Goal: Complete application form

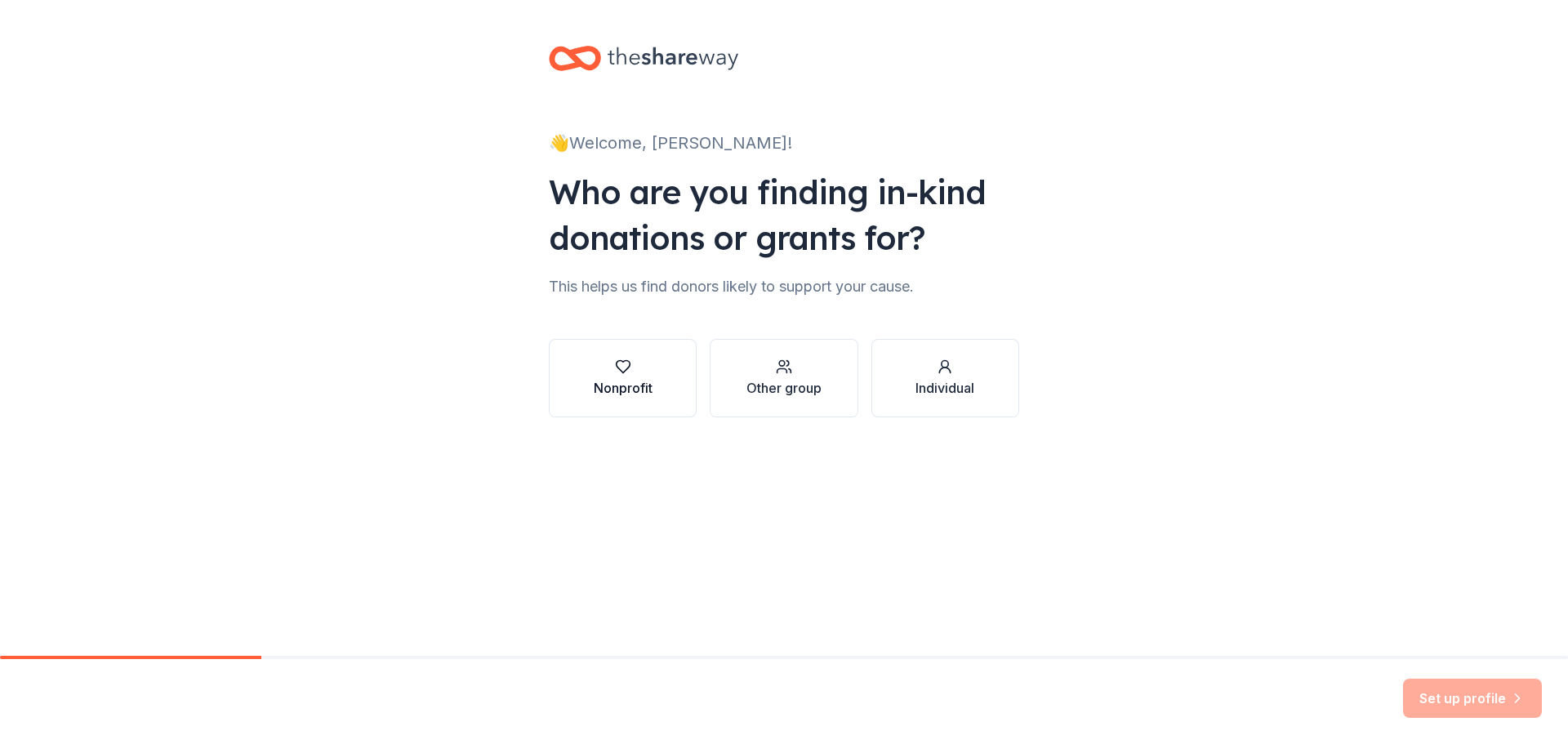
click at [670, 389] on button "Nonprofit" at bounding box center [623, 378] width 147 height 79
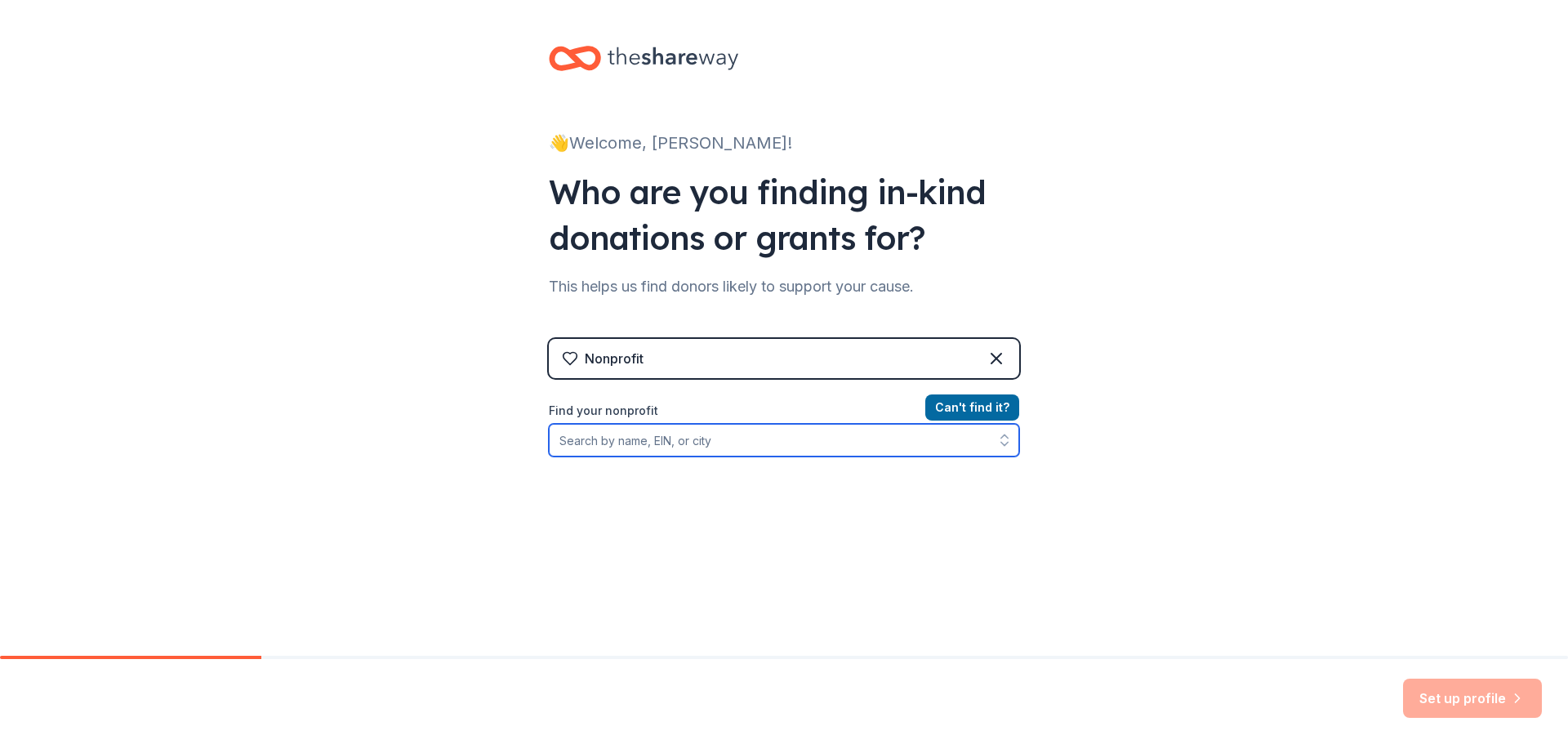
click at [656, 451] on input "Find your nonprofit" at bounding box center [784, 440] width 470 height 32
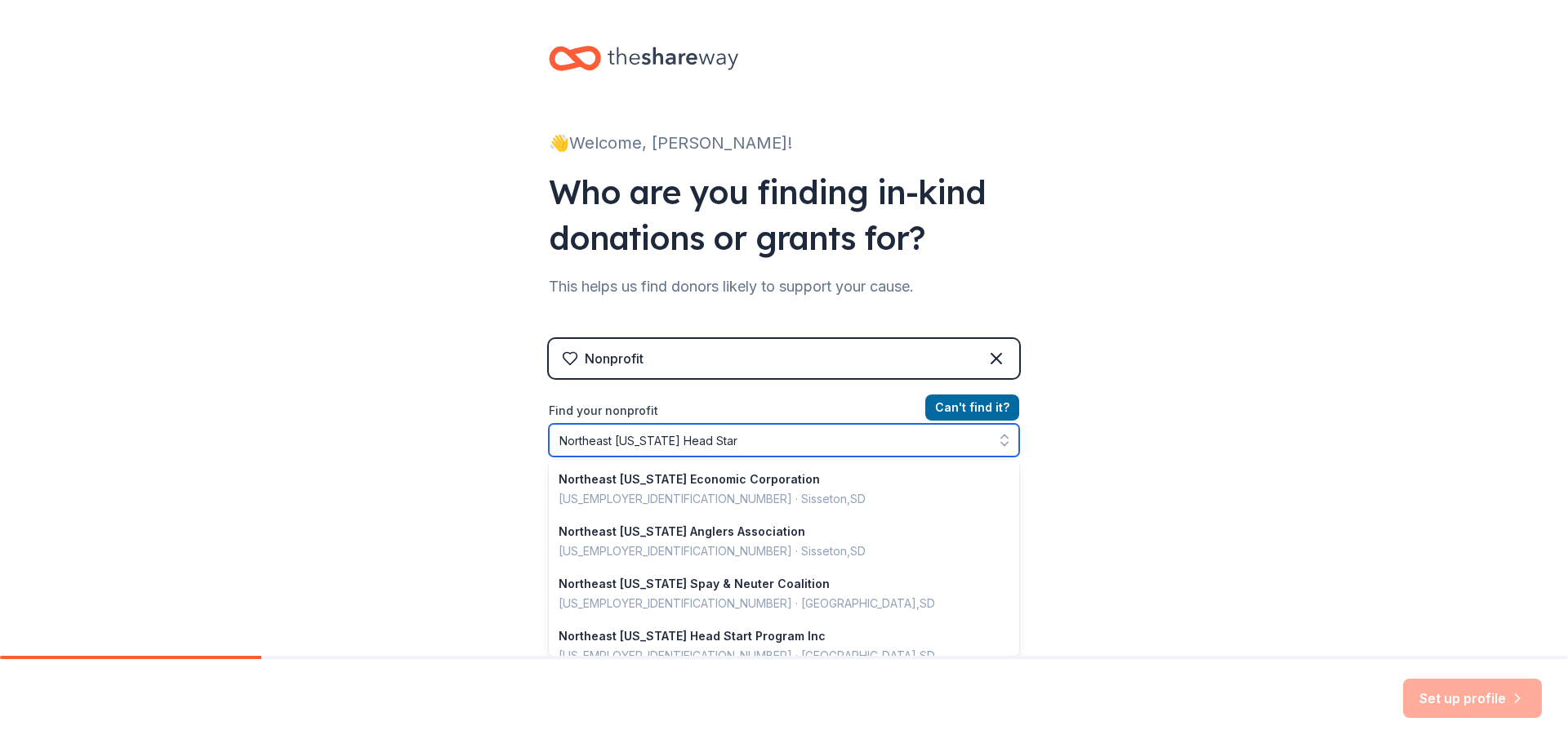
type input "Northeast South Dakota Head Start"
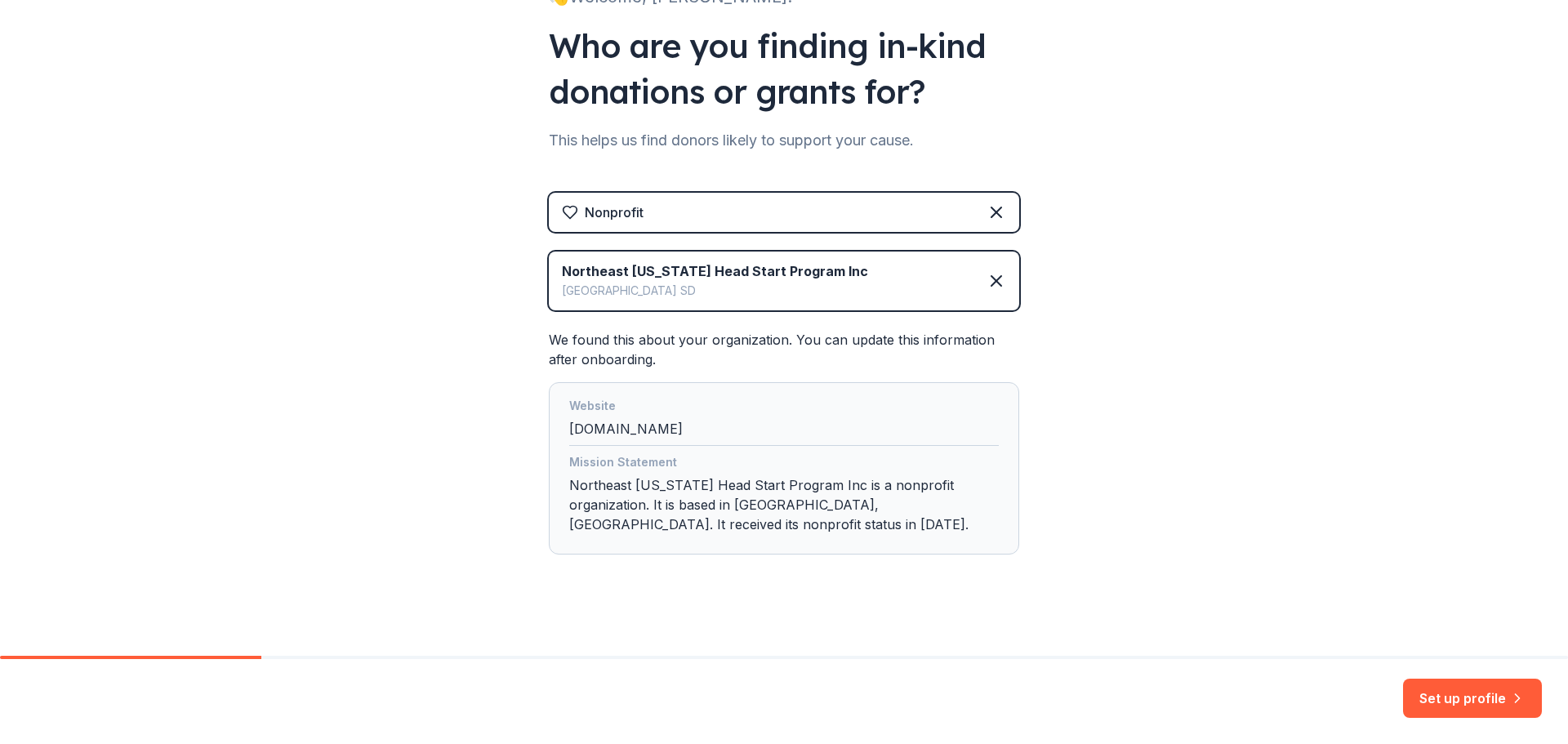
scroll to position [156, 0]
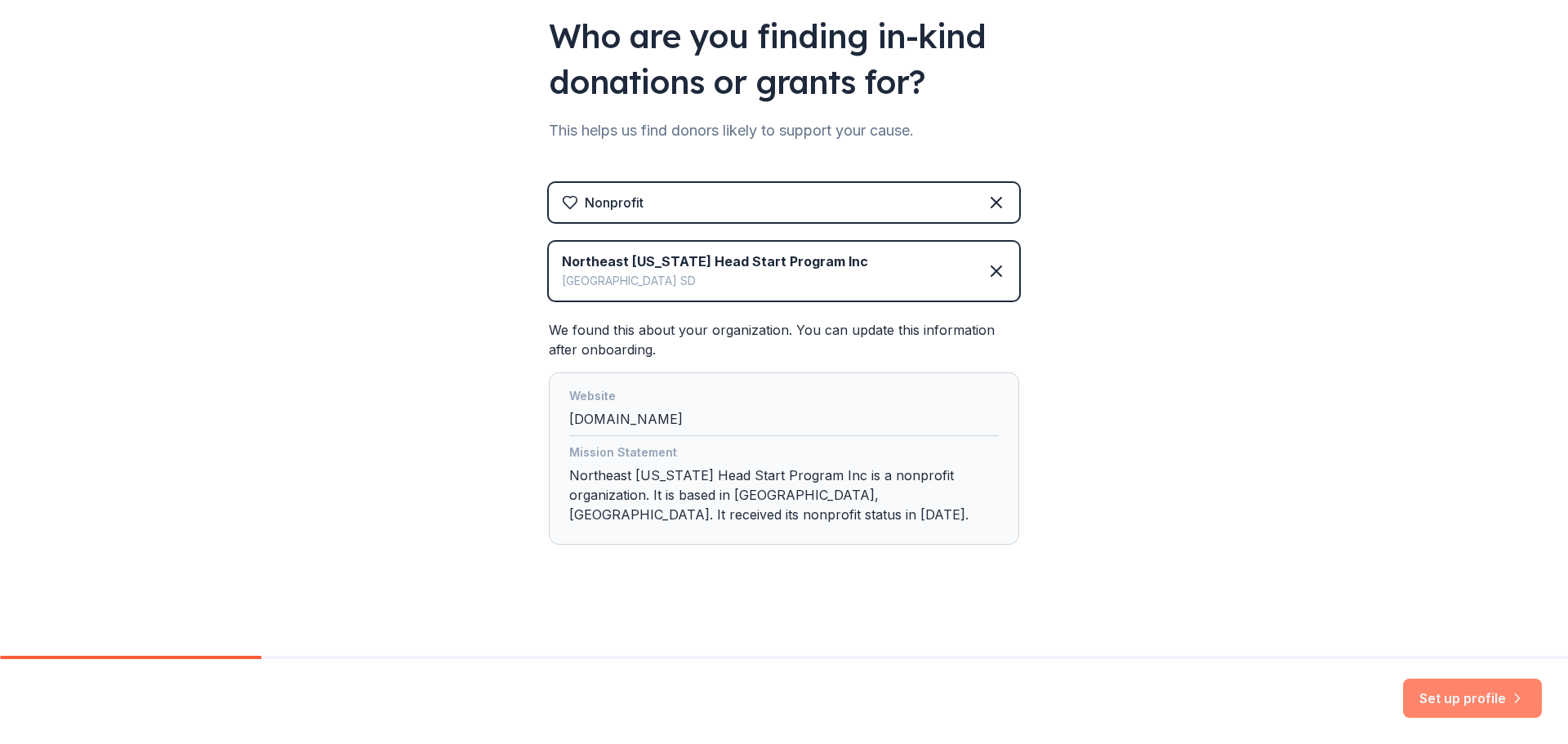
click at [1444, 693] on button "Set up profile" at bounding box center [1473, 698] width 139 height 39
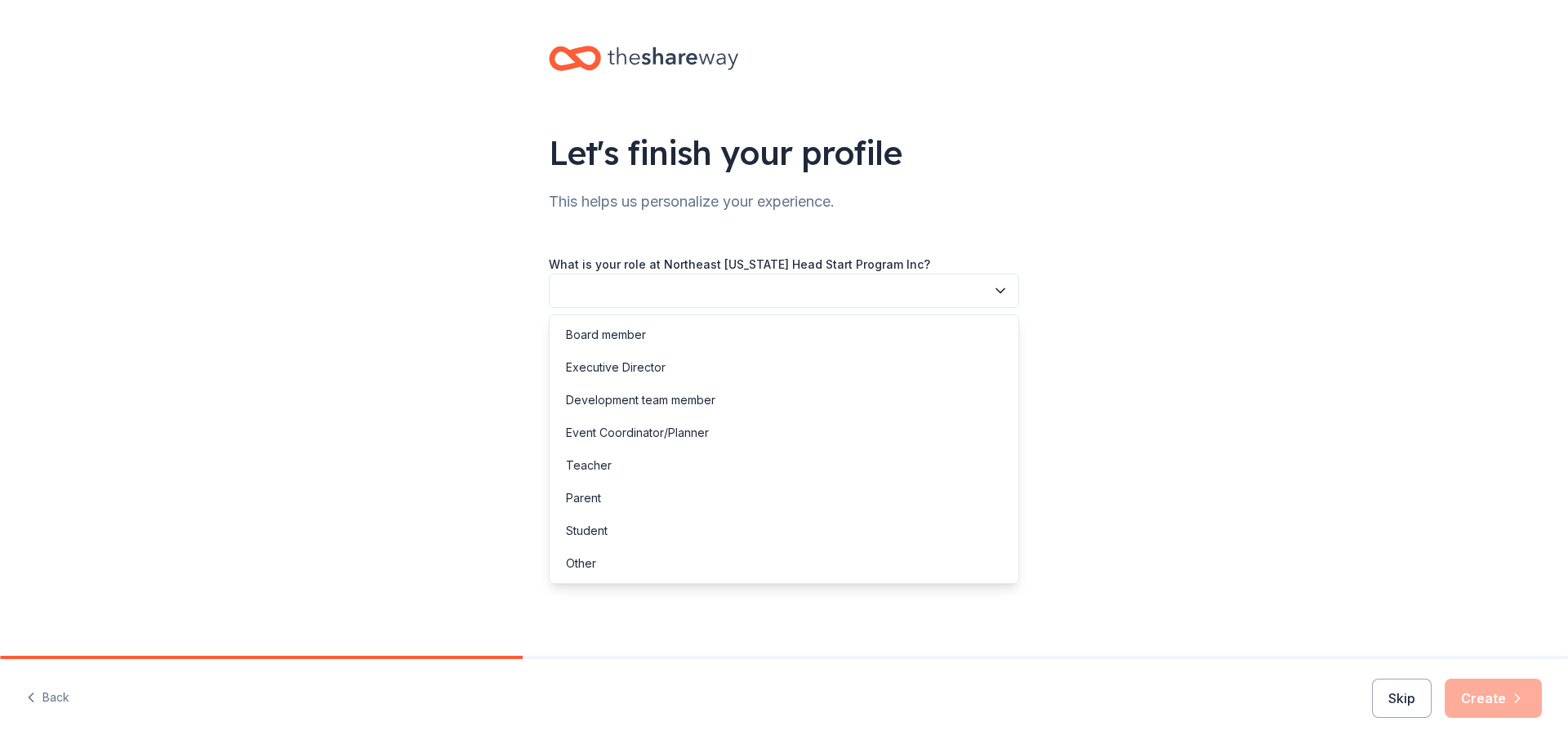
click at [718, 294] on button "button" at bounding box center [784, 290] width 470 height 34
click at [597, 559] on div "Other" at bounding box center [784, 563] width 462 height 32
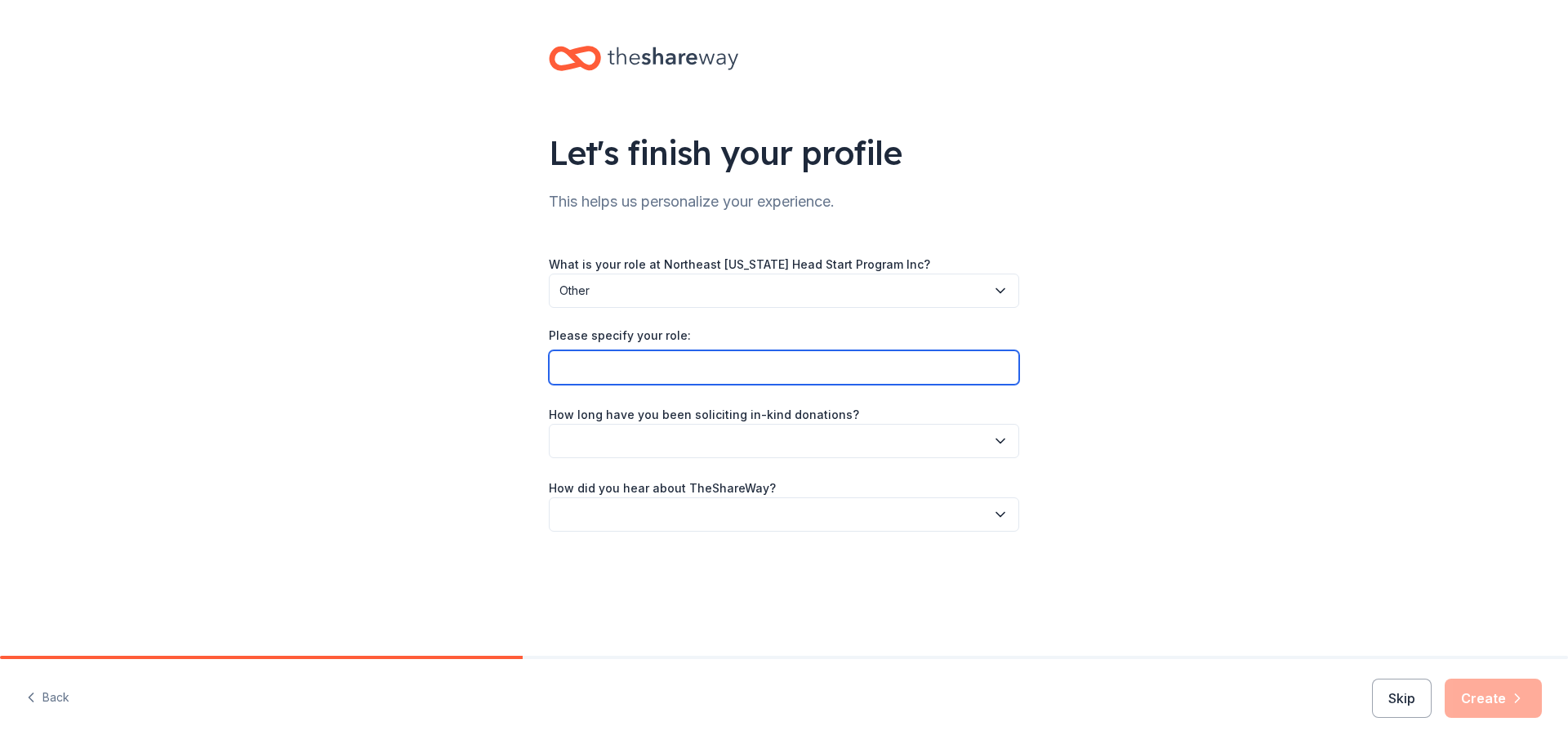
click at [625, 374] on input "Please specify your role:" at bounding box center [784, 367] width 470 height 34
type input "I am the Purchaser/Admin Assistant"
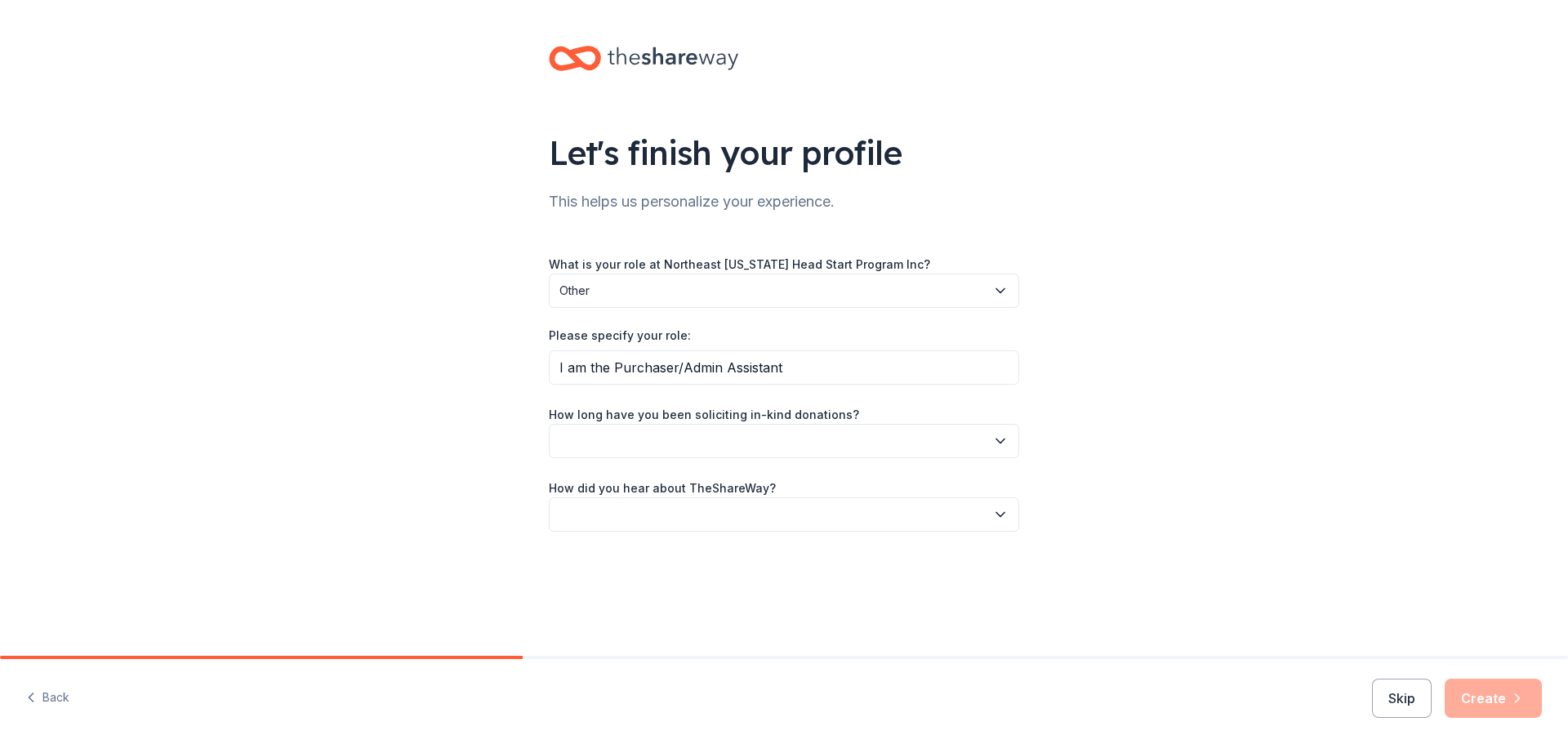
click at [699, 430] on button "button" at bounding box center [784, 441] width 470 height 34
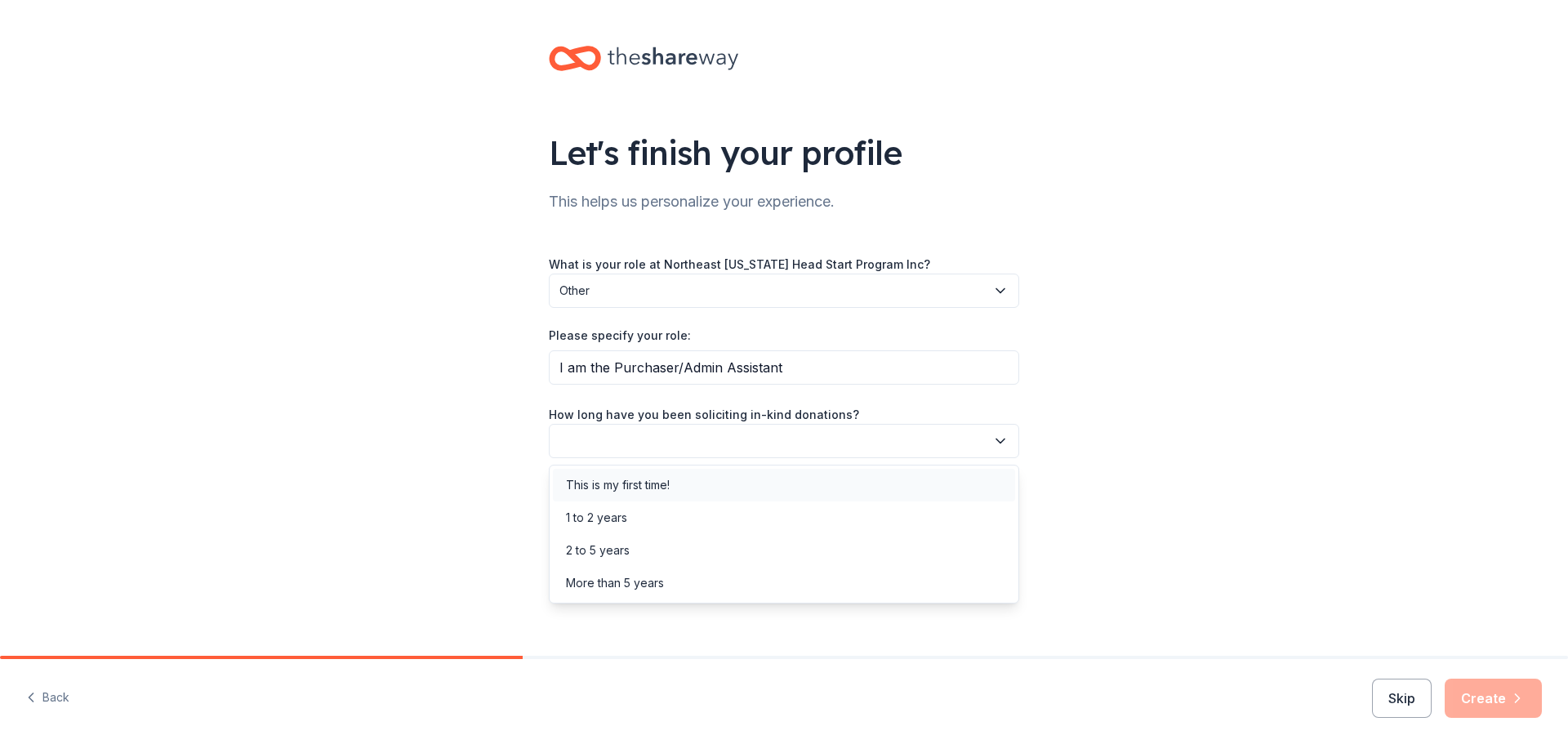
click at [667, 486] on div "This is my first time!" at bounding box center [617, 486] width 104 height 20
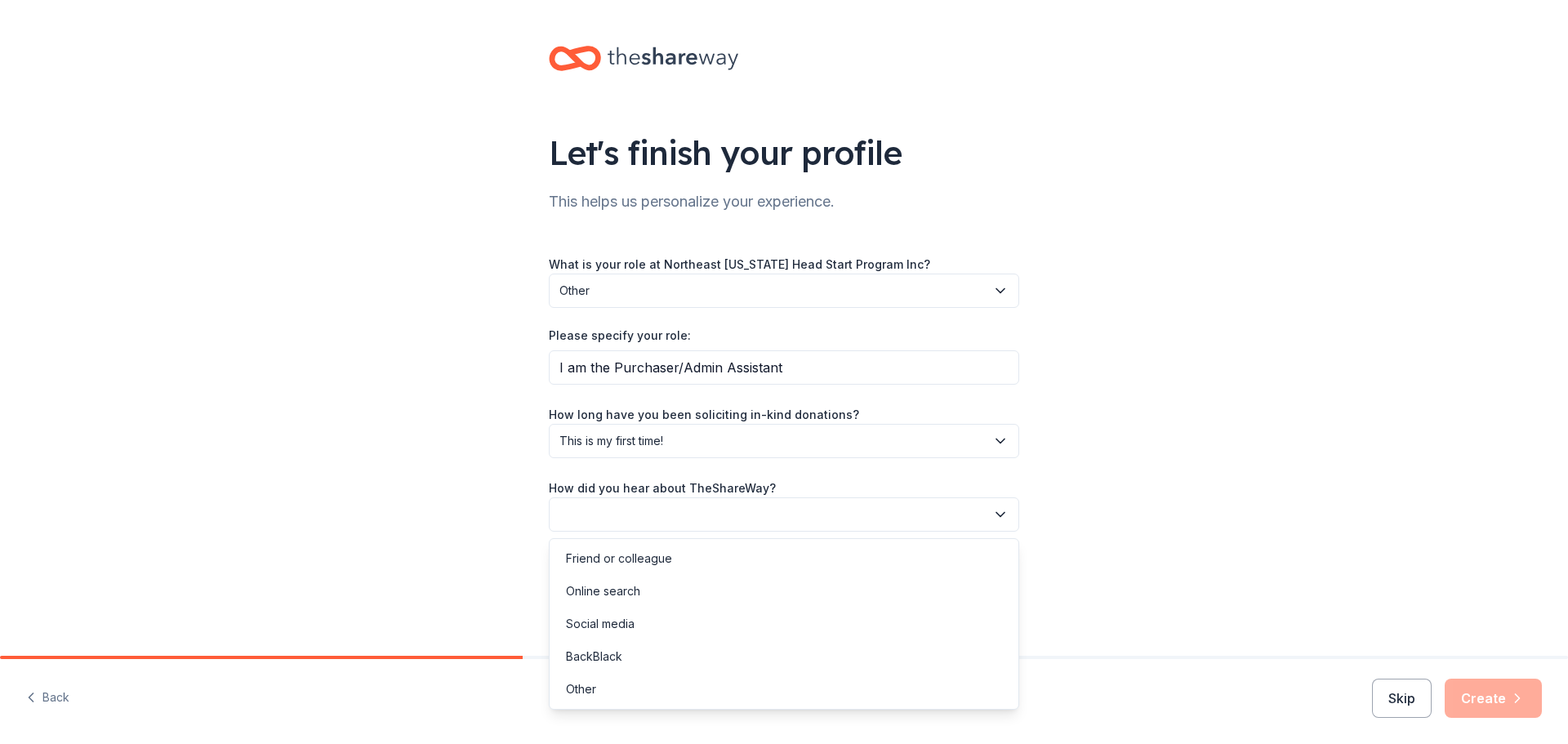
click at [640, 518] on button "button" at bounding box center [784, 515] width 470 height 34
click at [636, 583] on div "Online search" at bounding box center [603, 592] width 75 height 20
click at [1517, 693] on icon "button" at bounding box center [1517, 698] width 17 height 17
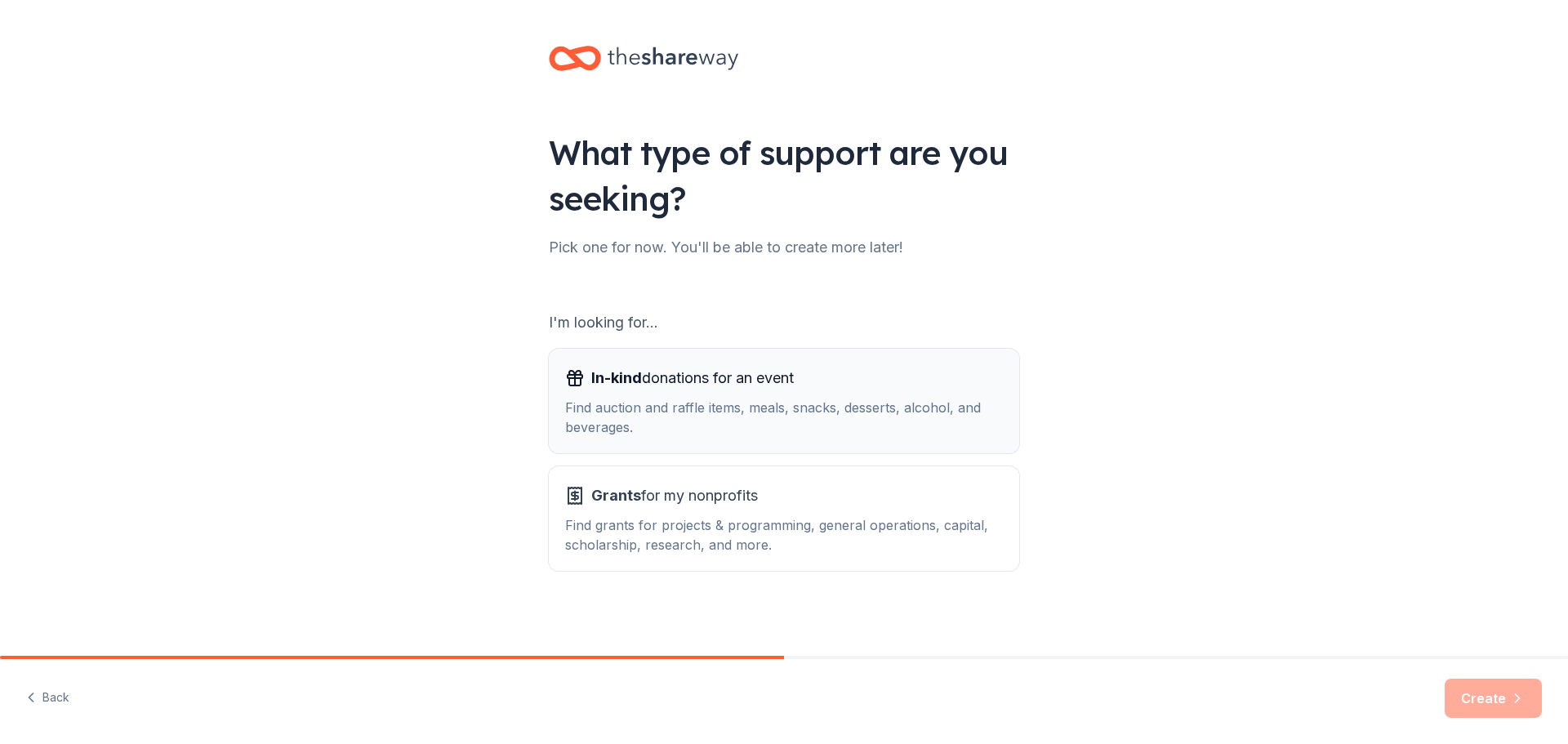
click at [752, 410] on div "Find auction and raffle items, meals, snacks, desserts, alcohol, and beverages." at bounding box center [784, 417] width 438 height 39
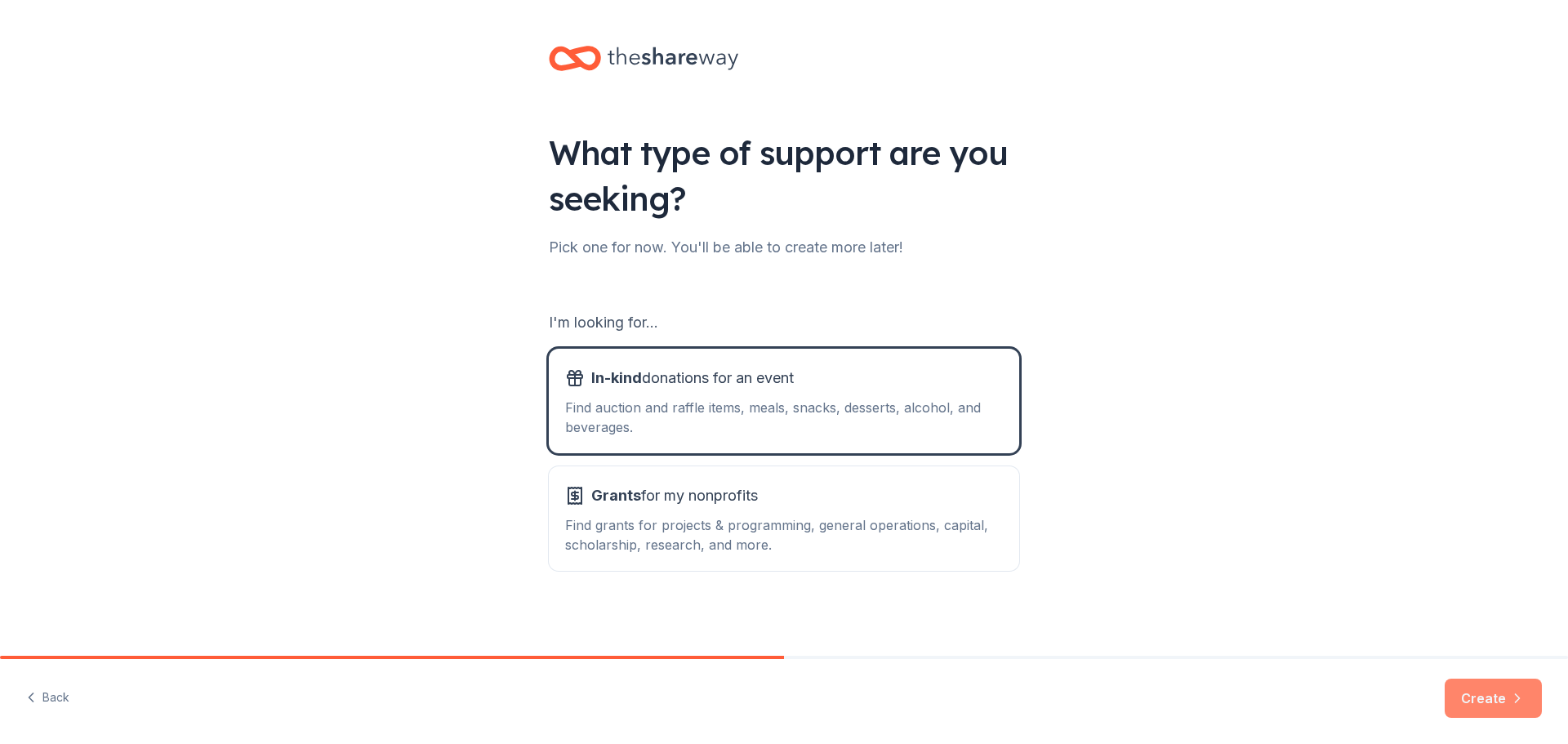
click at [1476, 683] on button "Create" at bounding box center [1493, 698] width 97 height 39
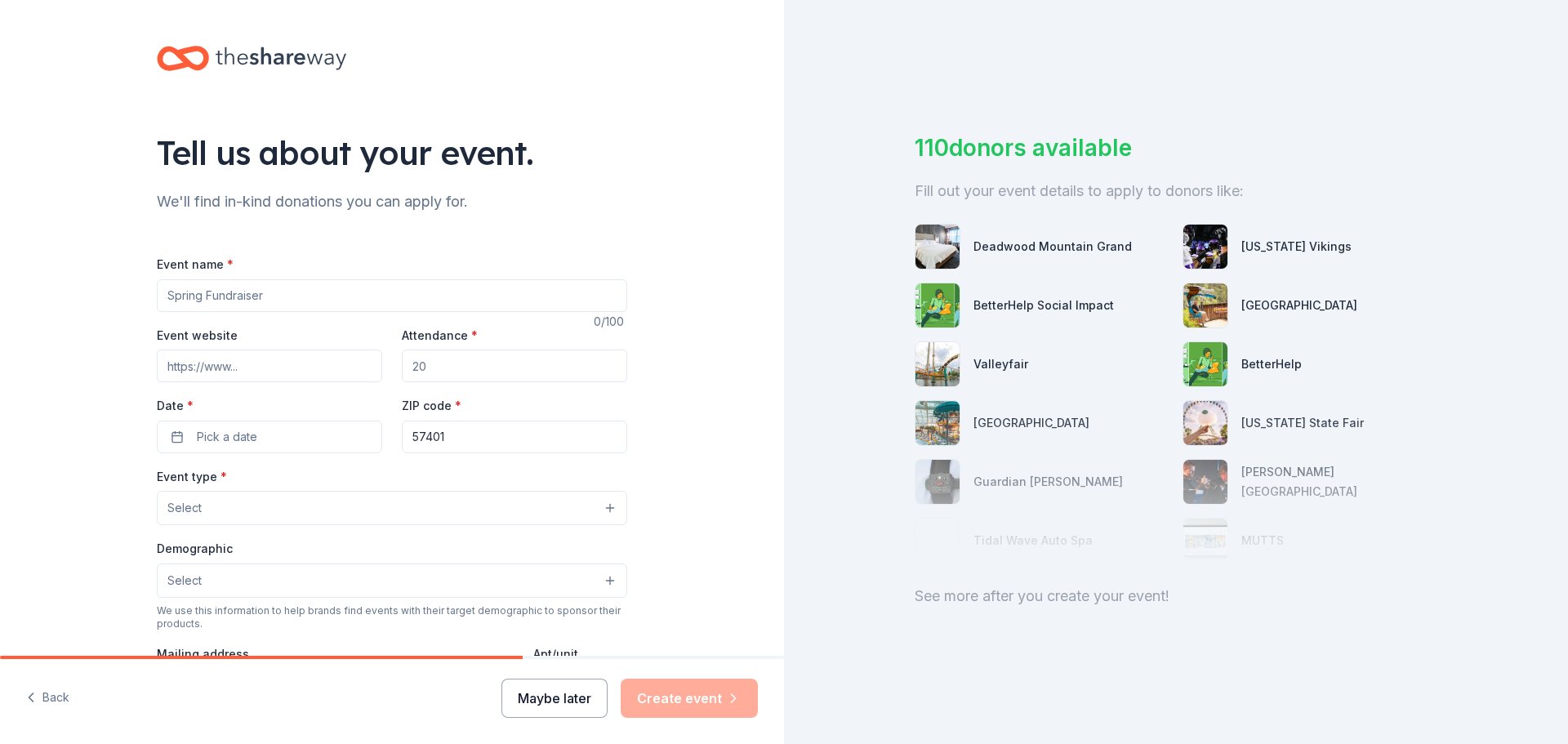
click at [552, 701] on button "Maybe later" at bounding box center [555, 698] width 106 height 39
click at [544, 701] on button "Maybe later" at bounding box center [555, 698] width 106 height 39
click at [562, 700] on button "Maybe later" at bounding box center [555, 698] width 106 height 39
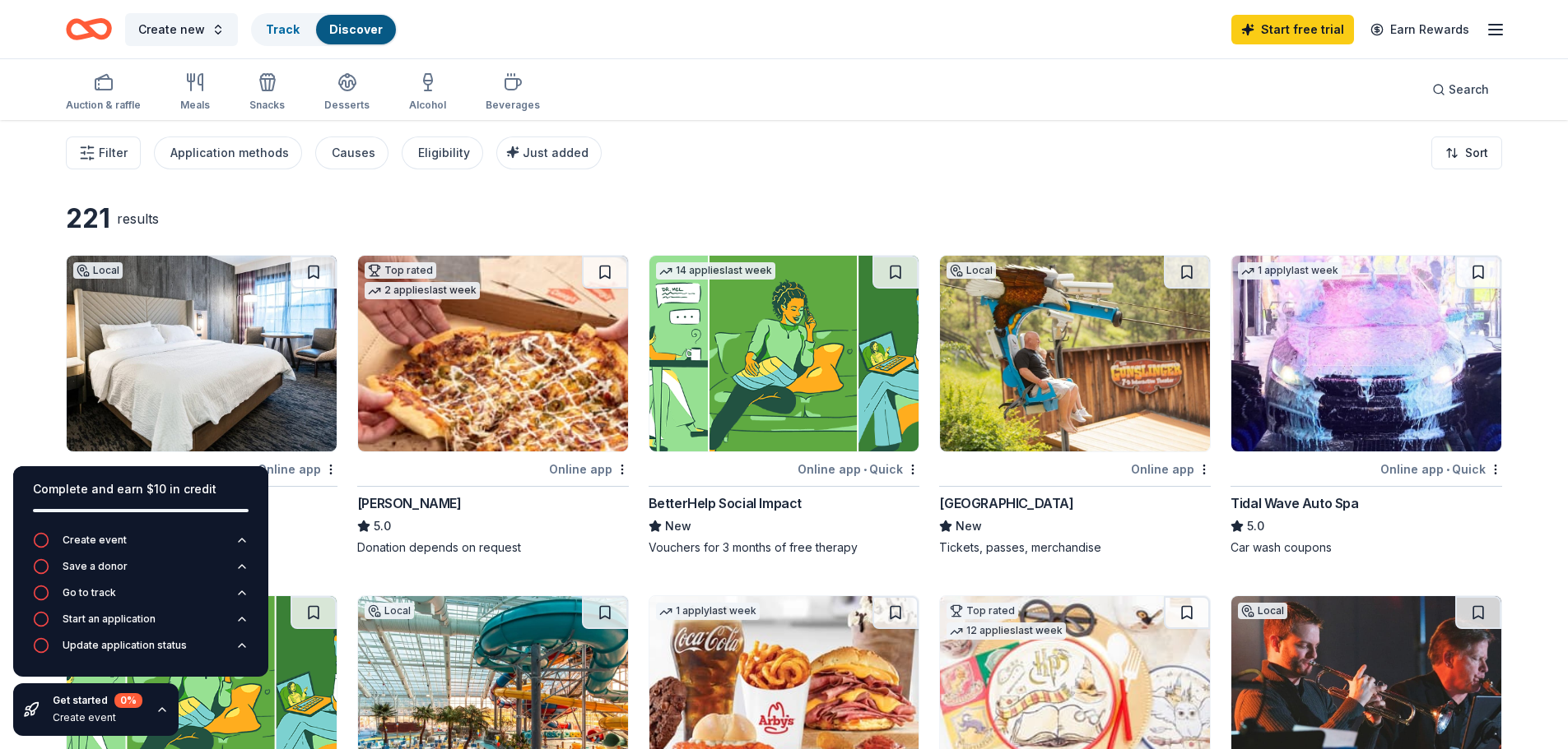
click at [152, 718] on div "Get started 0 % Create event" at bounding box center [96, 710] width 165 height 53
click at [158, 712] on icon "button" at bounding box center [162, 710] width 13 height 13
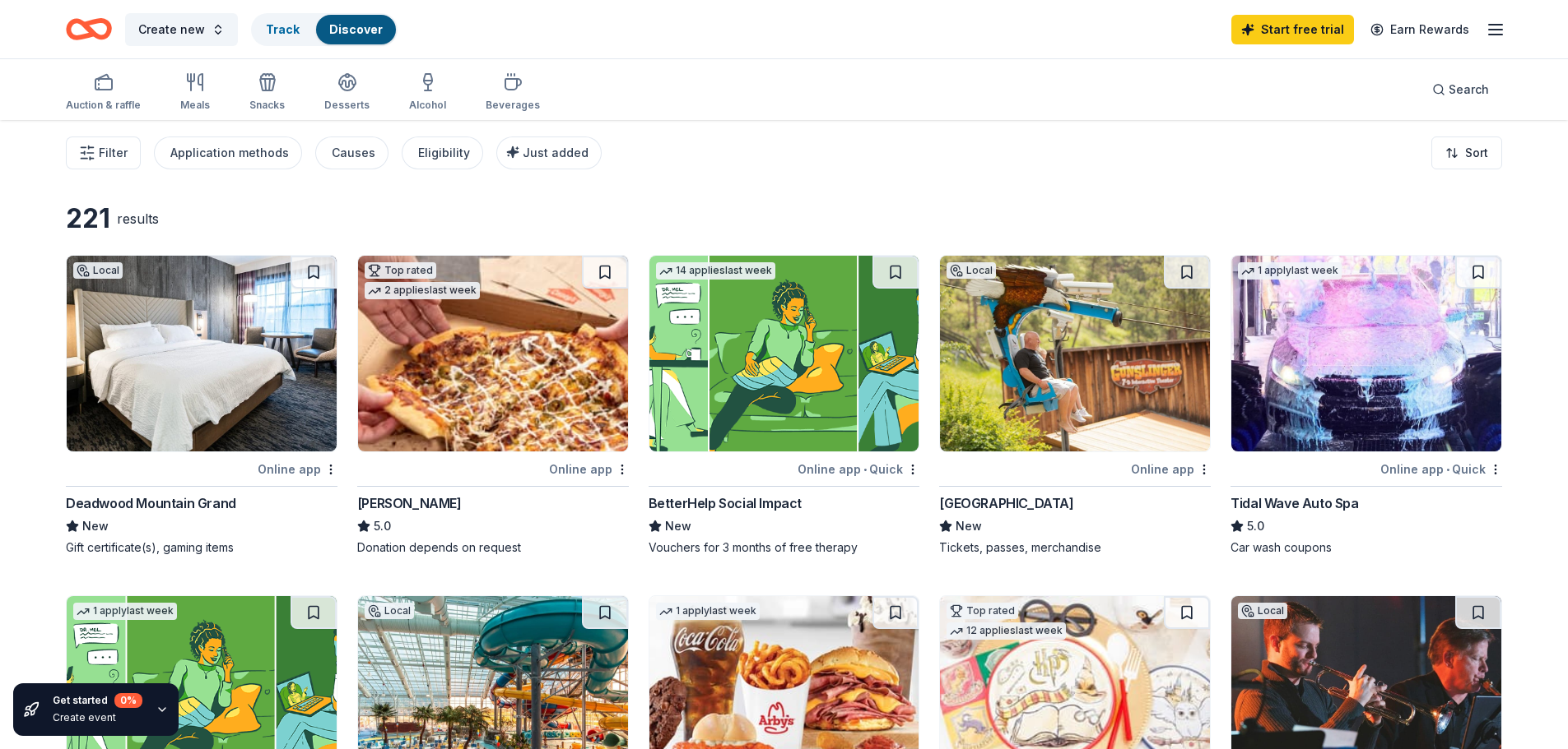
click at [488, 414] on img at bounding box center [492, 354] width 270 height 196
click at [110, 87] on rect "button" at bounding box center [103, 84] width 17 height 11
click at [499, 93] on div "Beverages" at bounding box center [512, 92] width 54 height 39
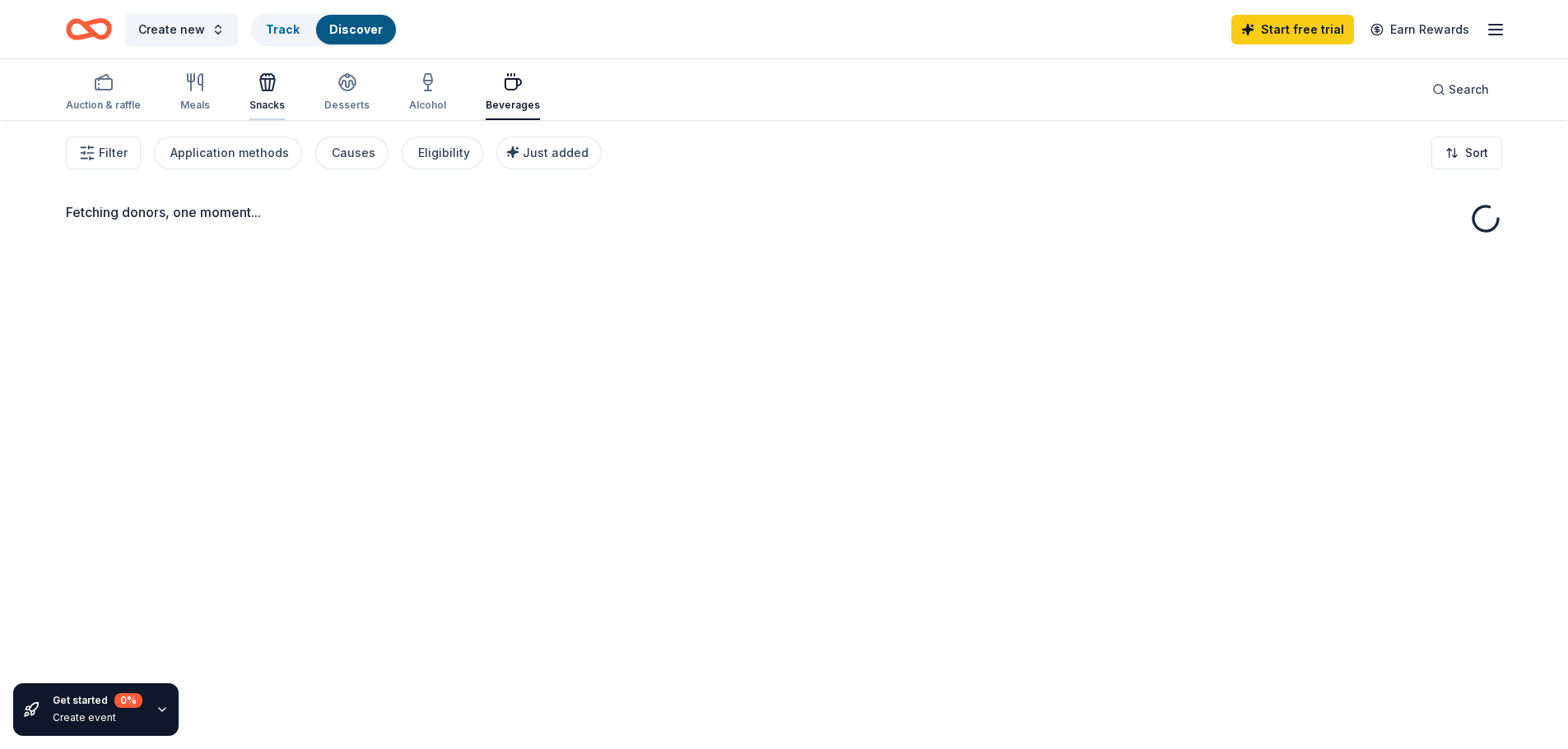
click at [269, 84] on icon "button" at bounding box center [268, 83] width 20 height 20
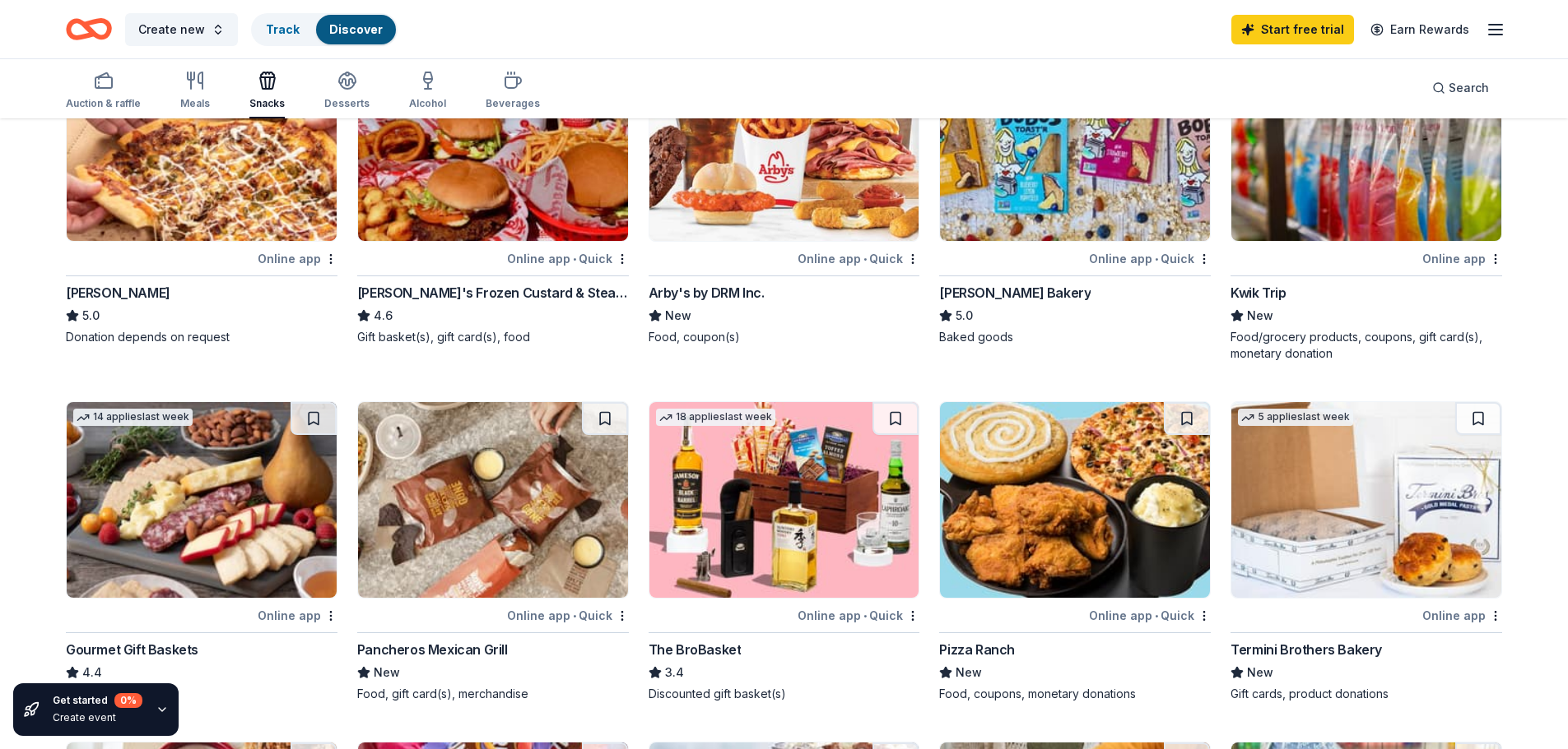
scroll to position [247, 0]
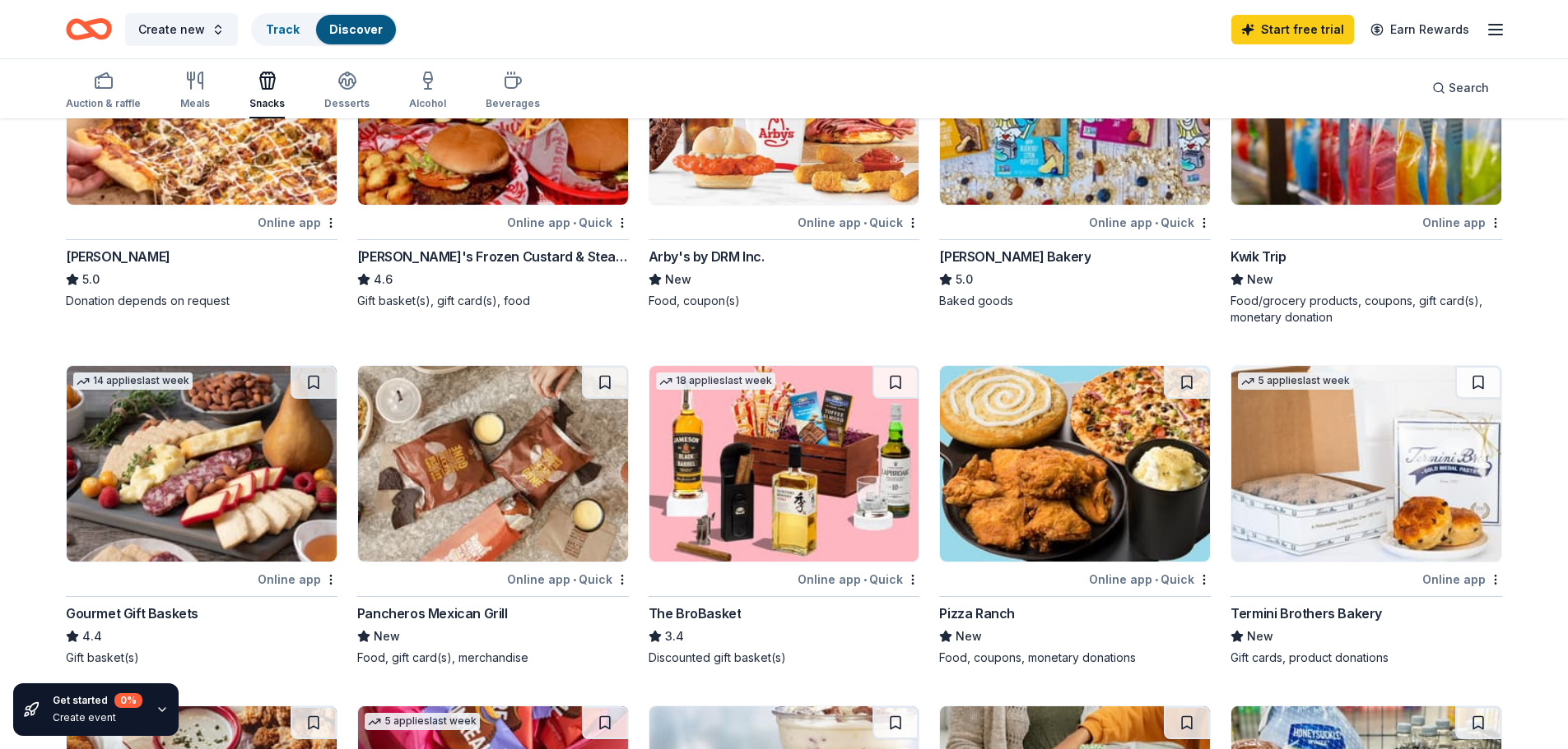
click at [1061, 462] on img at bounding box center [1074, 464] width 270 height 196
click at [1081, 178] on img at bounding box center [1074, 107] width 270 height 196
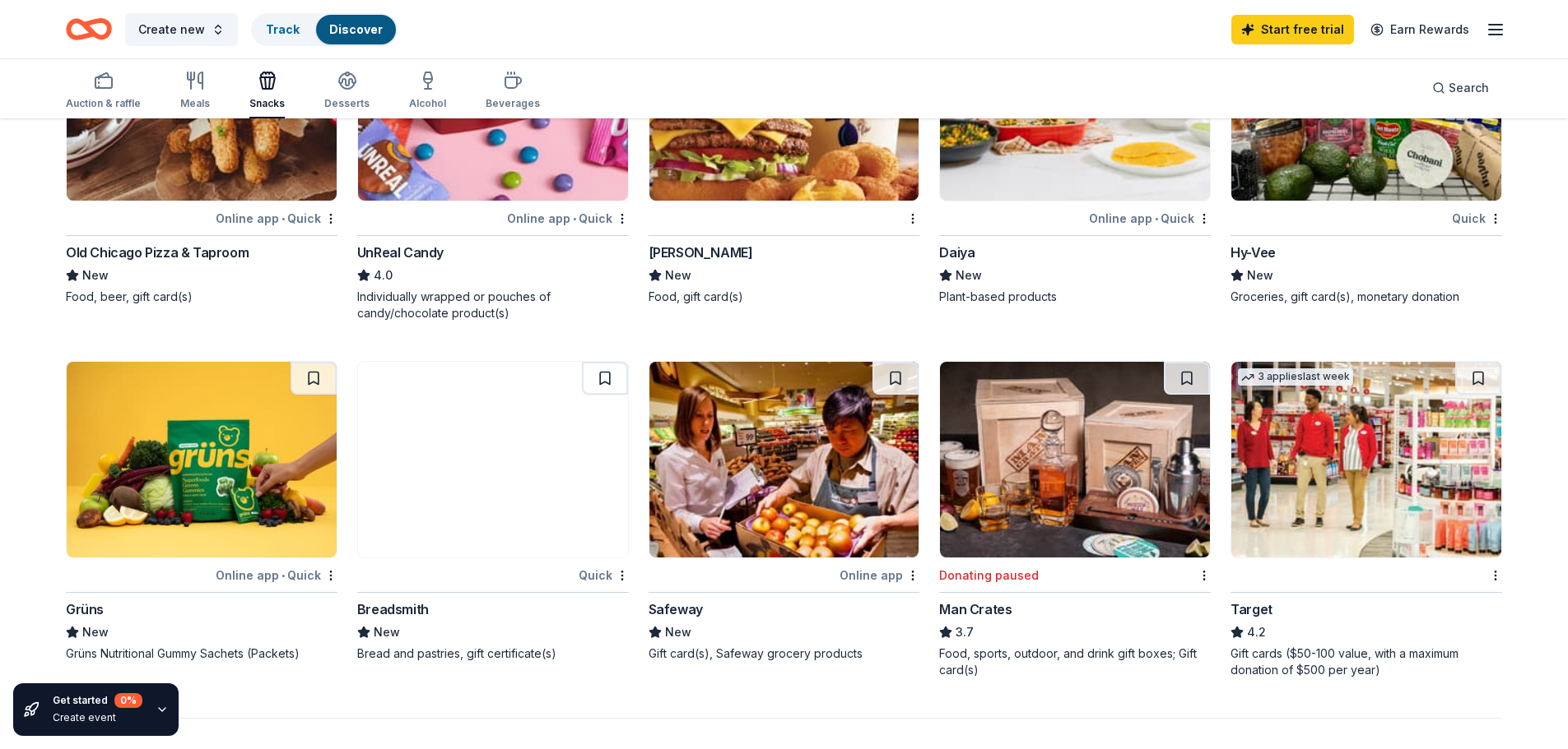
scroll to position [987, 0]
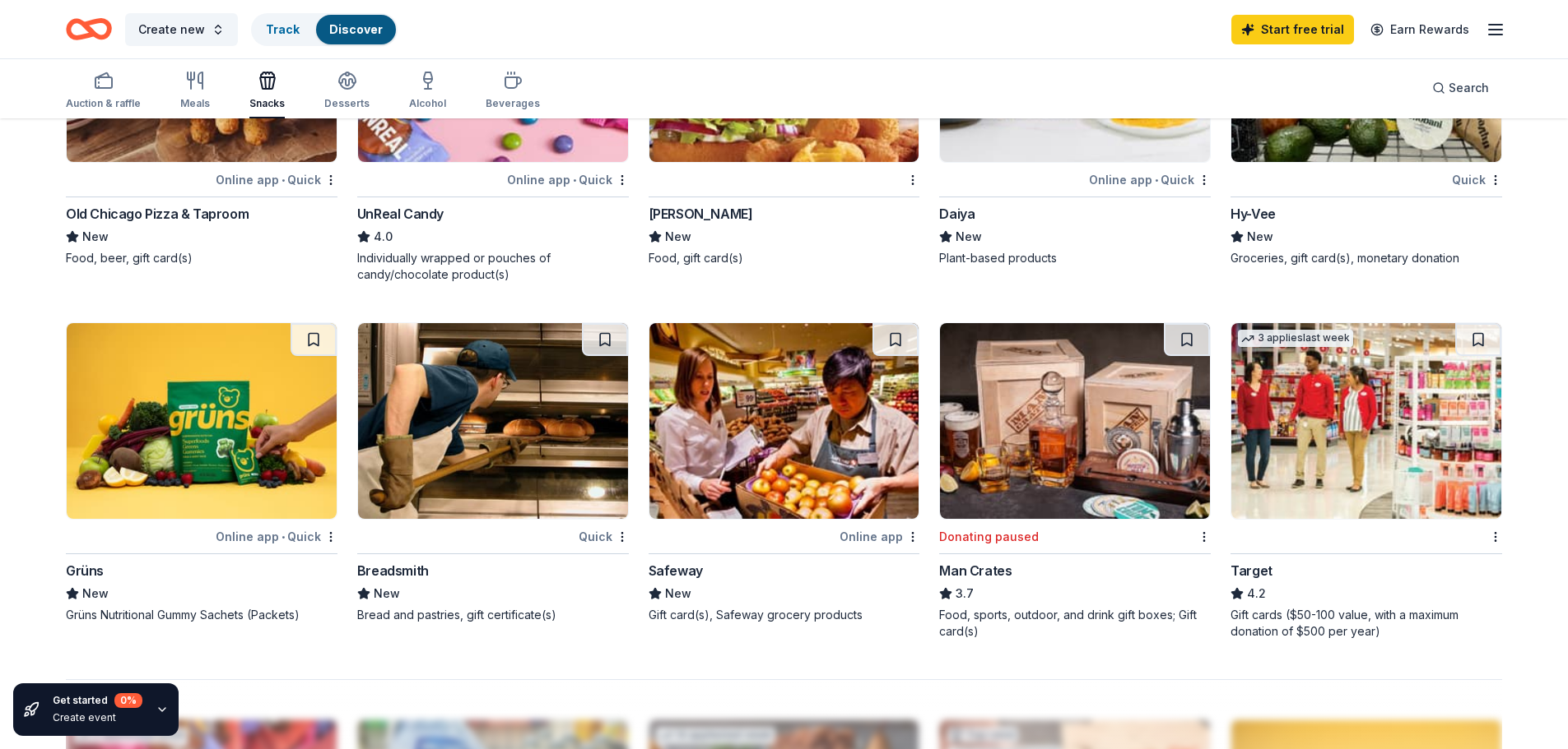
click at [1303, 479] on img at bounding box center [1365, 421] width 270 height 196
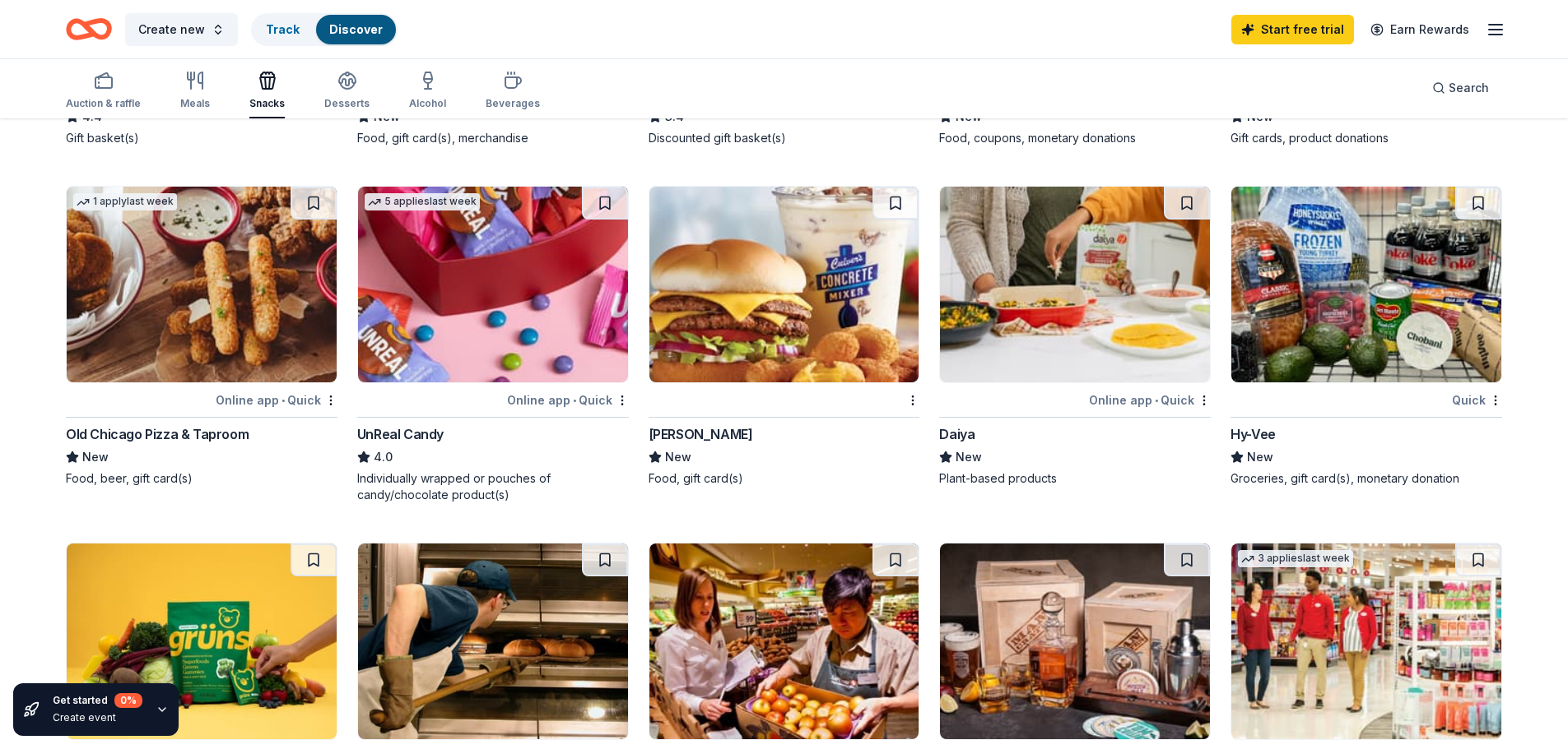
scroll to position [741, 0]
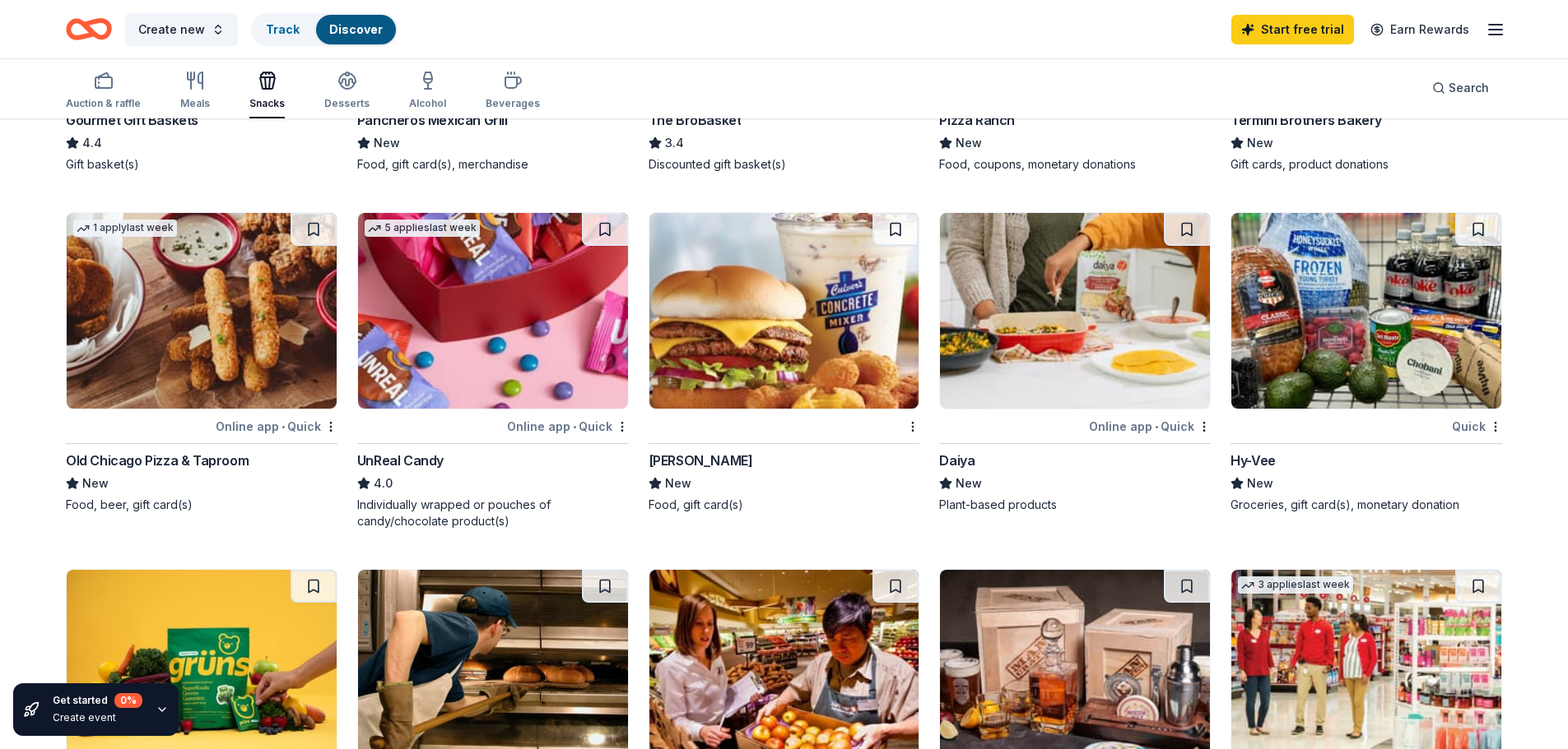
click at [502, 346] on img at bounding box center [492, 310] width 270 height 196
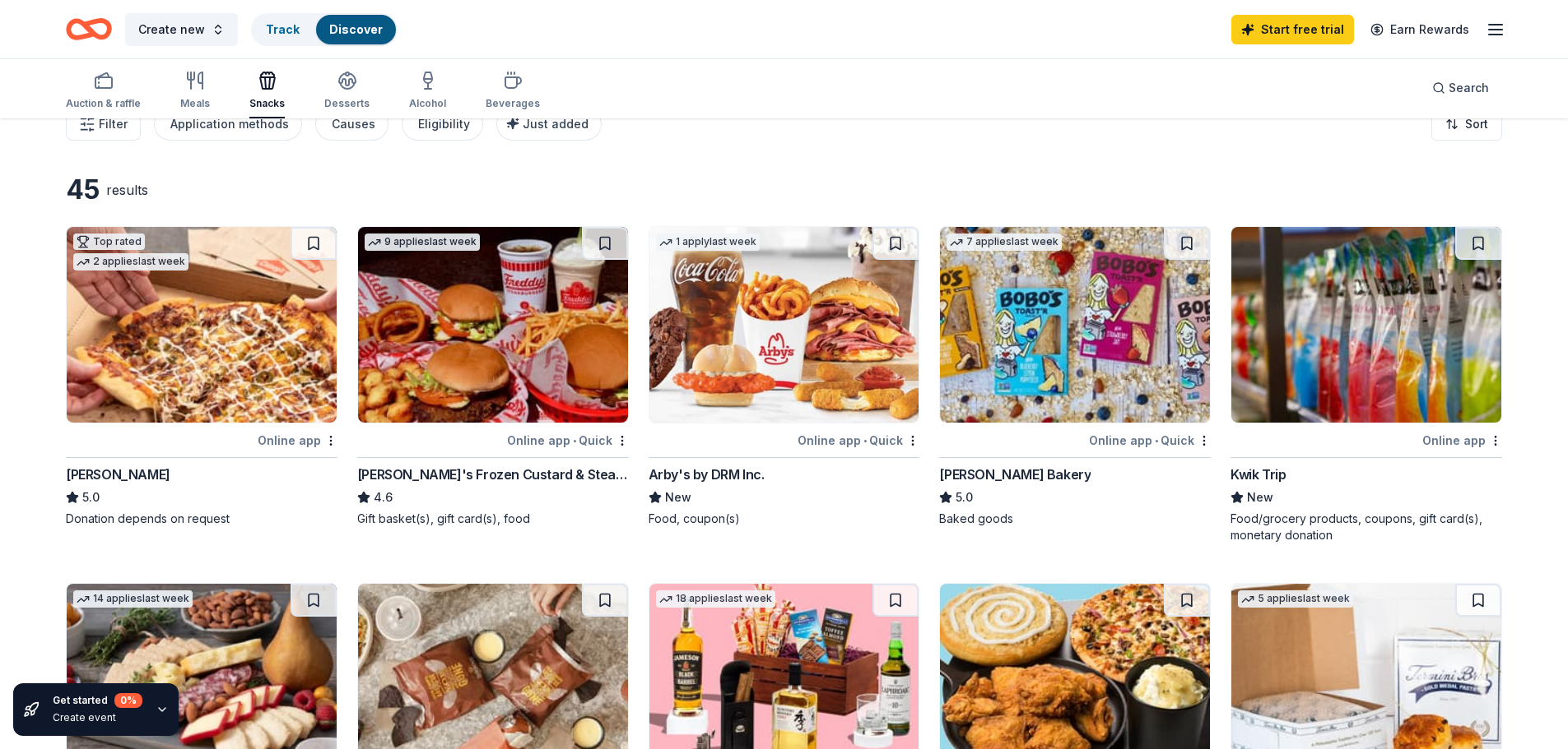
scroll to position [0, 0]
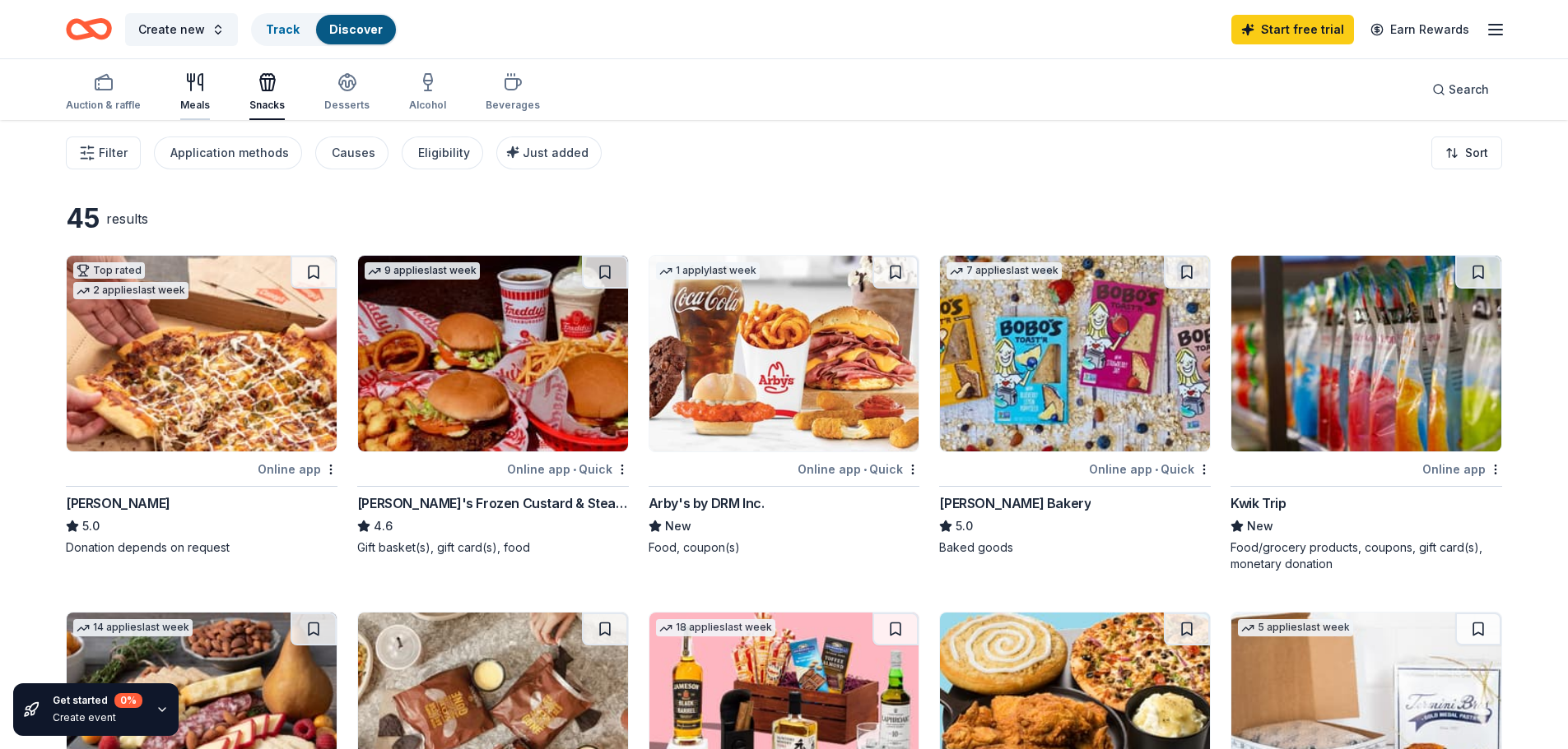
click at [193, 93] on div "Meals" at bounding box center [195, 92] width 30 height 39
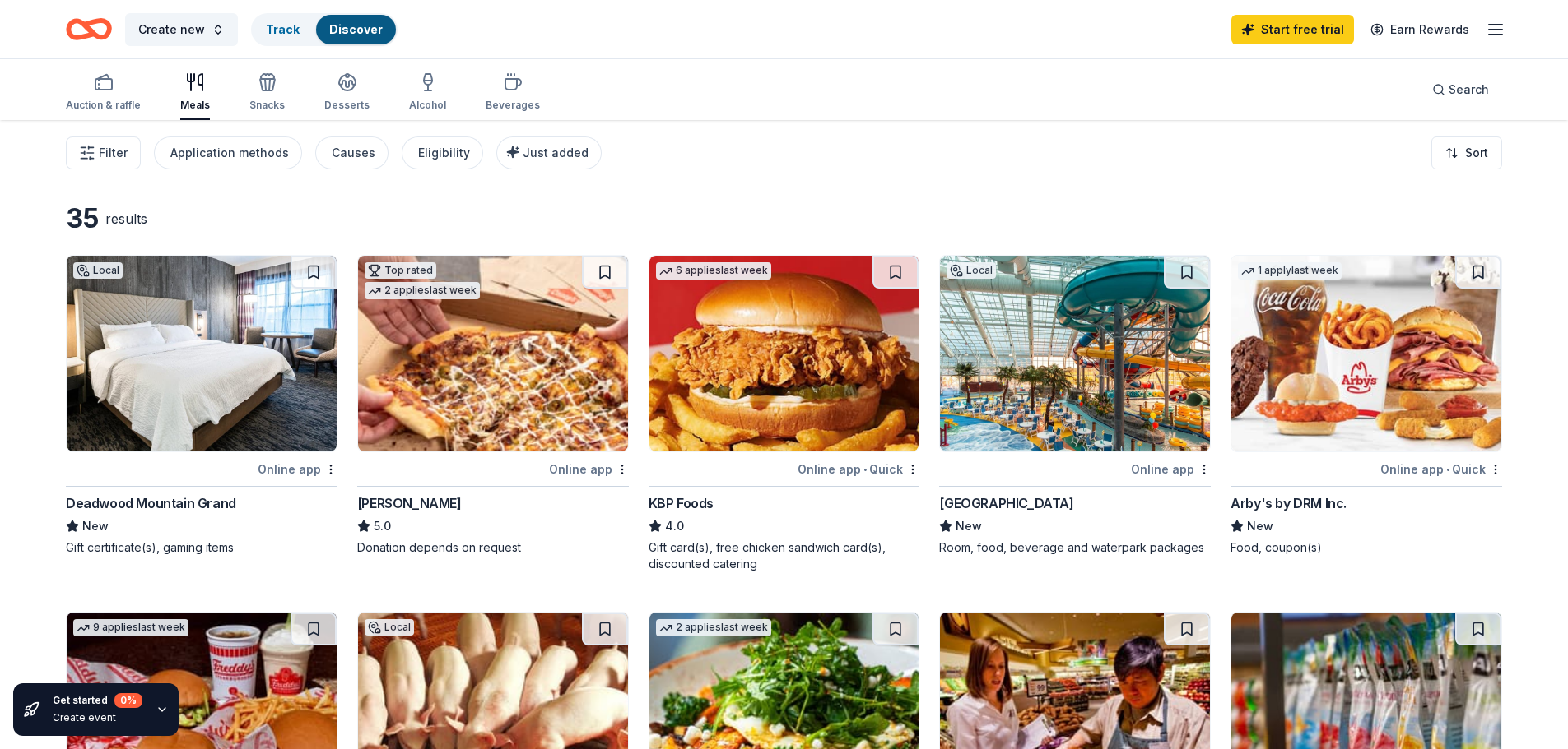
click at [763, 417] on img at bounding box center [784, 354] width 270 height 196
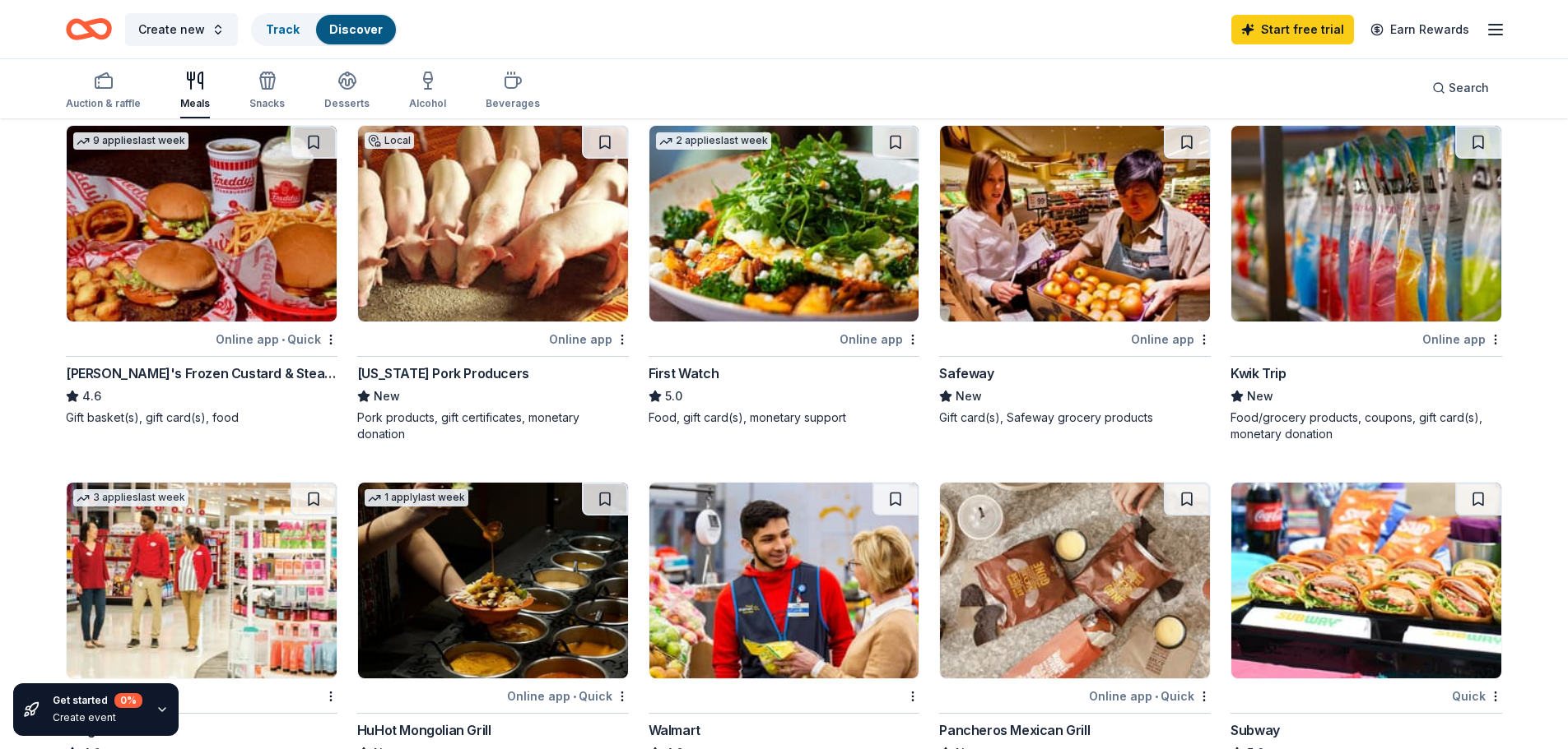
scroll to position [822, 0]
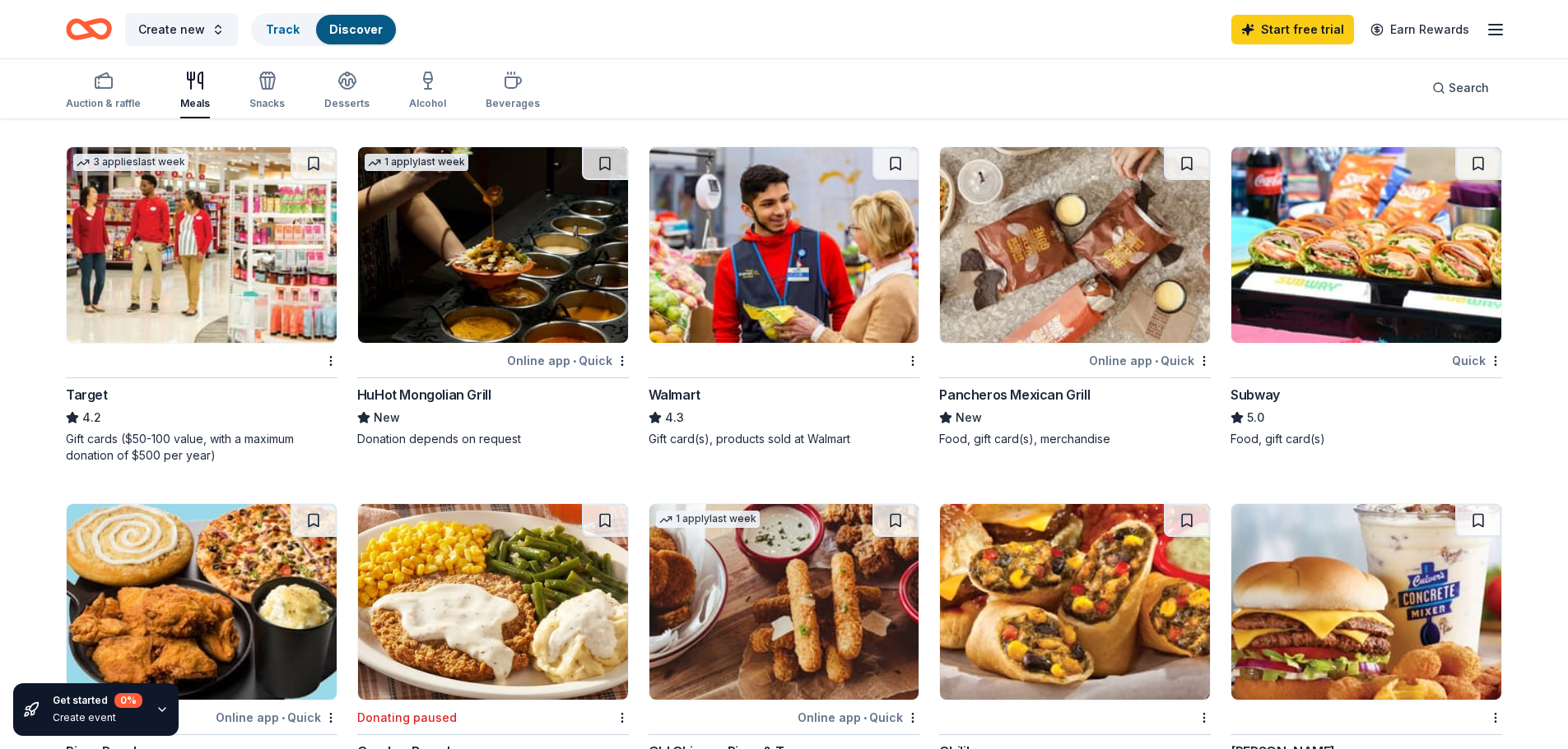
click at [756, 305] on img at bounding box center [784, 245] width 270 height 196
click at [1352, 270] on img at bounding box center [1365, 245] width 270 height 196
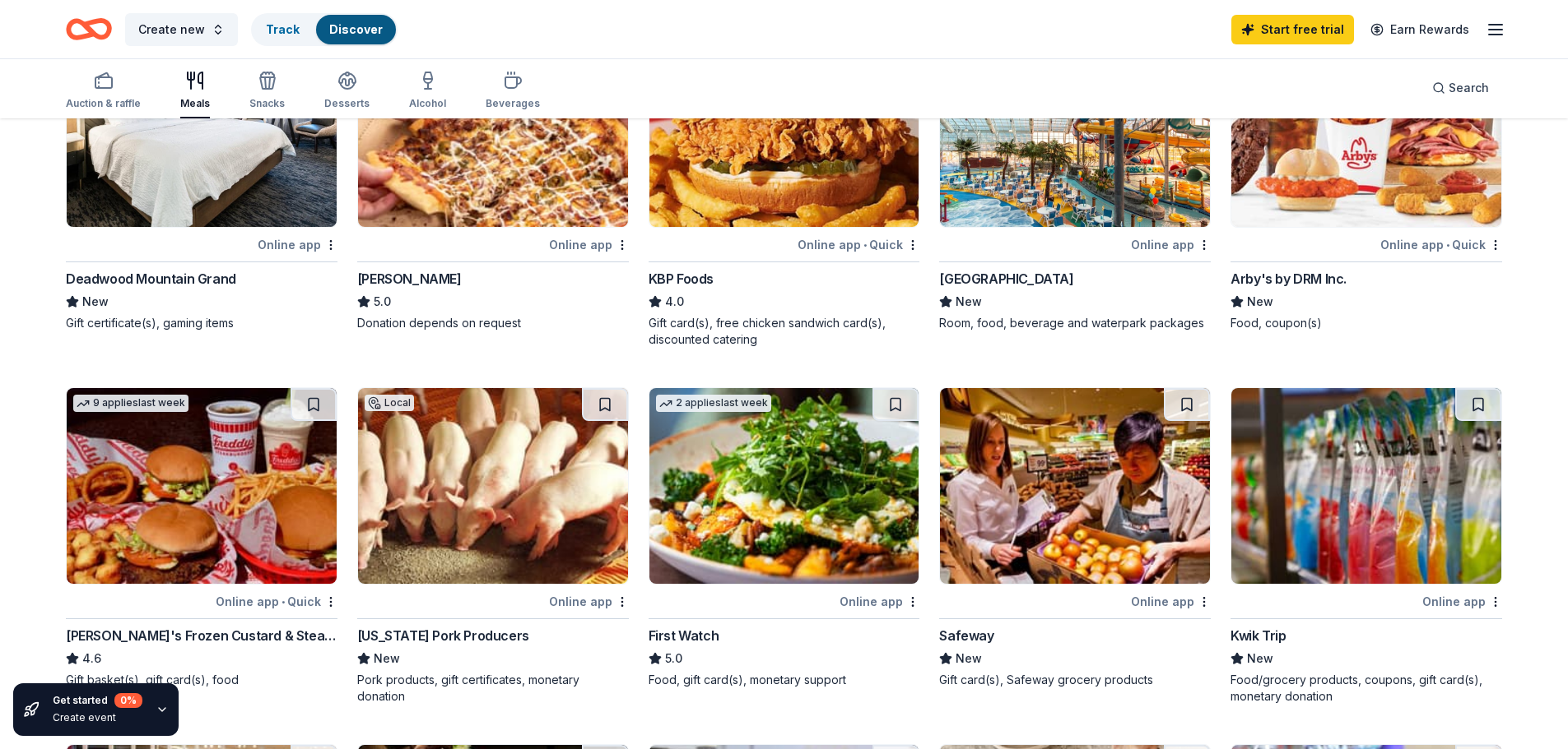
scroll to position [0, 0]
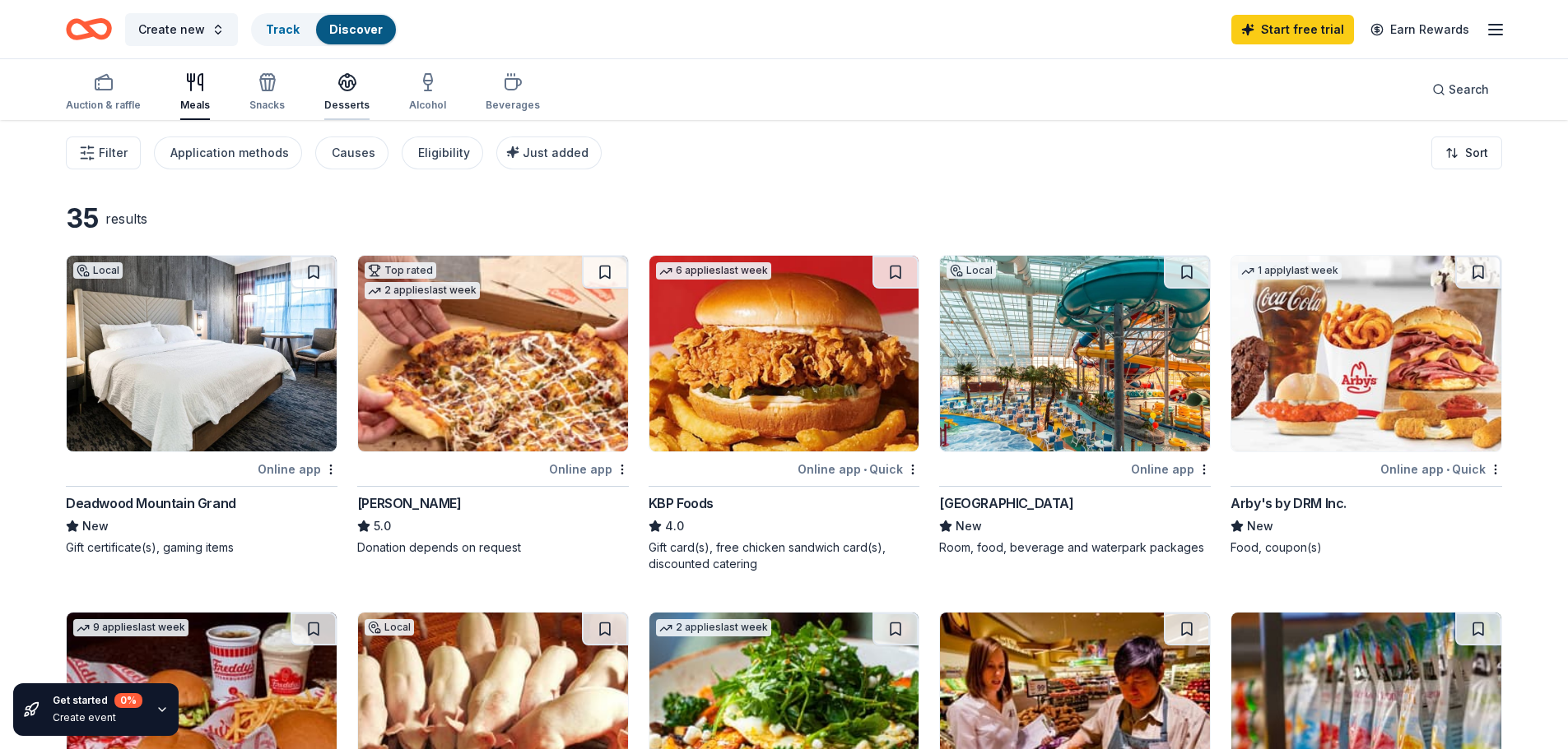
click at [338, 92] on div "Desserts" at bounding box center [347, 92] width 45 height 39
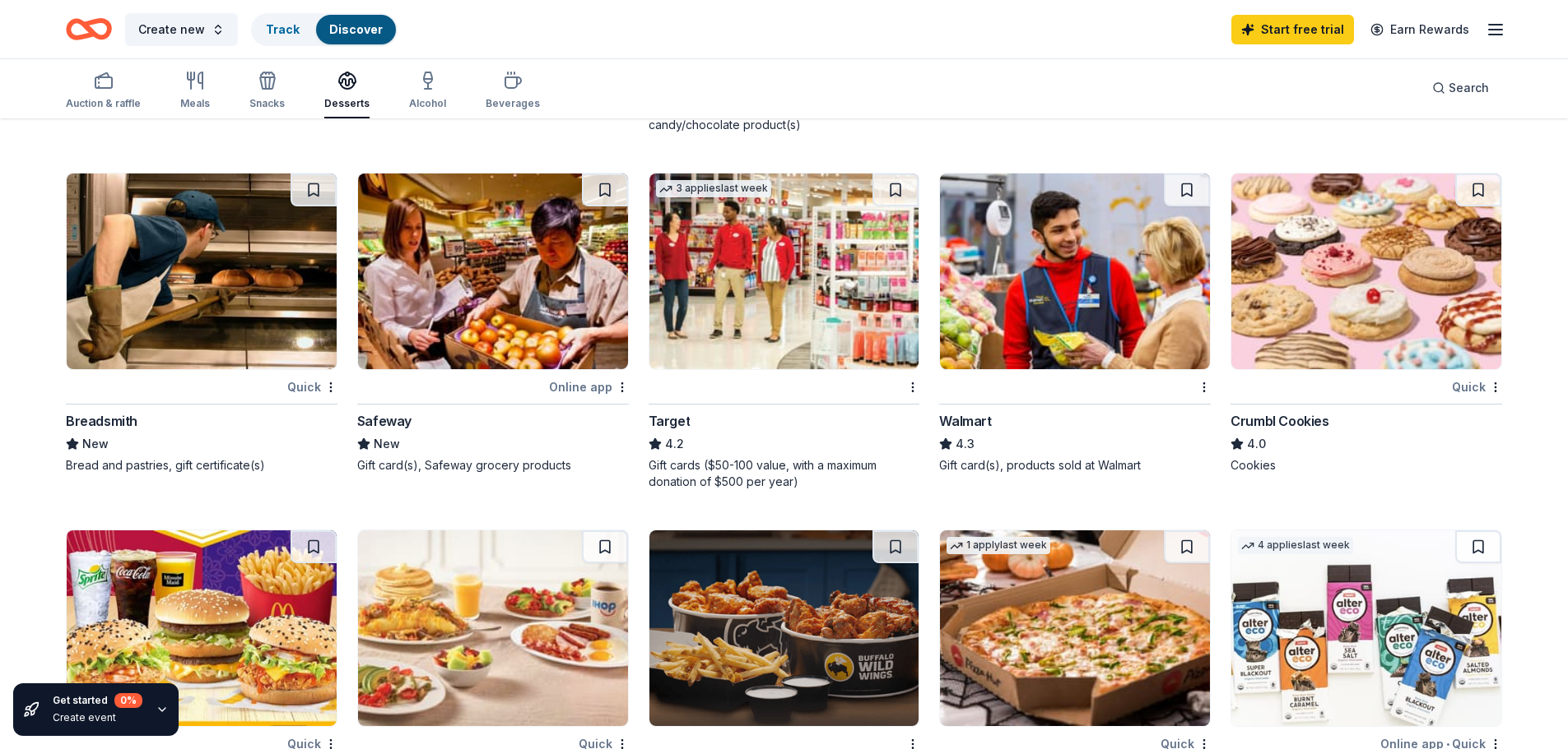
scroll to position [822, 0]
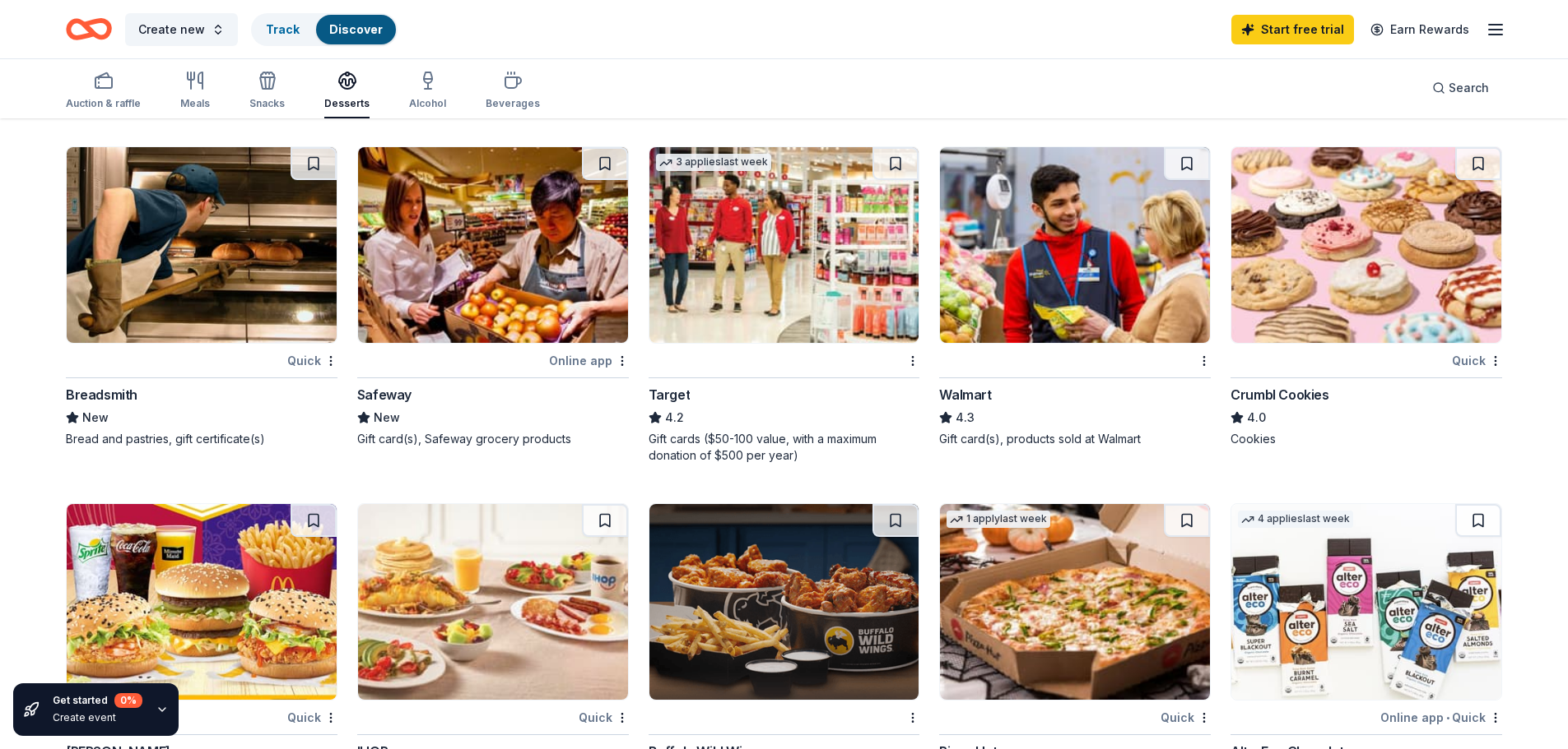
click at [1374, 287] on img at bounding box center [1365, 245] width 270 height 196
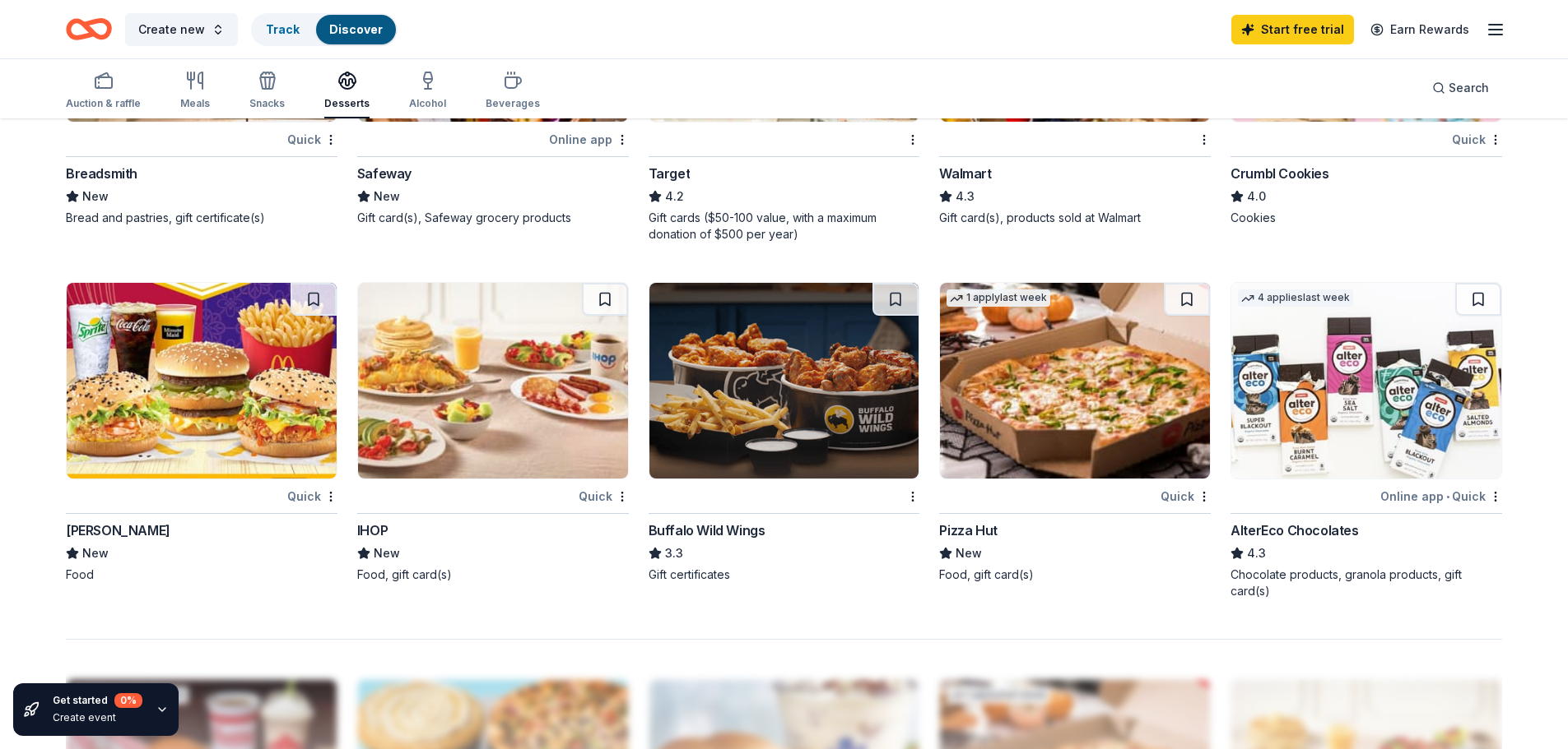
scroll to position [1069, 0]
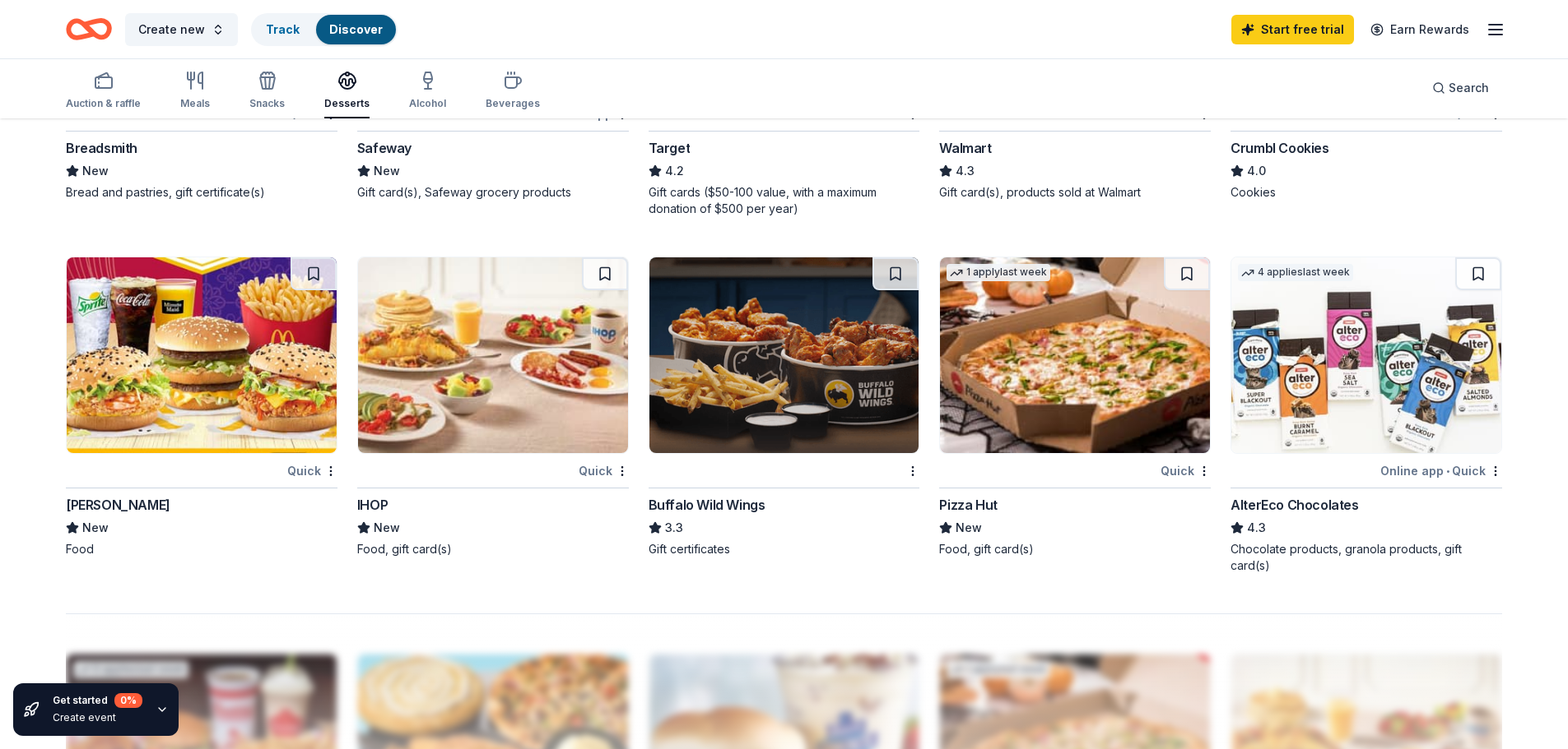
click at [1006, 400] on img at bounding box center [1074, 355] width 270 height 196
click at [434, 89] on div "button" at bounding box center [427, 81] width 37 height 20
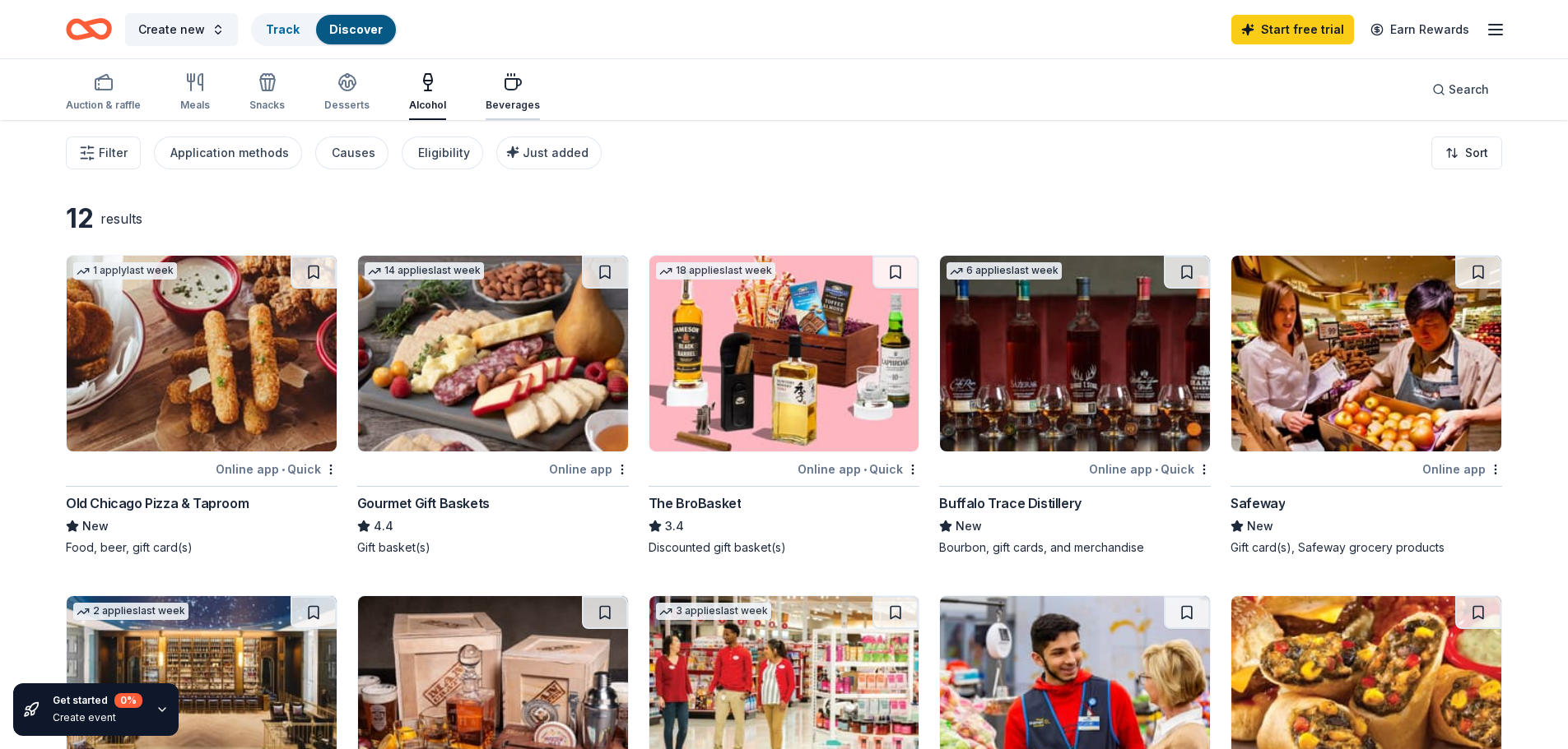
click at [510, 82] on icon "button" at bounding box center [513, 83] width 20 height 20
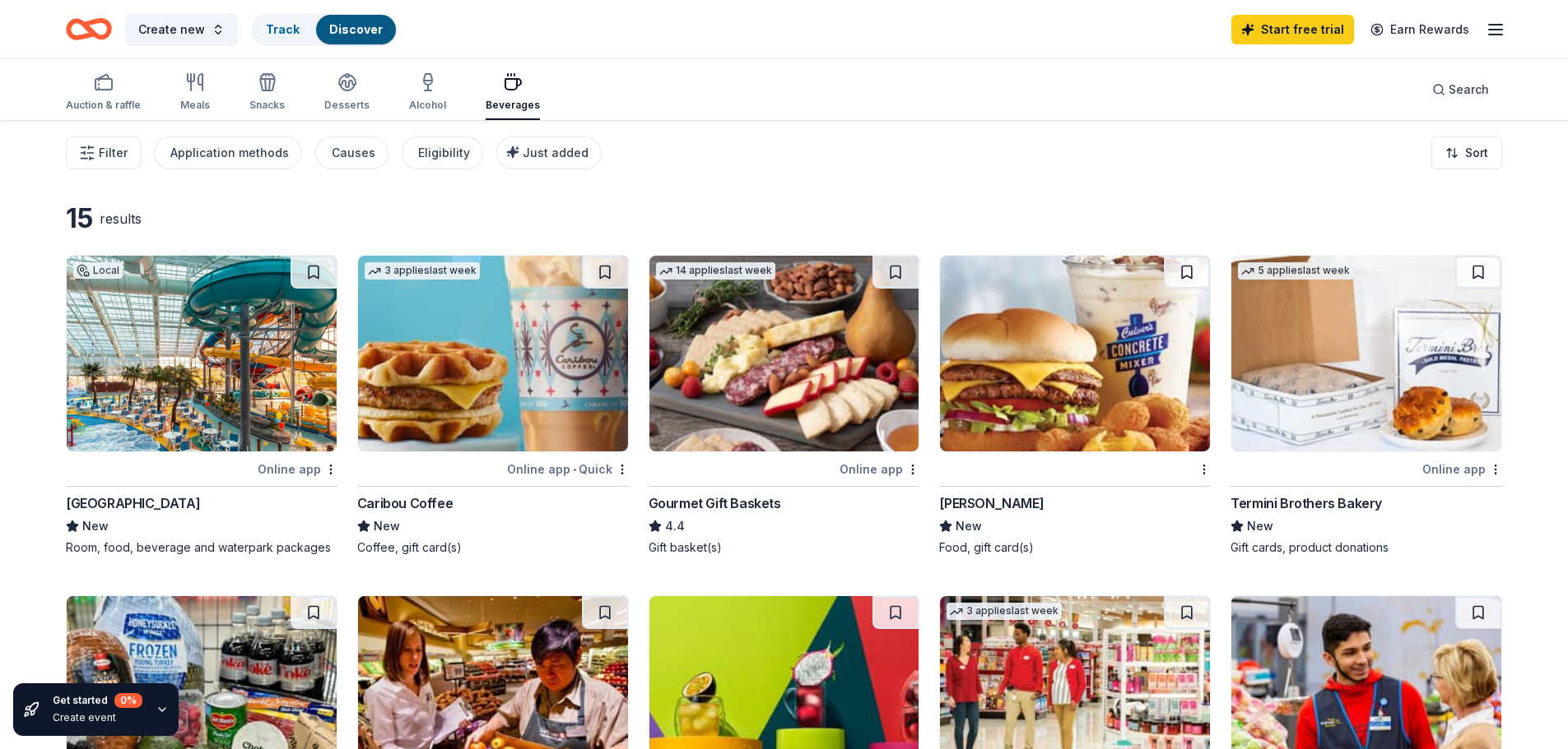
click at [538, 382] on img at bounding box center [492, 354] width 270 height 196
click at [180, 505] on div "WaTiki Indoor Water Park Resort" at bounding box center [133, 504] width 134 height 20
click at [296, 32] on div "Track" at bounding box center [283, 30] width 60 height 30
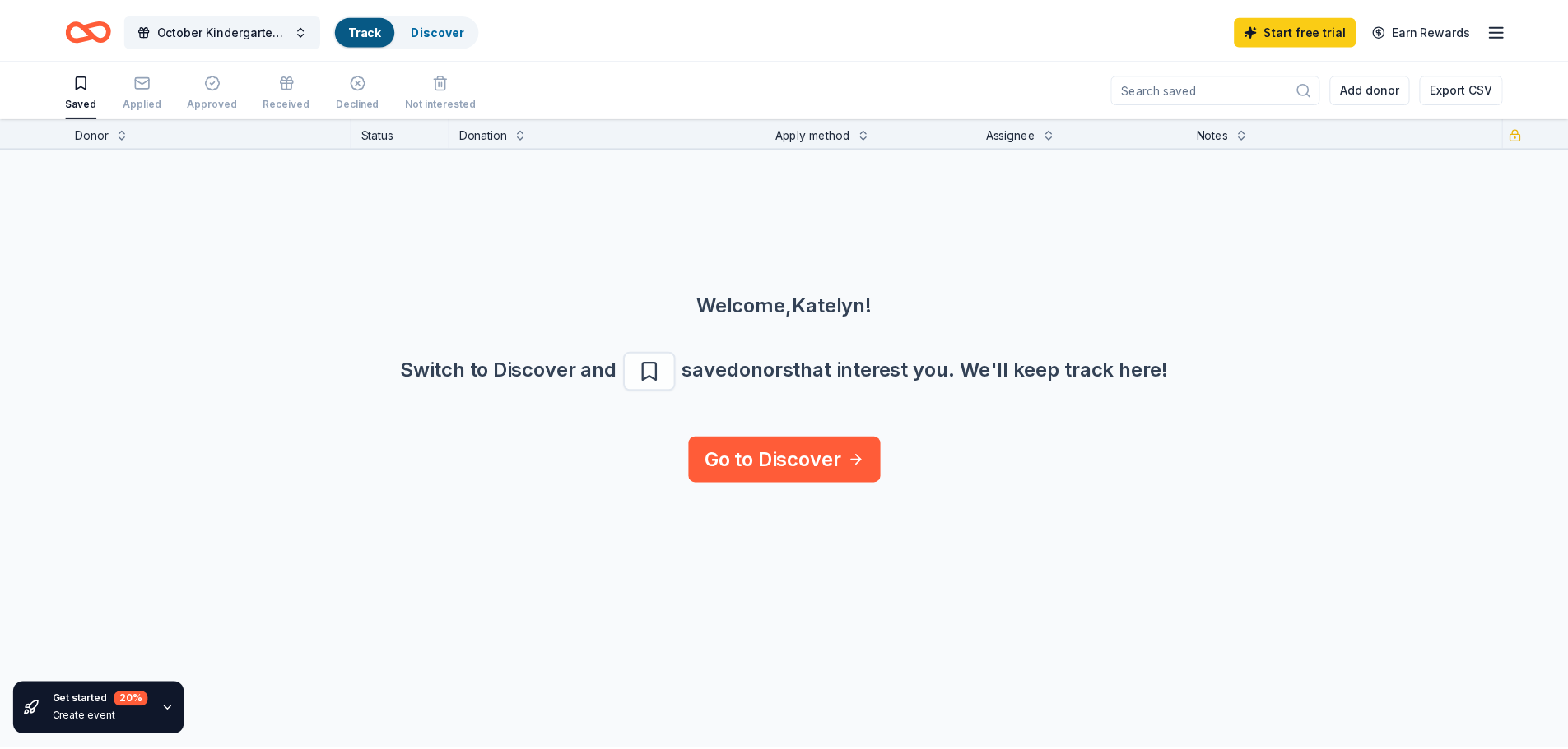
scroll to position [1, 0]
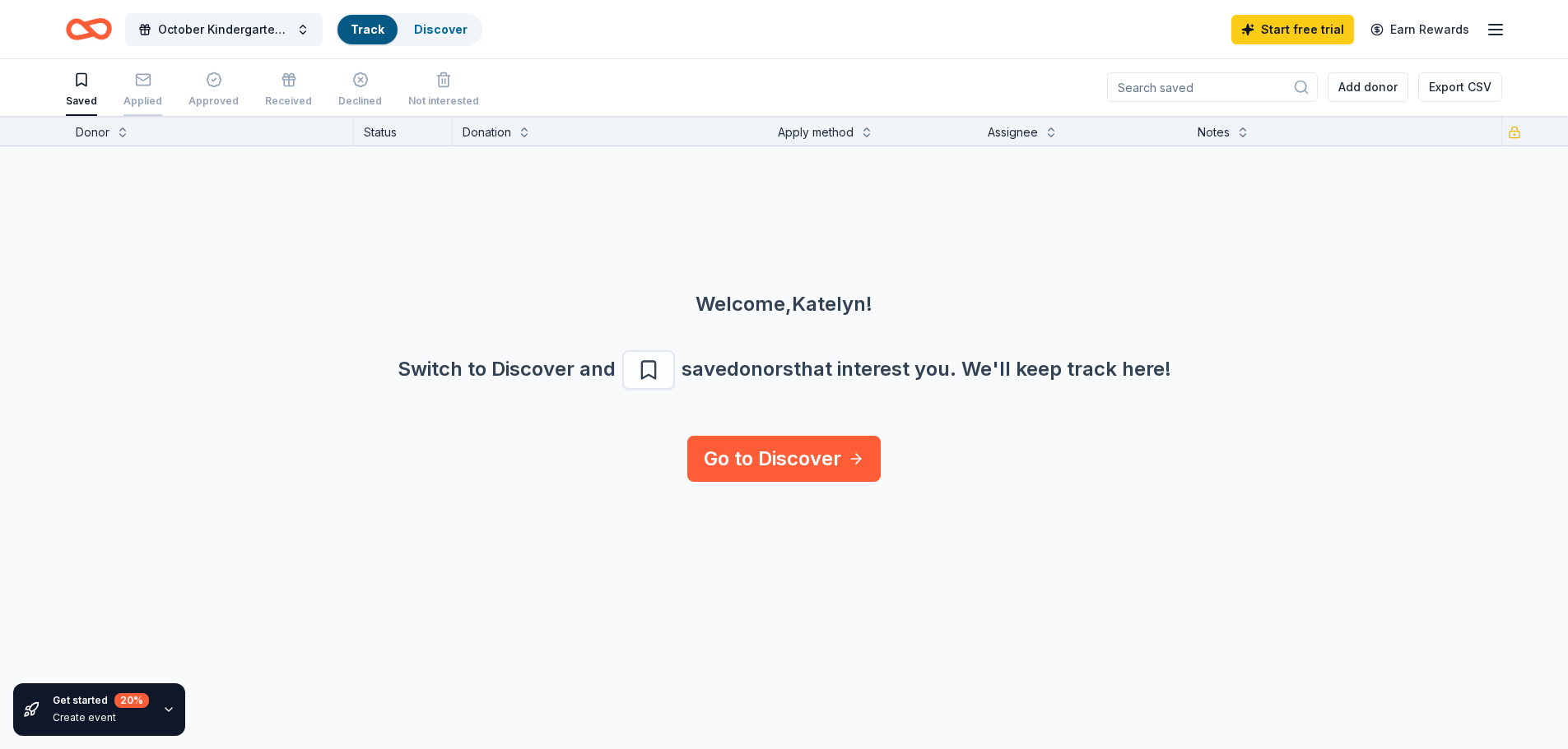
click at [144, 88] on div "Applied" at bounding box center [143, 89] width 38 height 36
click at [212, 91] on div "Approved" at bounding box center [214, 90] width 50 height 36
click at [149, 93] on div "Applied" at bounding box center [143, 90] width 38 height 36
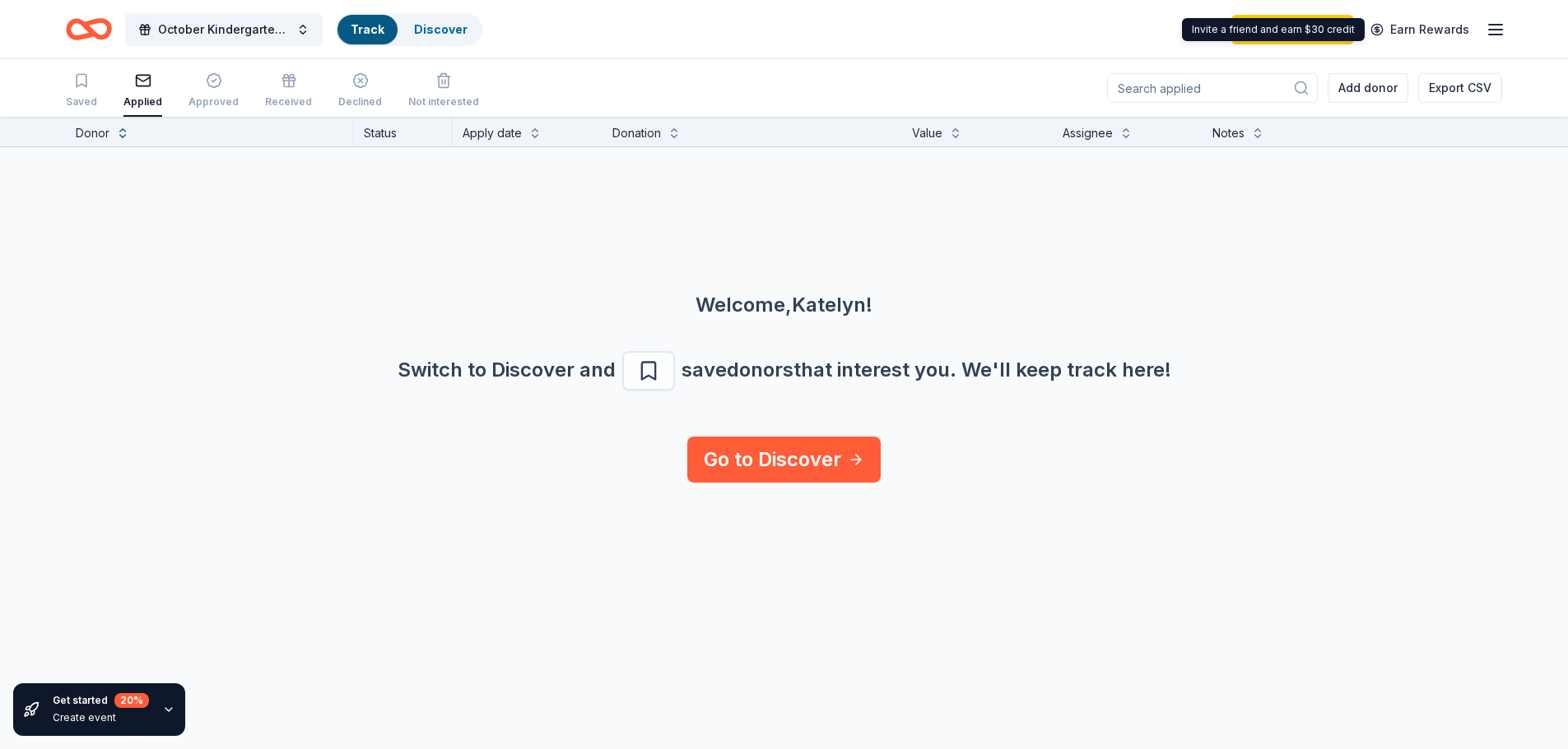
click at [1490, 31] on icon "button" at bounding box center [1495, 30] width 20 height 20
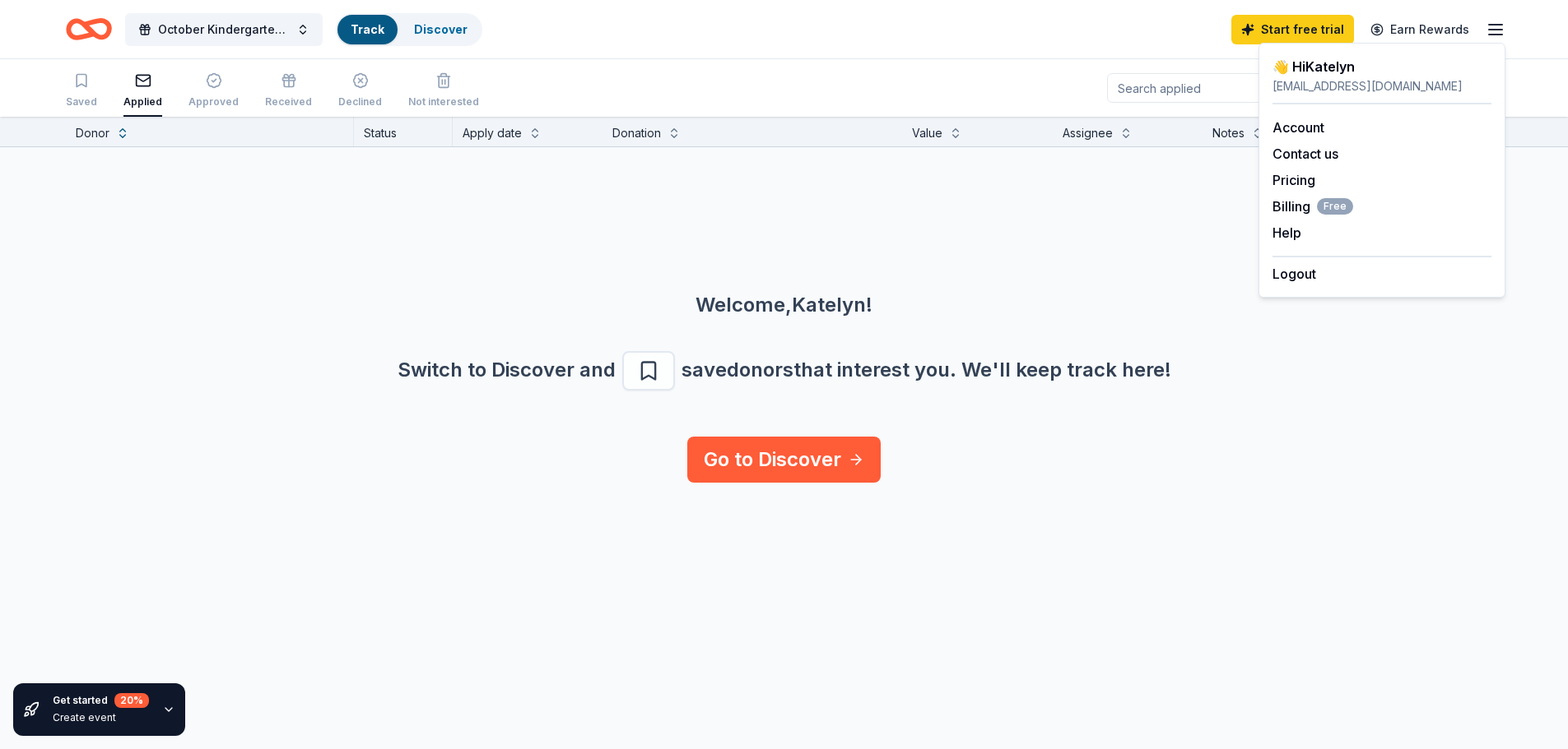
click at [1488, 31] on icon "button" at bounding box center [1495, 30] width 20 height 20
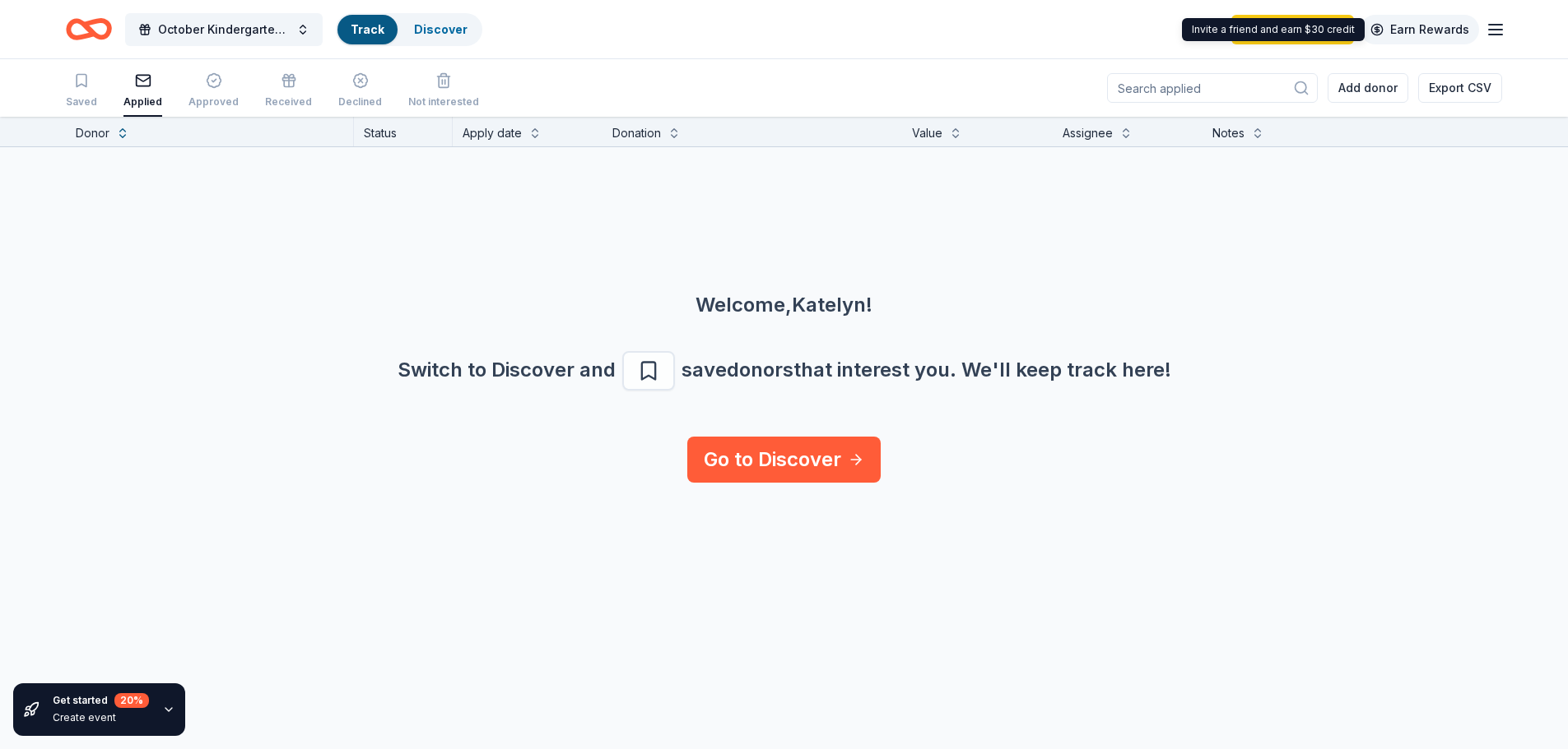
click at [1439, 31] on link "Earn Rewards" at bounding box center [1419, 30] width 118 height 30
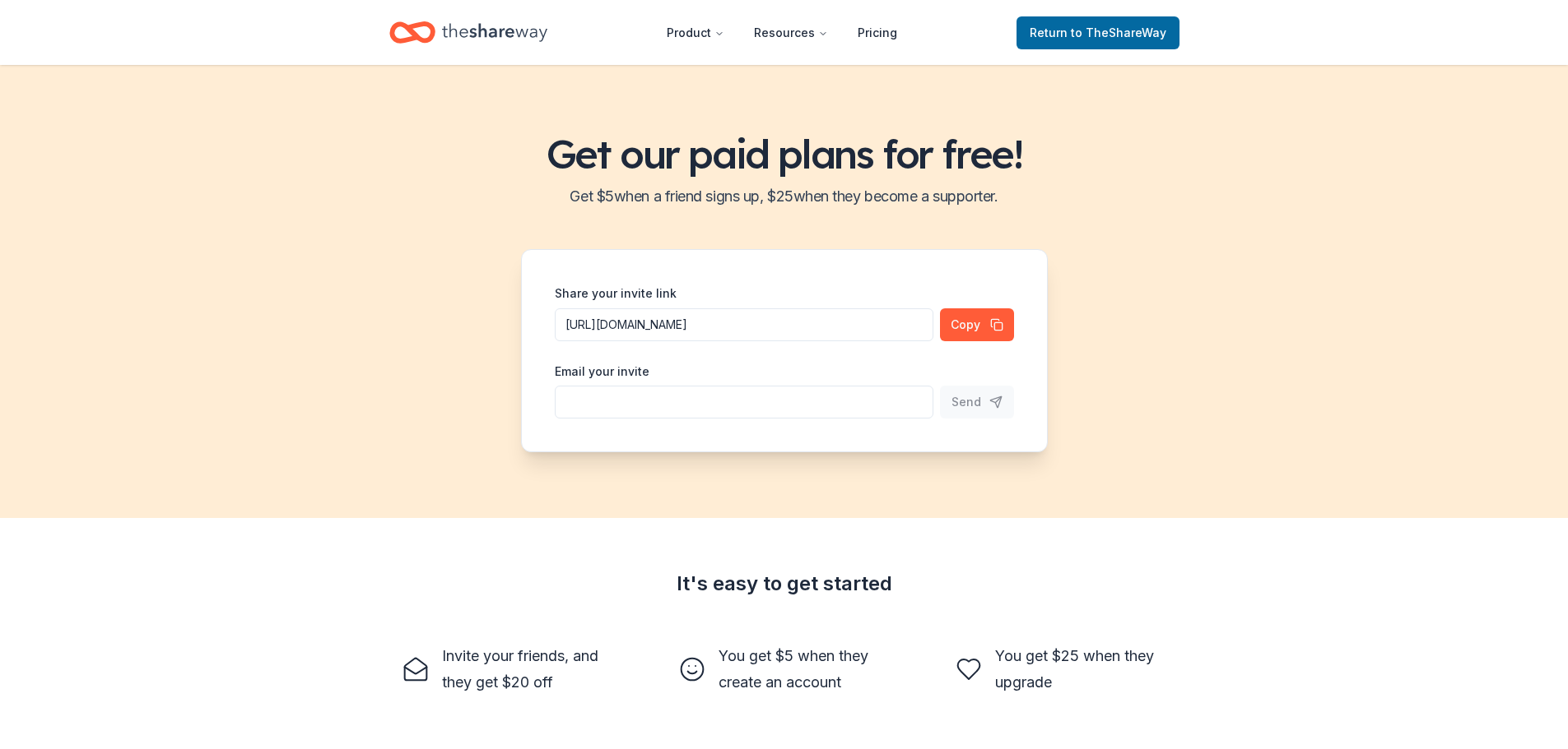
click at [482, 32] on icon "Home" at bounding box center [495, 33] width 105 height 33
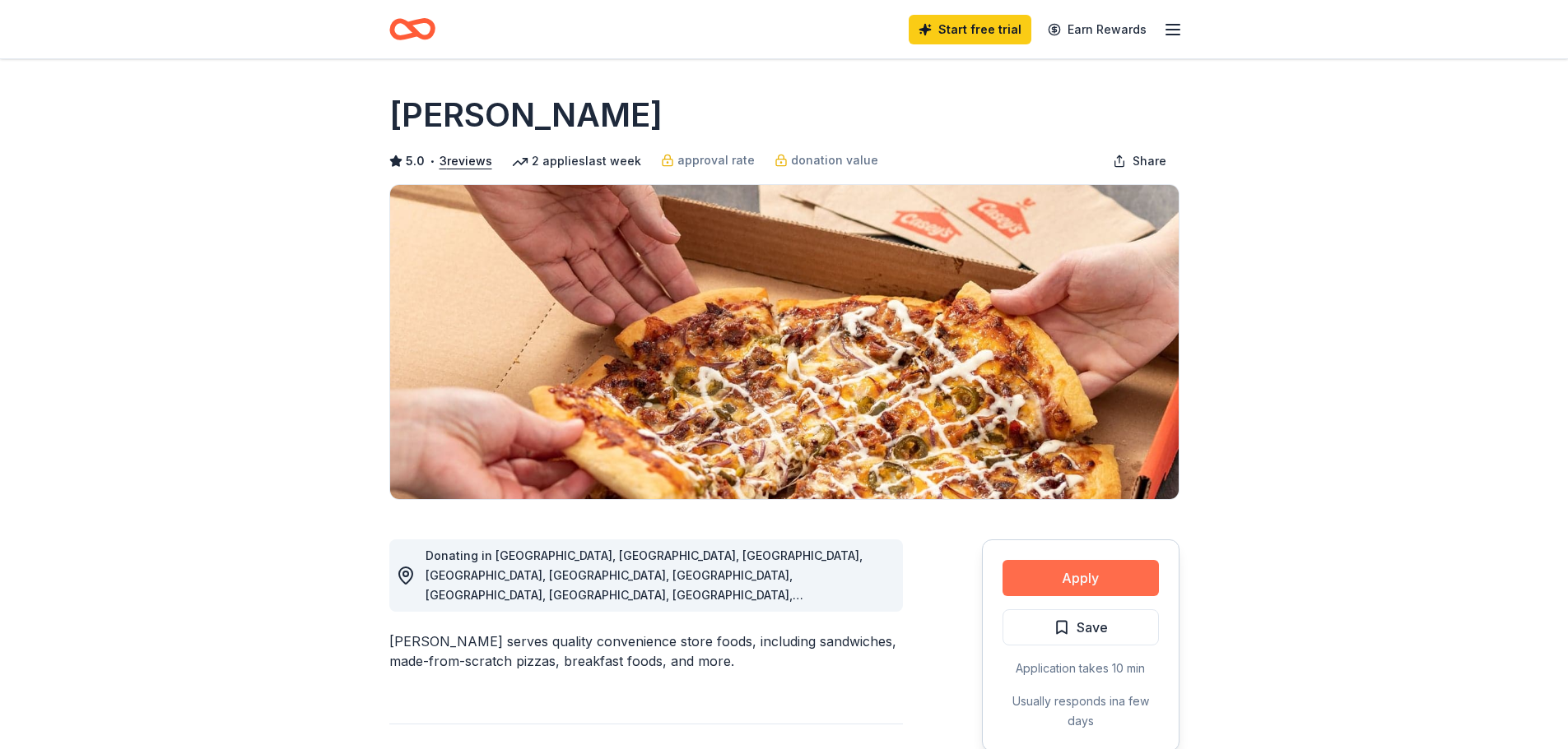
click at [1092, 585] on button "Apply" at bounding box center [1080, 578] width 156 height 36
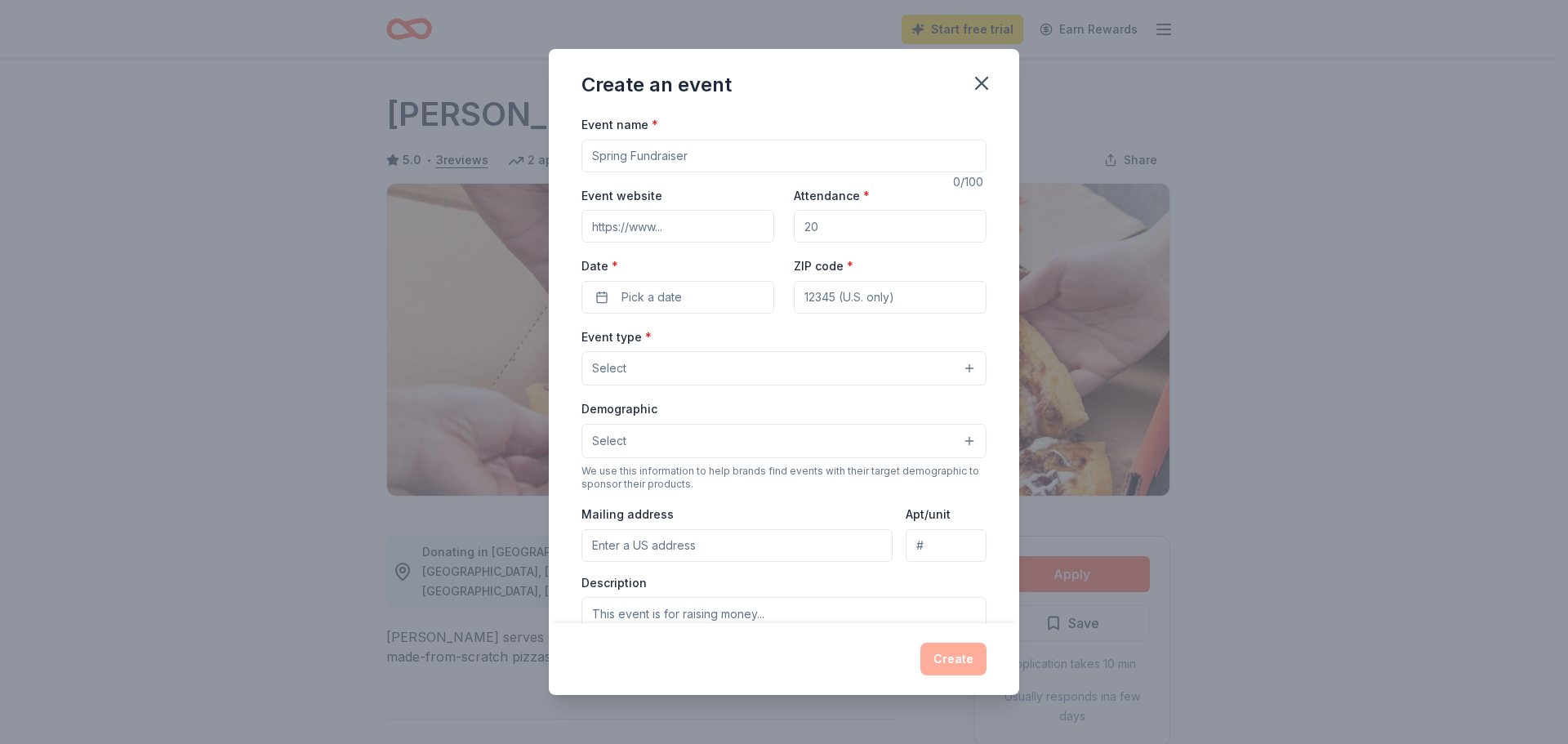
click at [653, 160] on input "Event name *" at bounding box center [784, 156] width 405 height 32
click at [831, 221] on input "Attendance *" at bounding box center [890, 225] width 193 height 32
type input "102"
click at [673, 306] on span "Pick a date" at bounding box center [651, 297] width 60 height 20
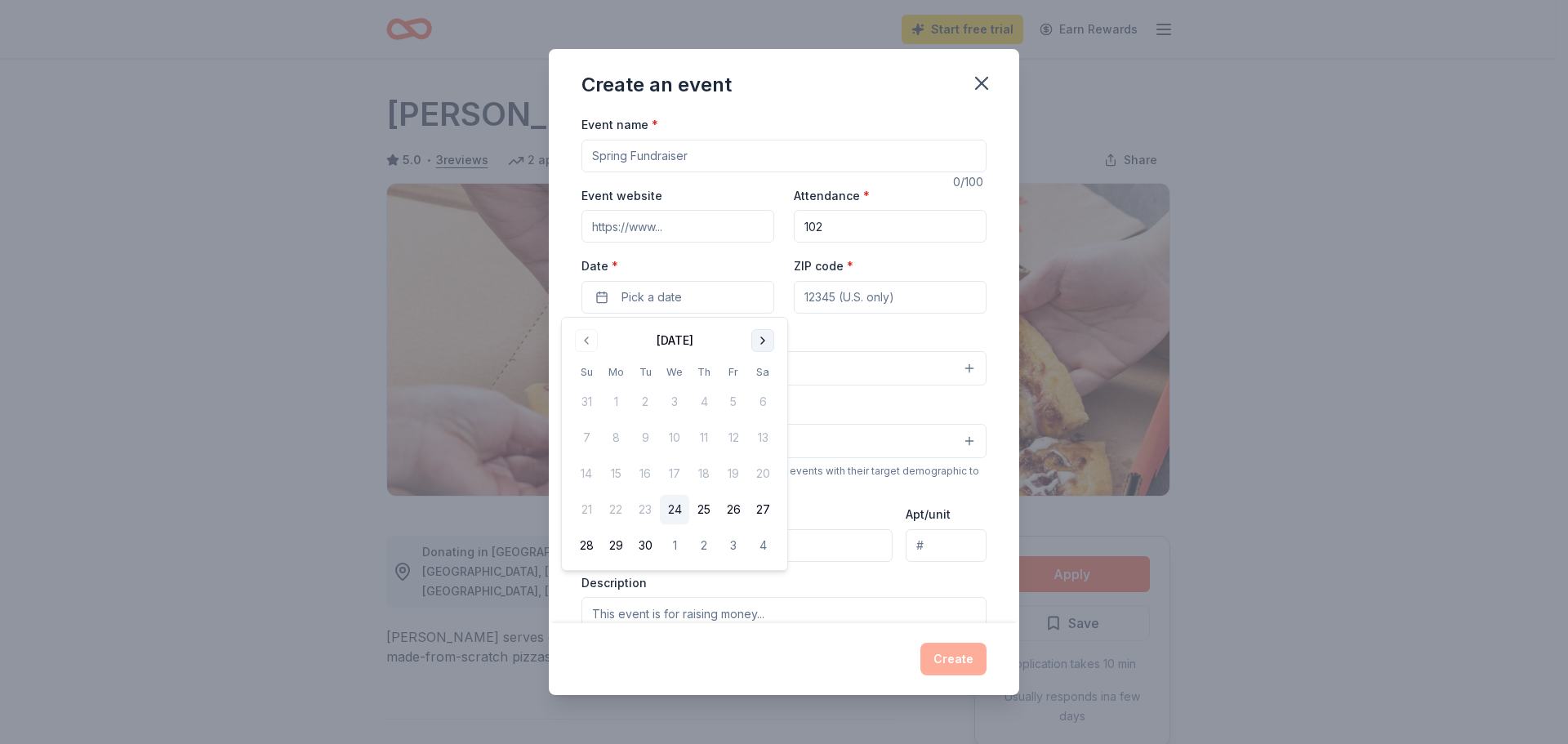
click at [765, 347] on button "Go to next month" at bounding box center [763, 341] width 23 height 23
click at [710, 547] on button "30" at bounding box center [704, 546] width 30 height 30
click at [850, 299] on input "ZIP code *" at bounding box center [890, 297] width 193 height 32
type input "57401"
click at [659, 365] on button "Select" at bounding box center [784, 368] width 405 height 34
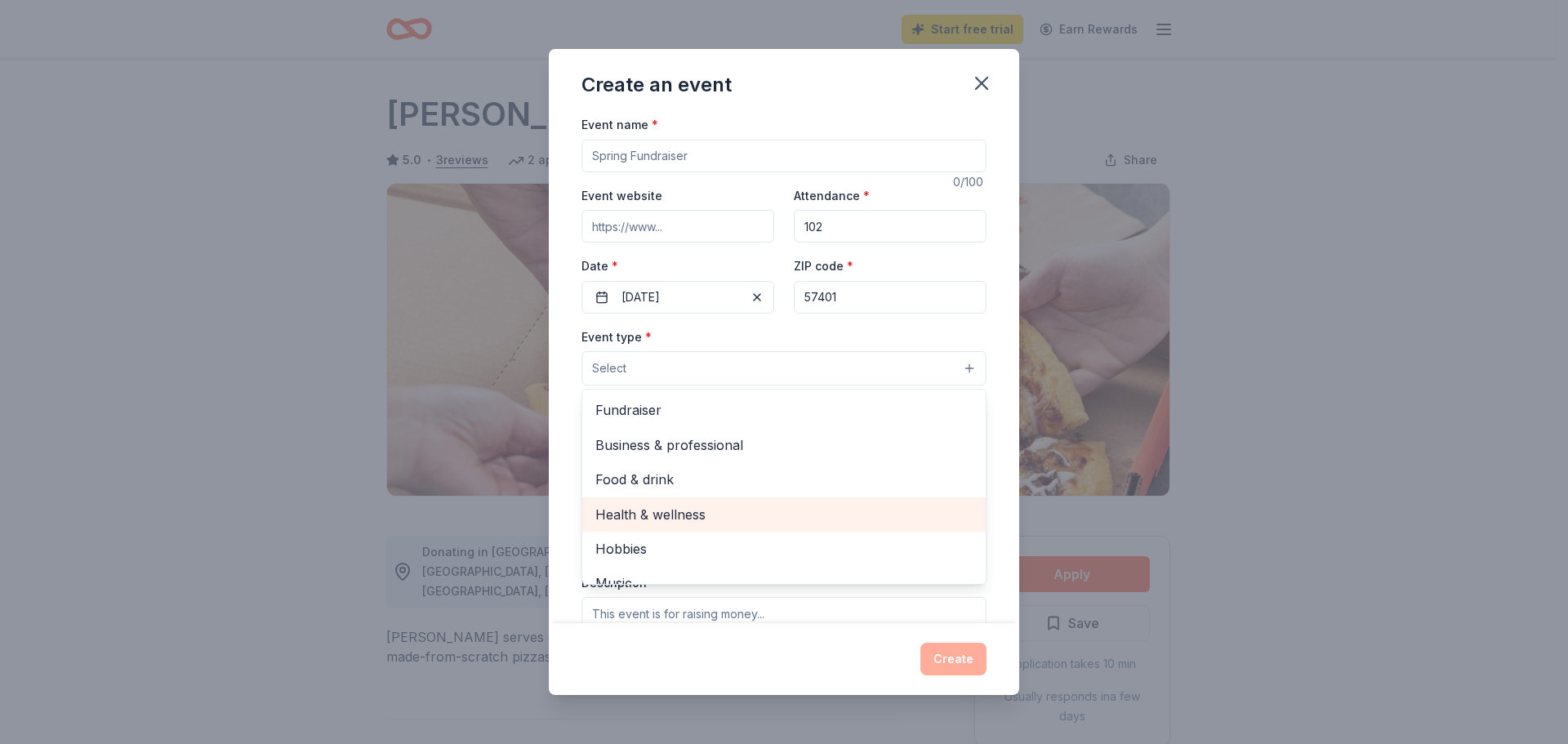
scroll to position [55, 0]
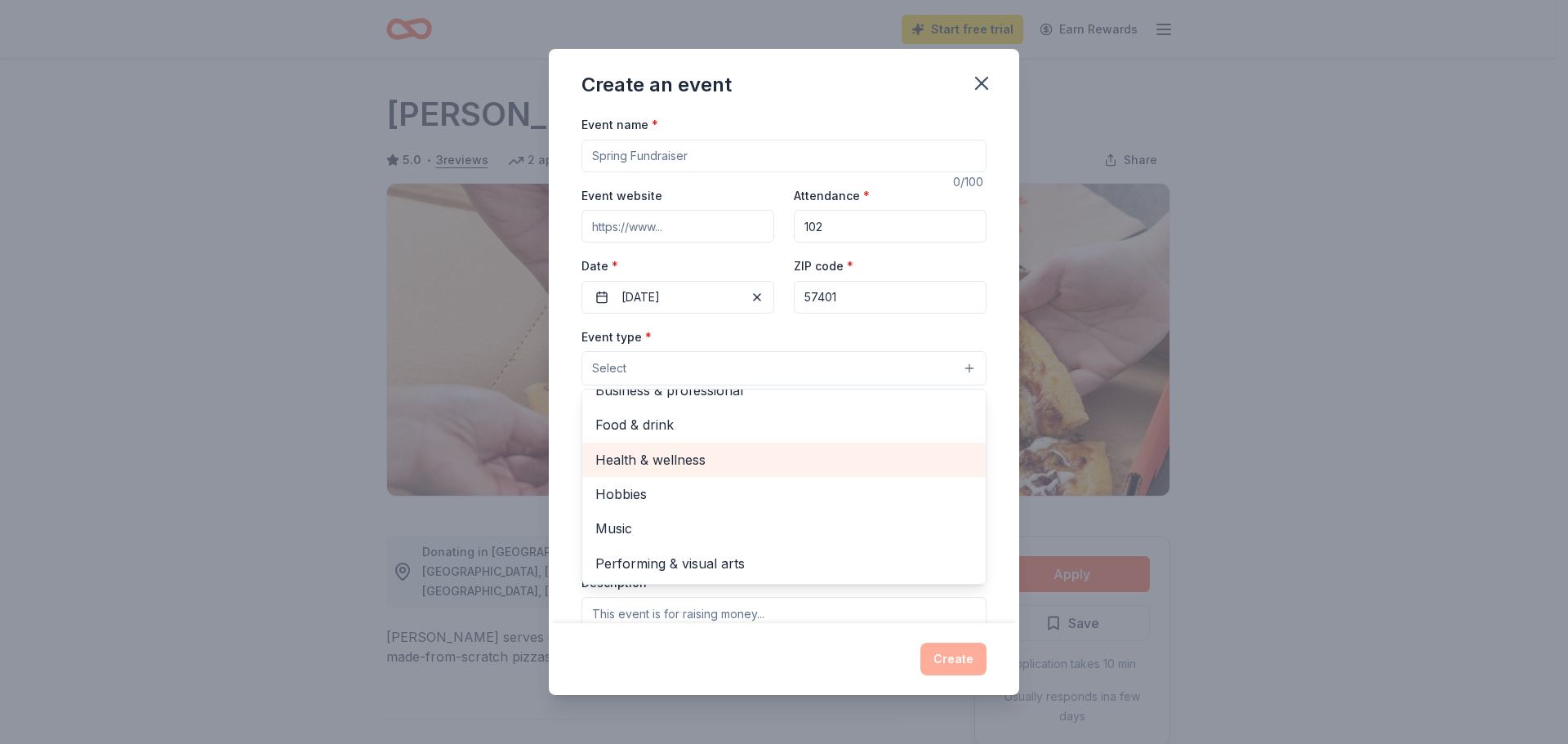
click at [684, 466] on span "Health & wellness" at bounding box center [784, 460] width 378 height 22
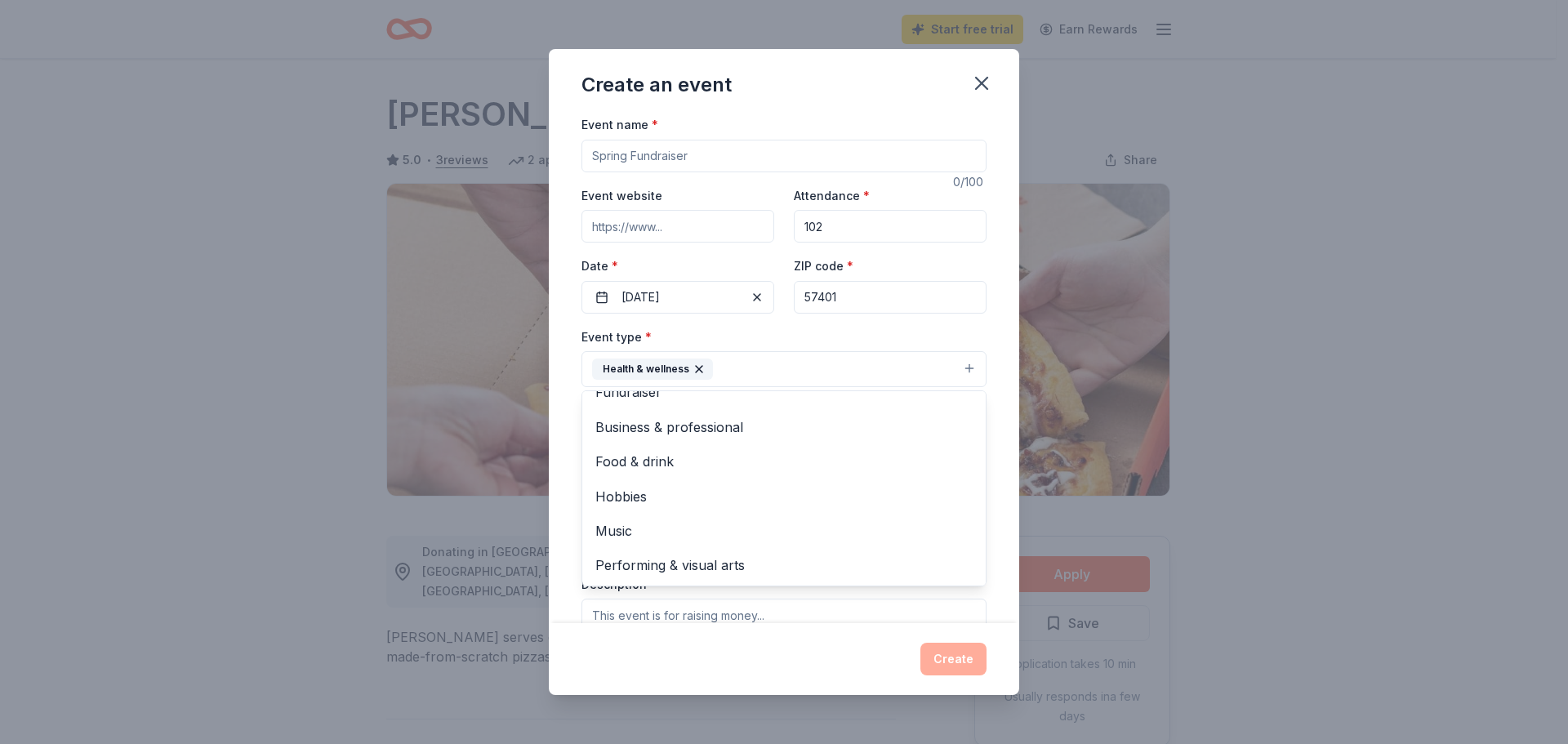
click at [741, 331] on div "Event type * Health & wellness Fundraiser Business & professional Food & drink …" at bounding box center [784, 357] width 405 height 61
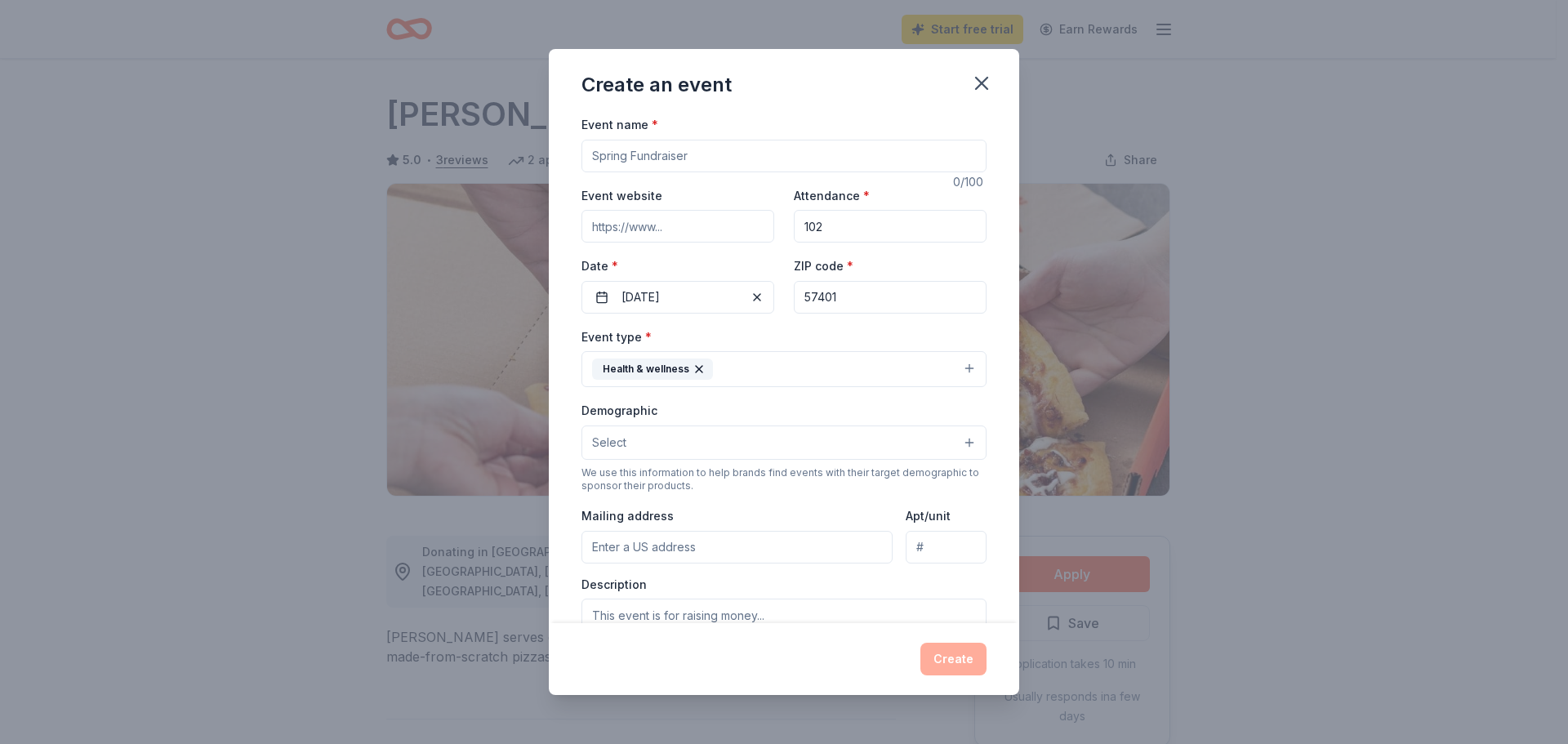
click at [659, 154] on input "Event name *" at bounding box center [784, 156] width 405 height 32
click at [632, 156] on input "october Kindergarten Readiness" at bounding box center [784, 156] width 405 height 32
click at [622, 155] on input "october Kindergarten Readiness" at bounding box center [784, 156] width 405 height 32
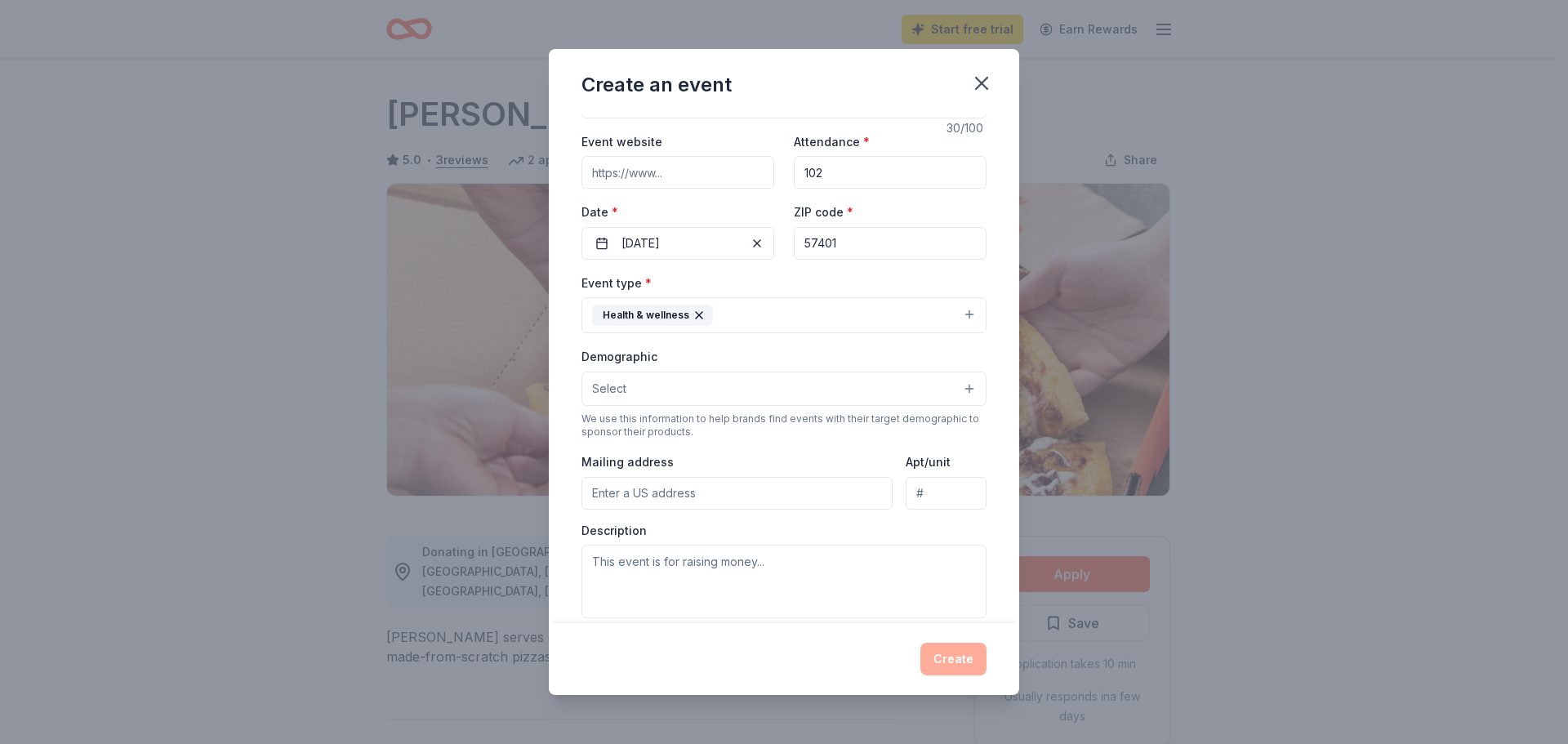
scroll to position [82, 0]
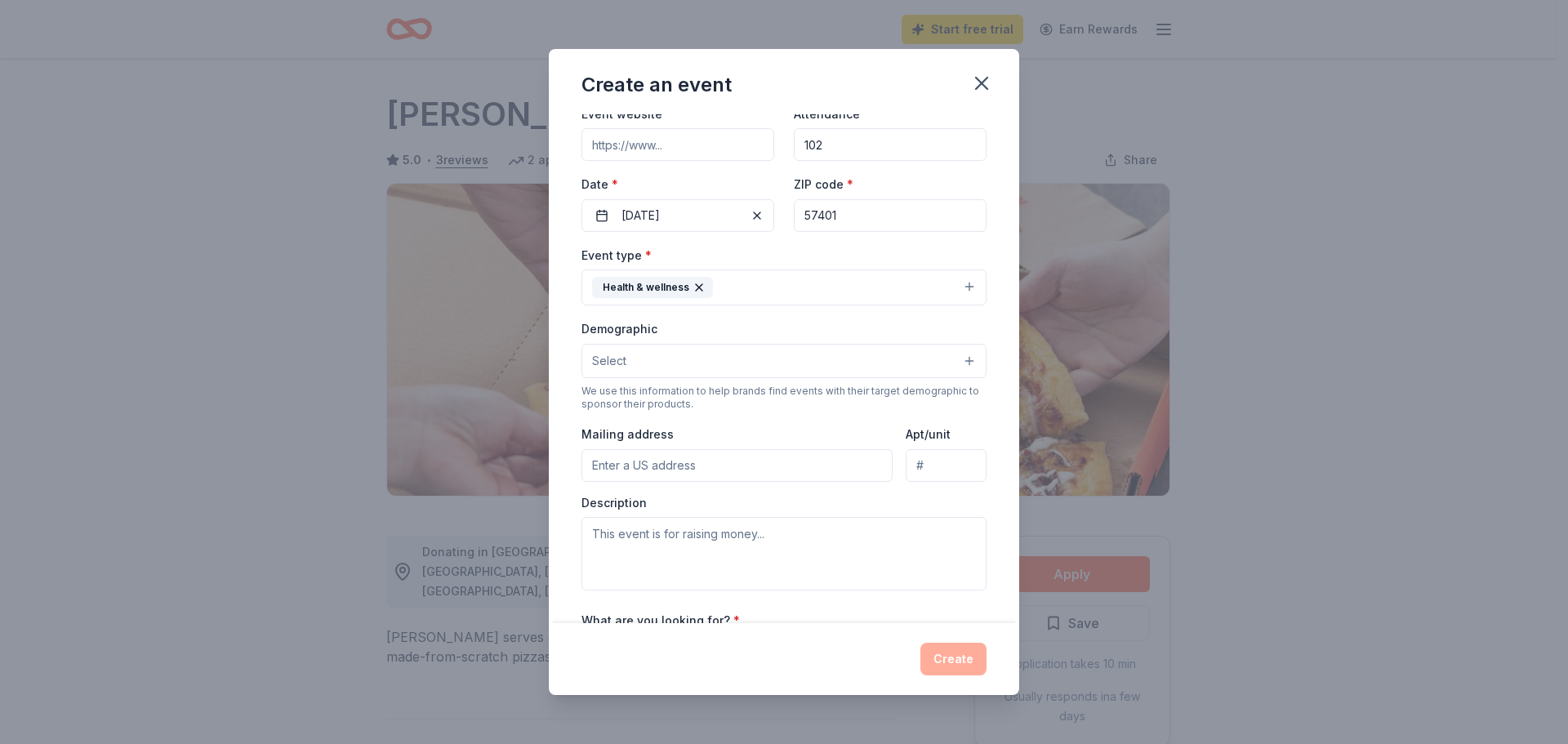
type input "October Kindergarten Readiness"
click at [663, 365] on button "Select" at bounding box center [784, 360] width 405 height 34
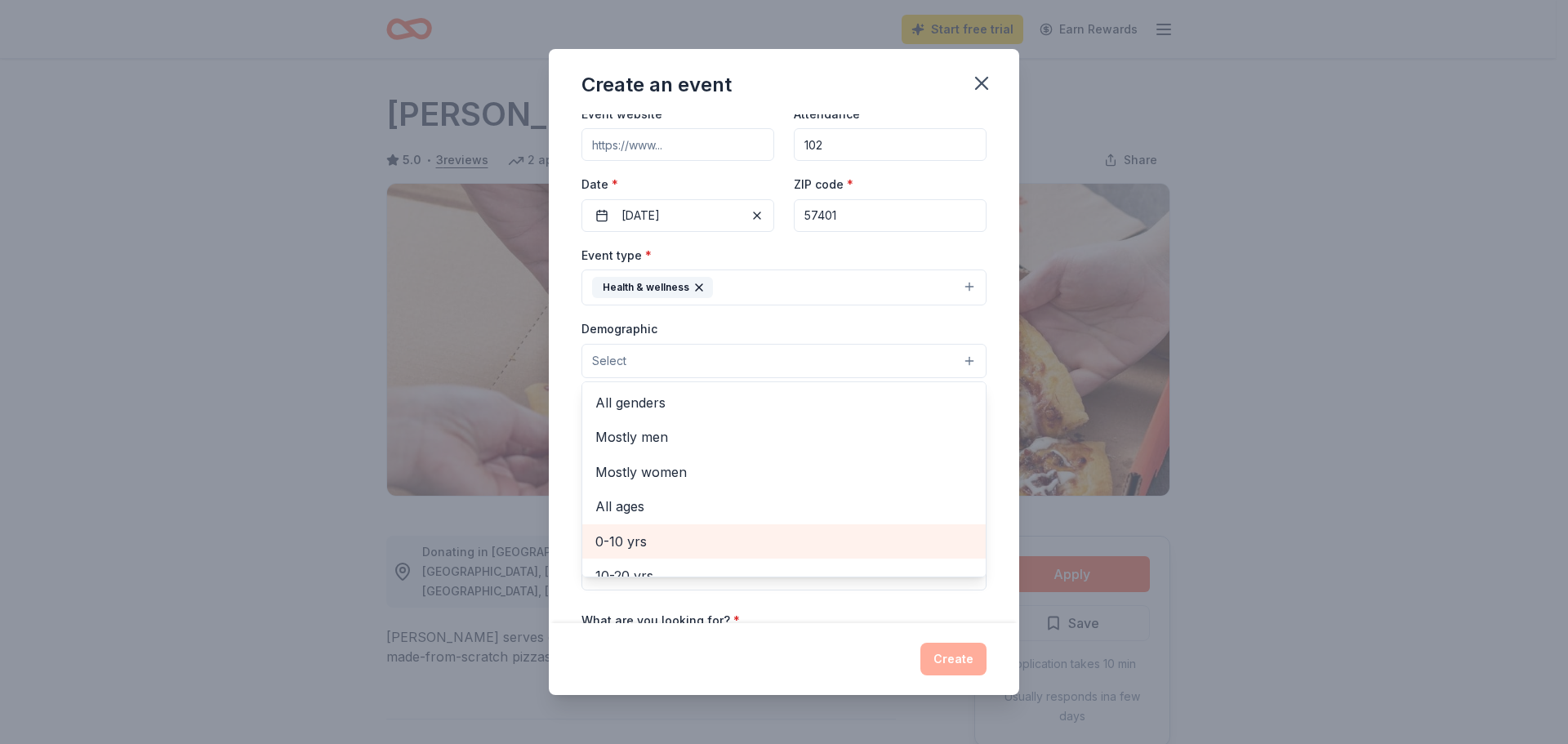
click at [661, 540] on span "0-10 yrs" at bounding box center [784, 542] width 378 height 22
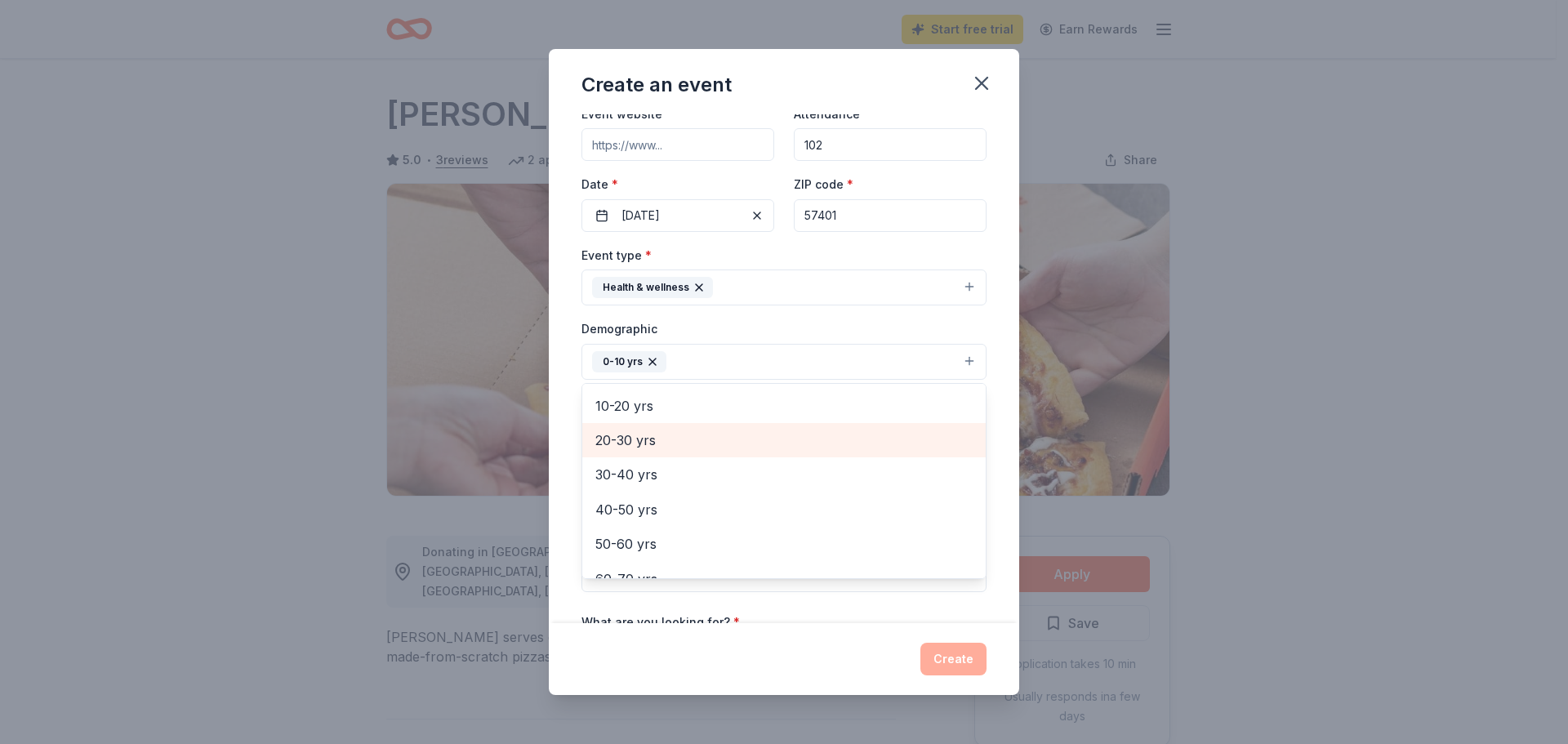
scroll to position [228, 0]
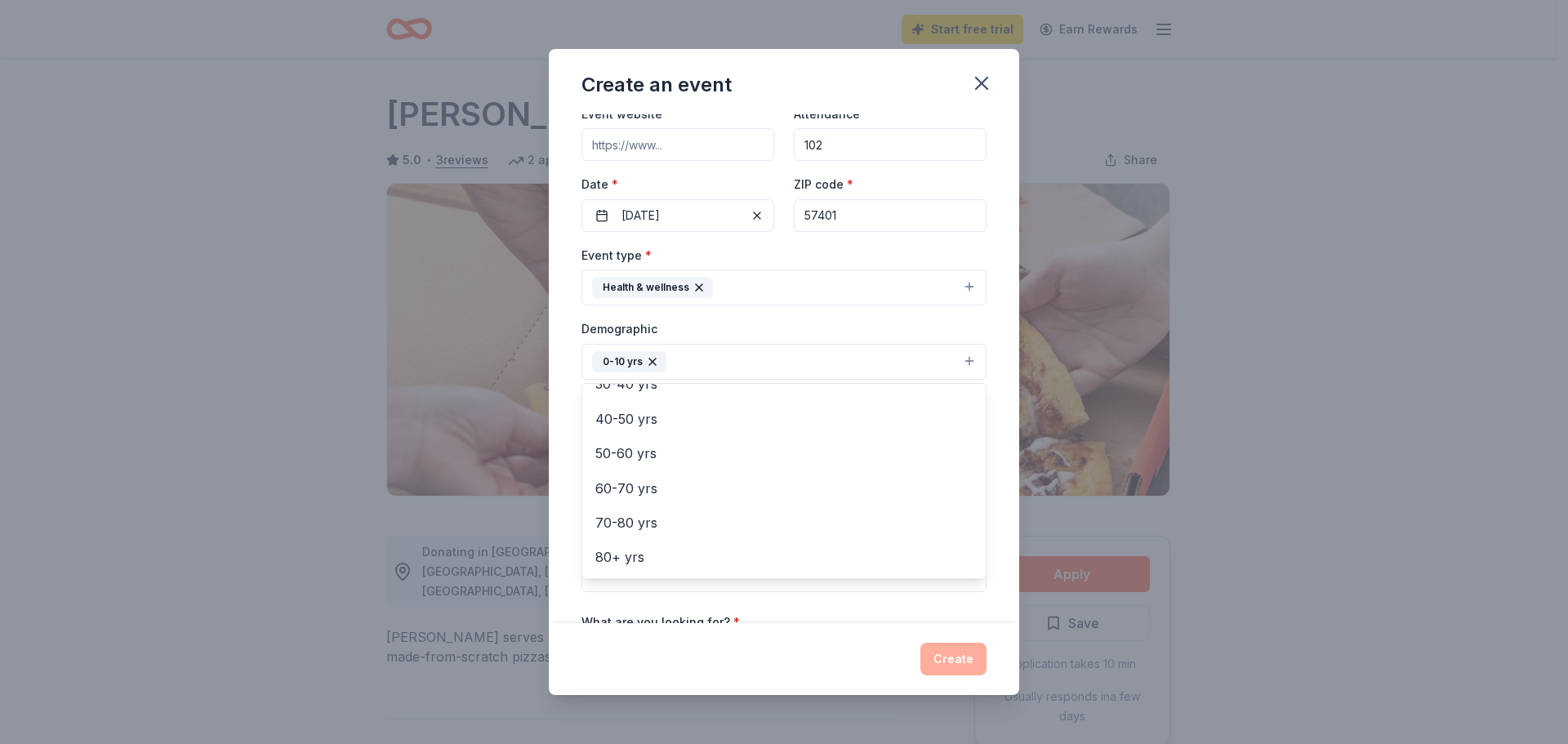
click at [726, 327] on div "Demographic 0-10 yrs All genders Mostly men Mostly women All ages 10-20 yrs 20-…" at bounding box center [784, 350] width 405 height 61
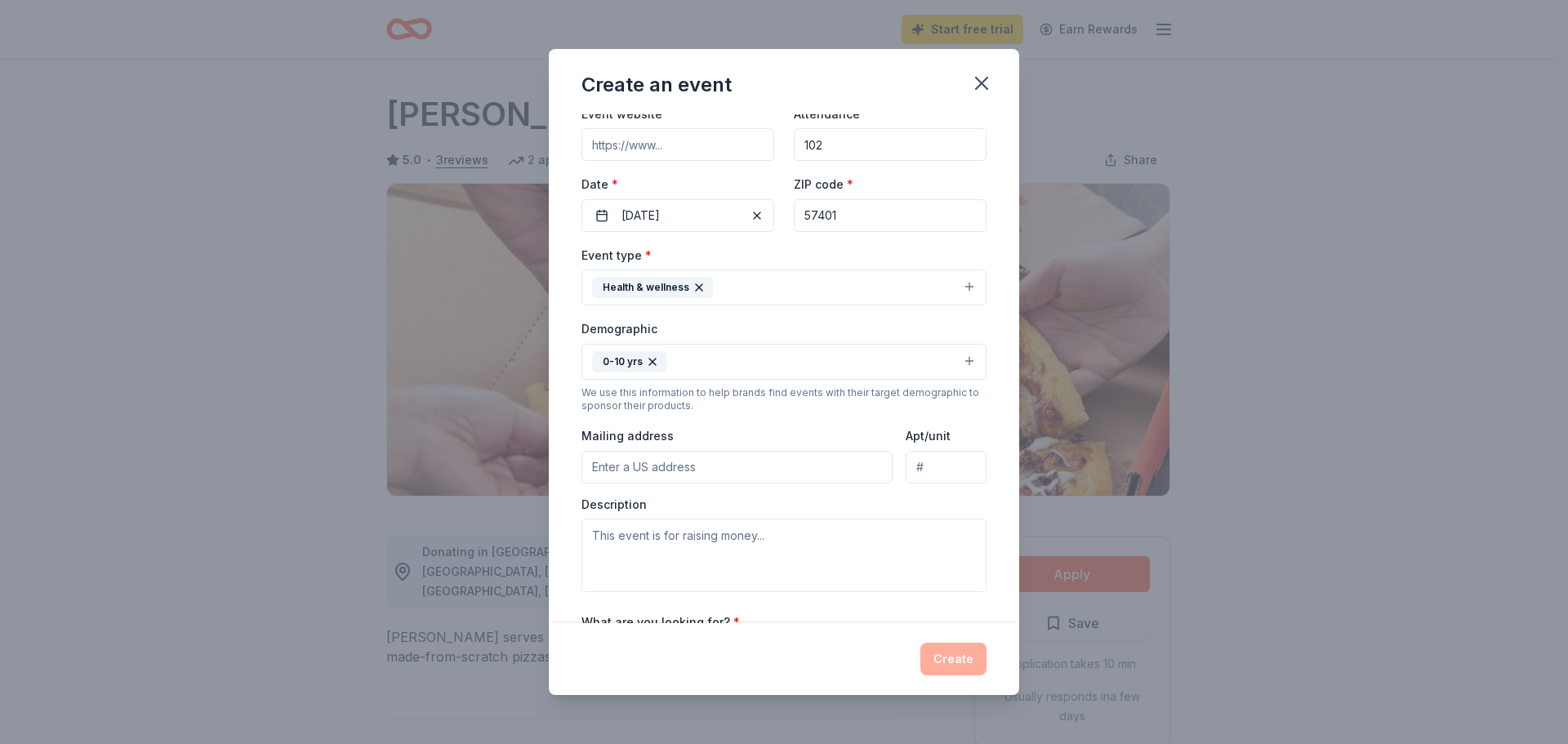
click at [676, 461] on input "Mailing address" at bounding box center [737, 466] width 311 height 32
type input "200 S HARRISON ST"
type input "#1"
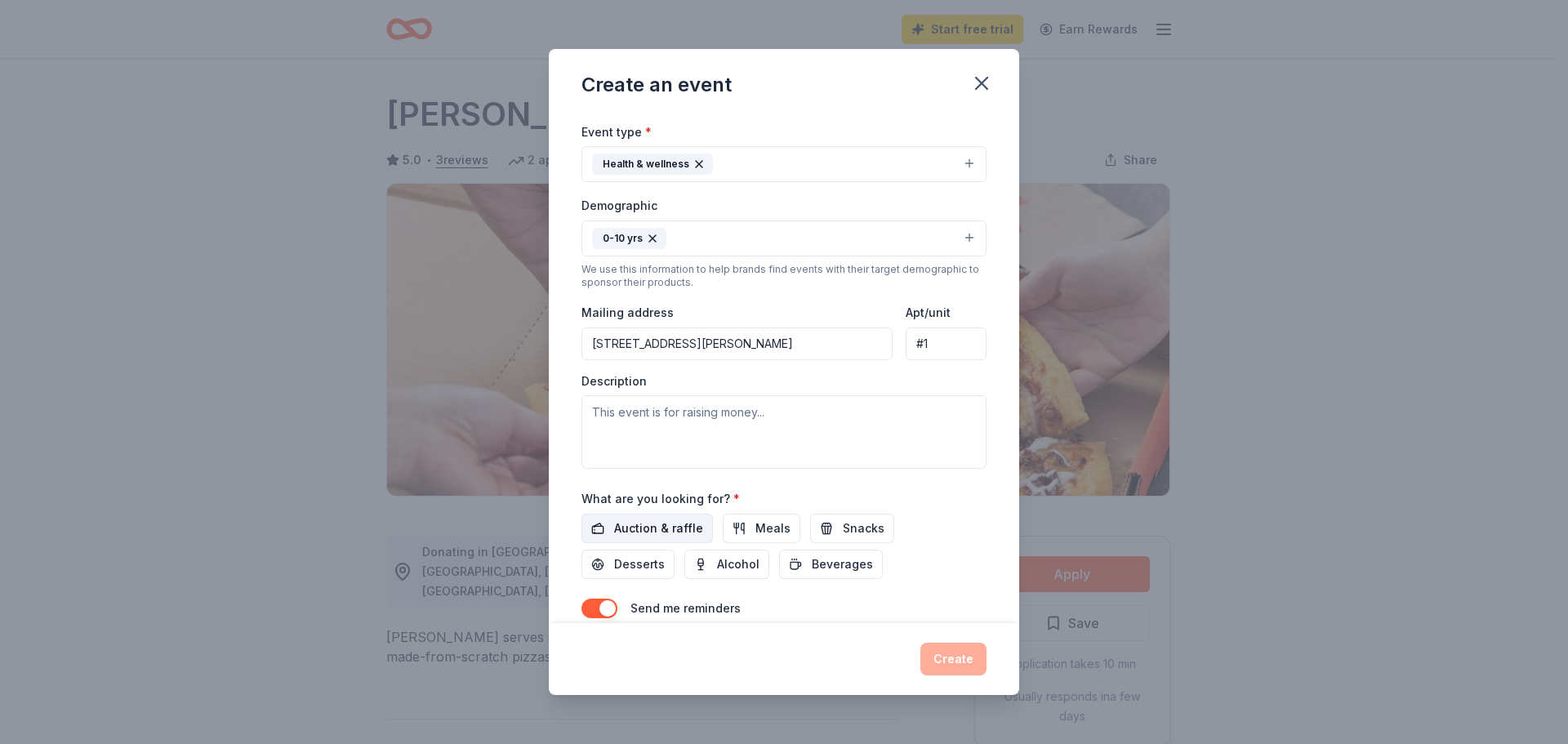
scroll to position [245, 0]
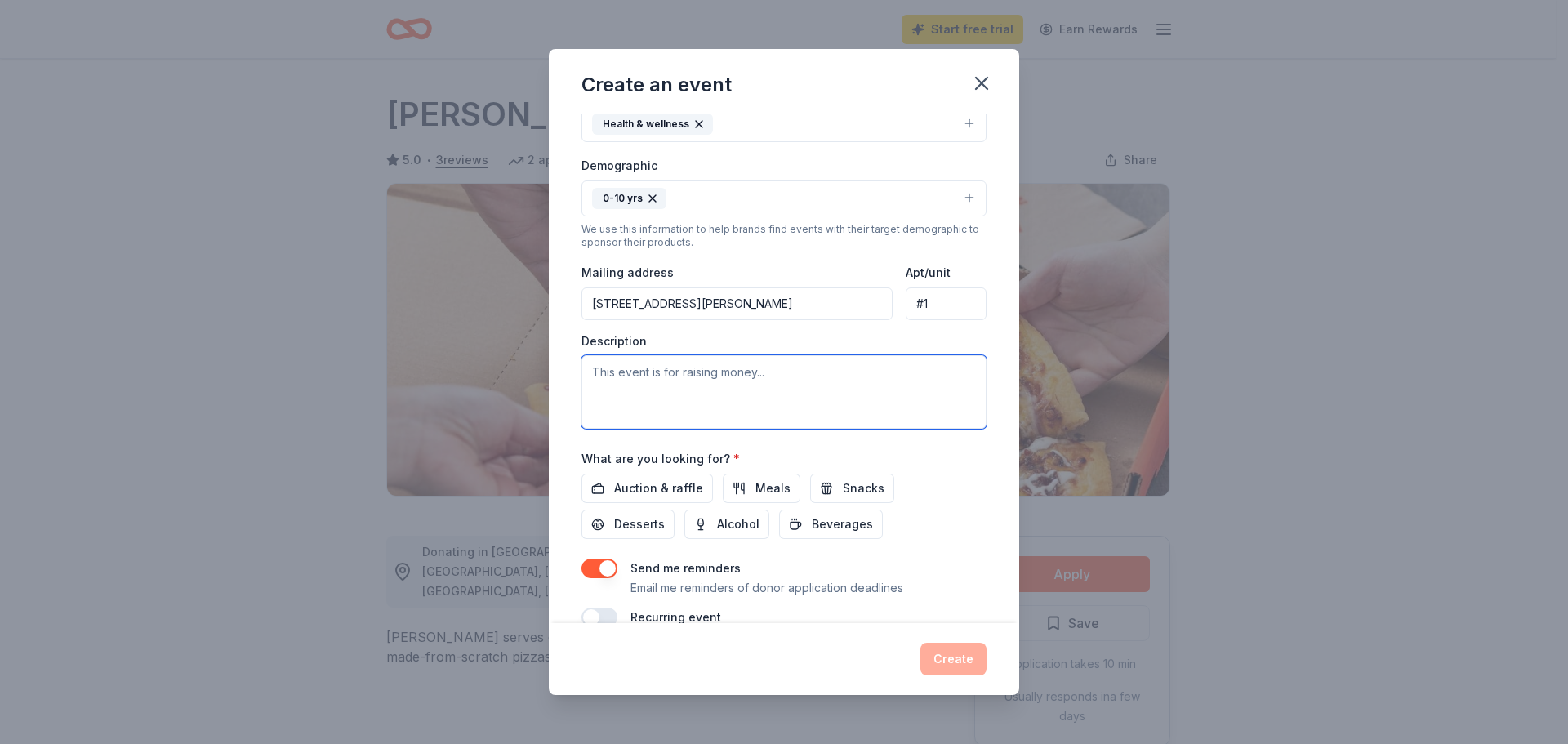
click at [646, 379] on textarea at bounding box center [784, 392] width 405 height 74
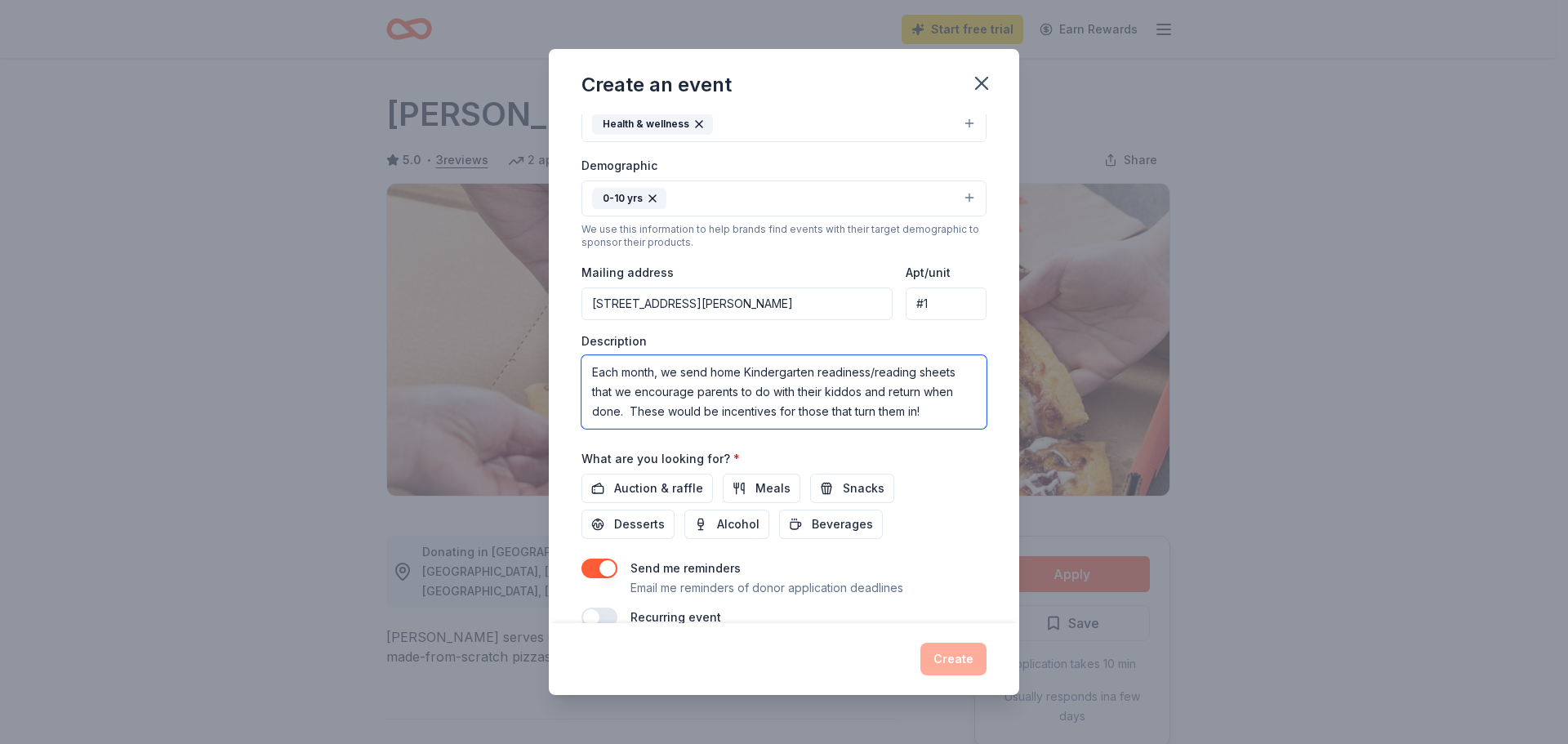
scroll to position [275, 0]
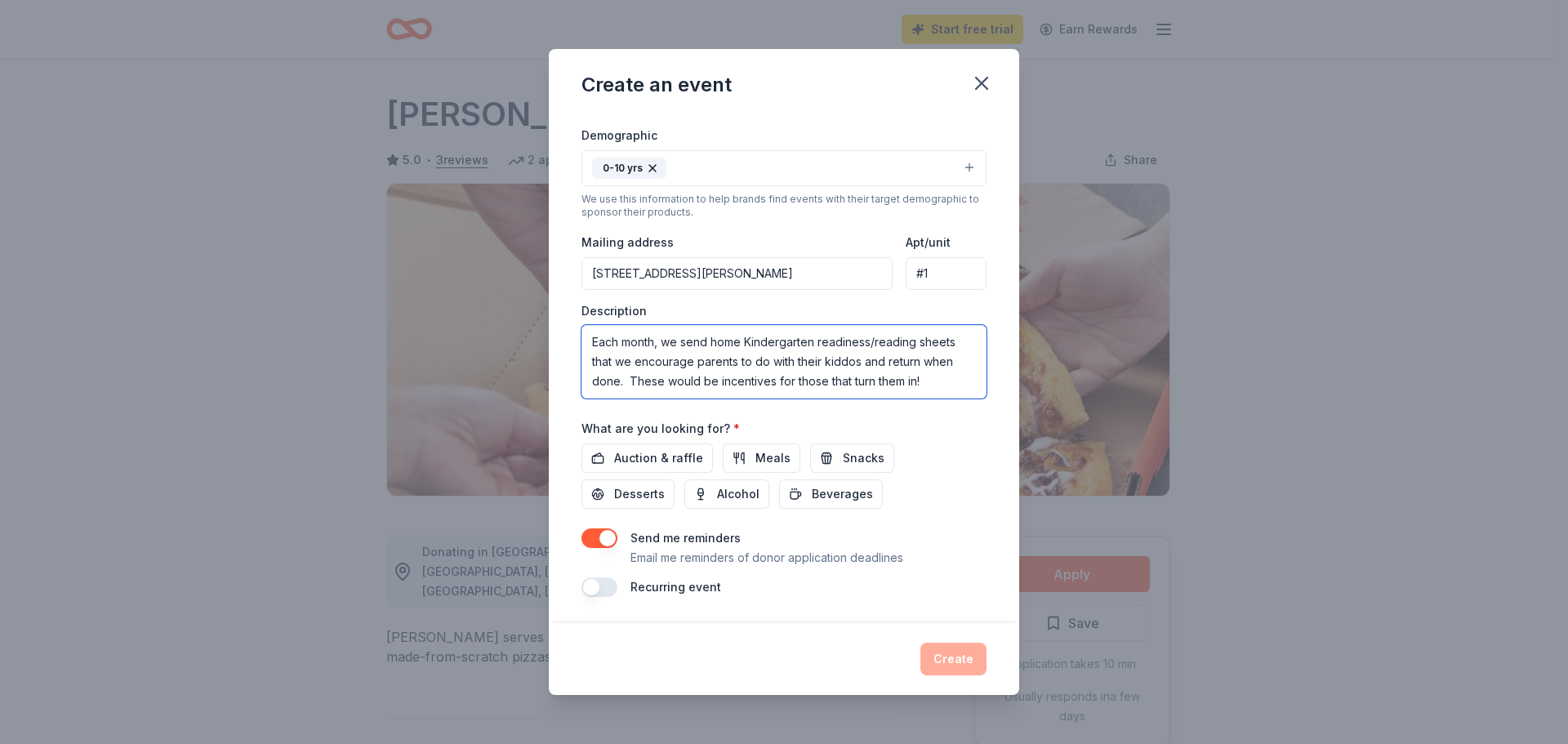
type textarea "Each month, we send home Kindergarten readiness/reading sheets that we encourag…"
click at [616, 587] on button "button" at bounding box center [599, 587] width 36 height 20
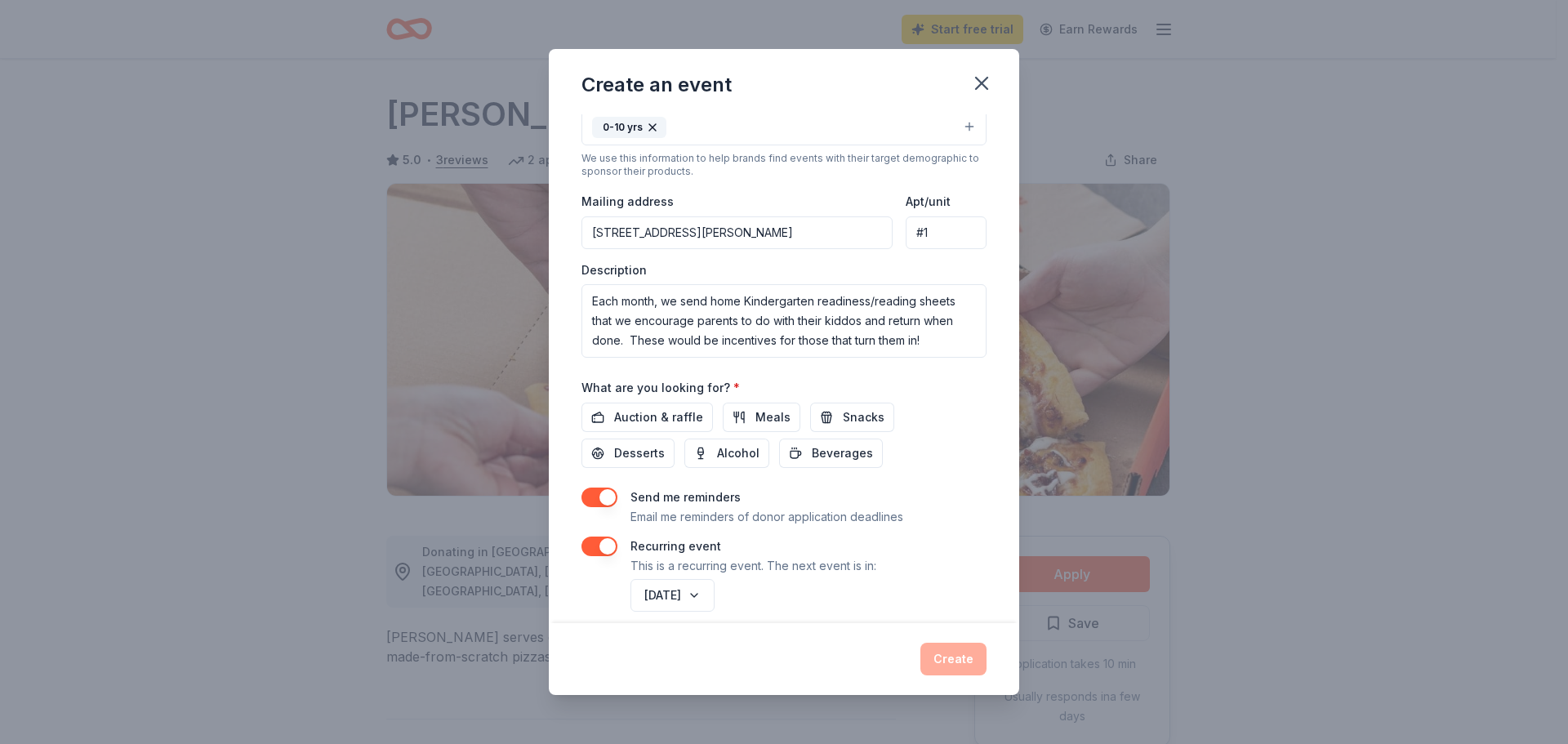
scroll to position [334, 0]
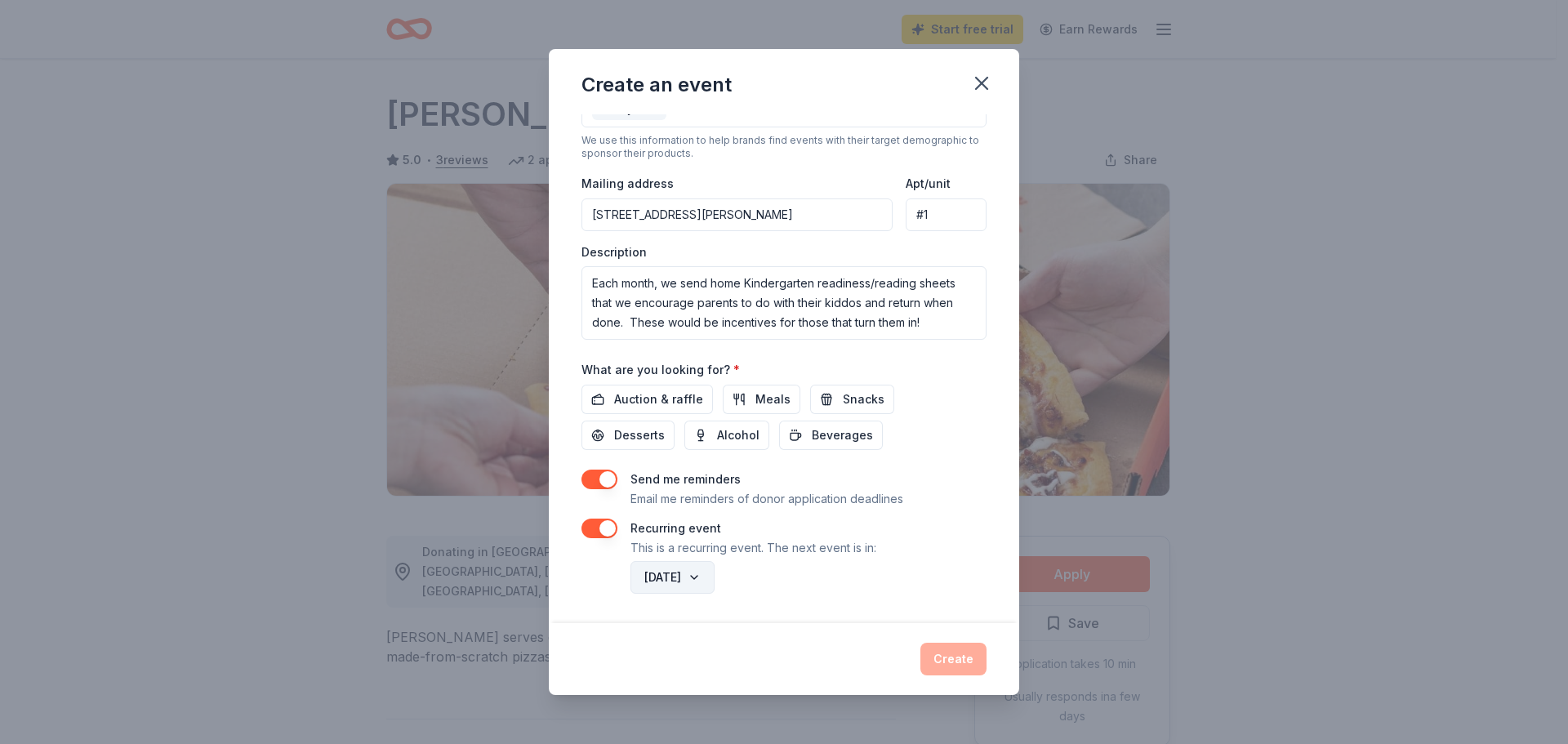
click at [715, 582] on button "October 2026" at bounding box center [673, 577] width 84 height 32
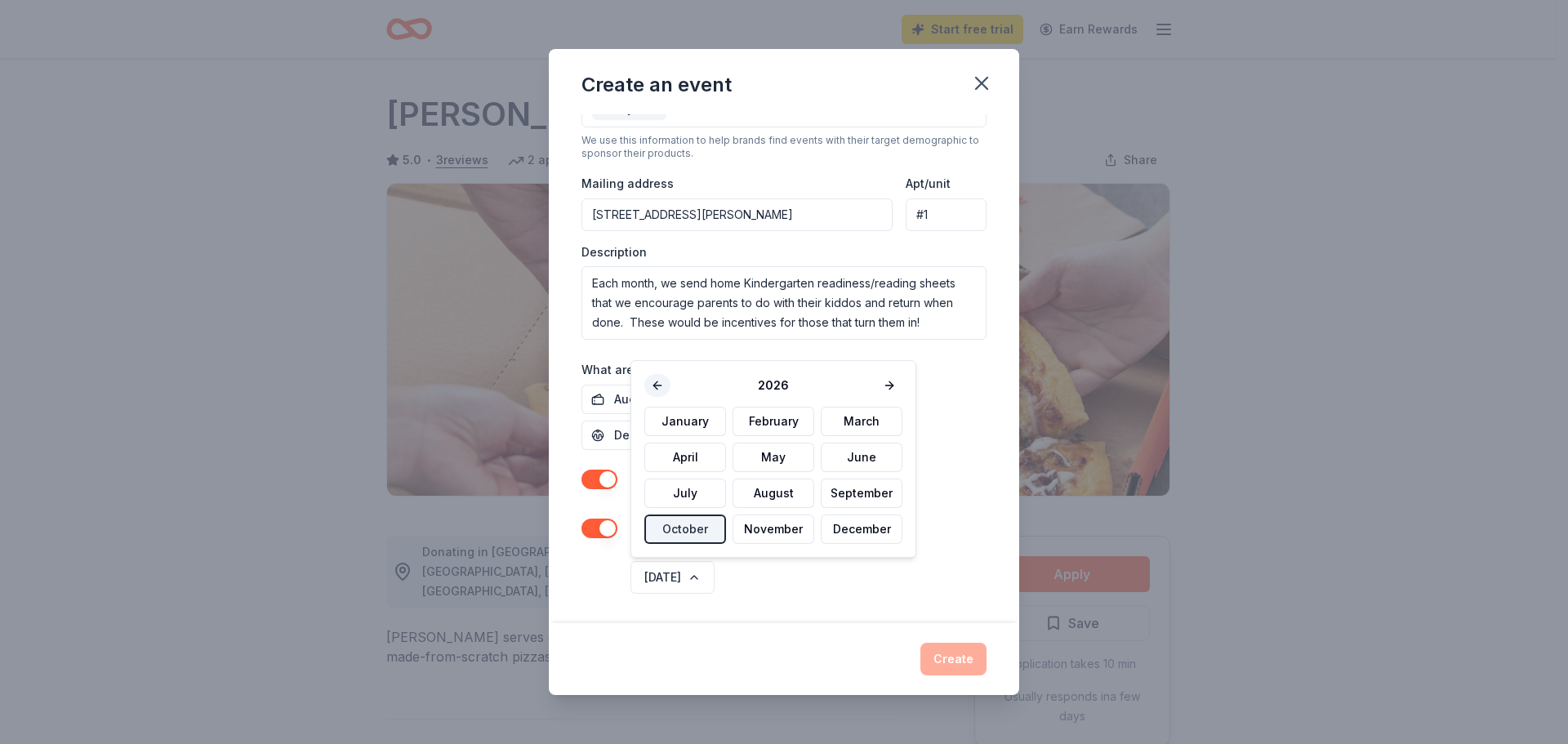
click at [654, 382] on button at bounding box center [658, 386] width 27 height 23
click at [791, 527] on button "November" at bounding box center [774, 529] width 82 height 30
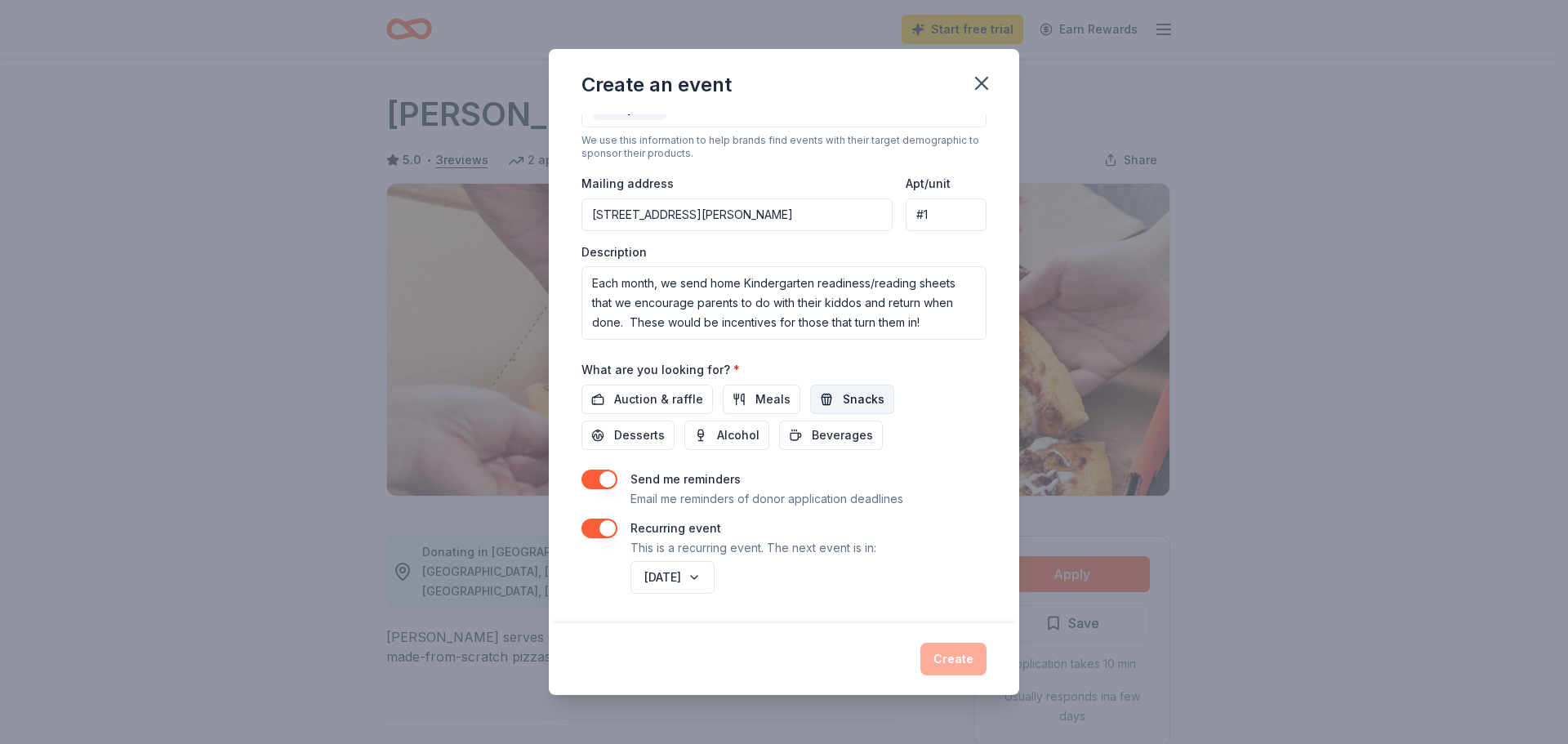
click at [831, 406] on button "Snacks" at bounding box center [852, 399] width 84 height 30
click at [650, 399] on span "Auction & raffle" at bounding box center [659, 399] width 89 height 20
click at [644, 430] on span "Desserts" at bounding box center [639, 436] width 51 height 20
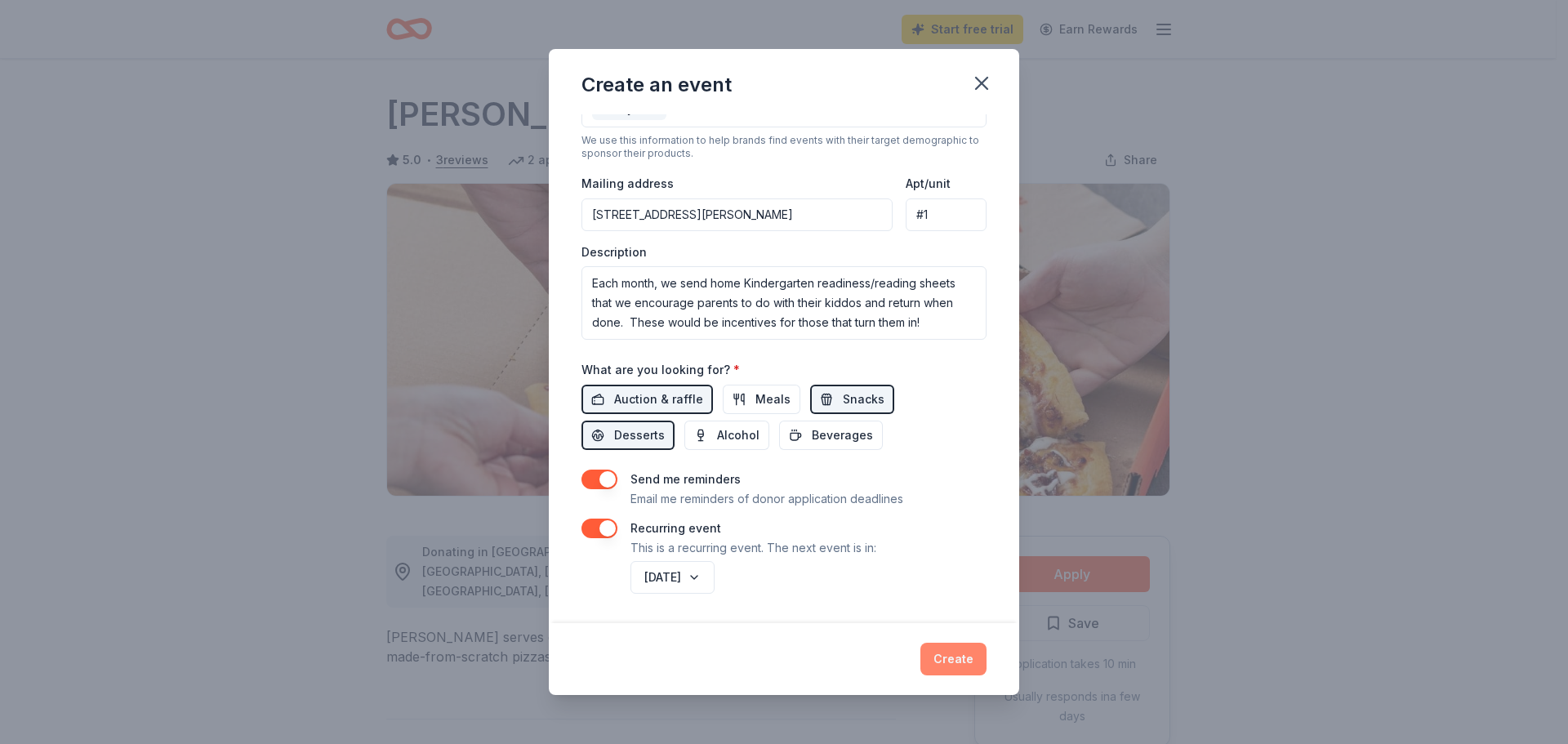
click at [960, 663] on button "Create" at bounding box center [953, 659] width 66 height 32
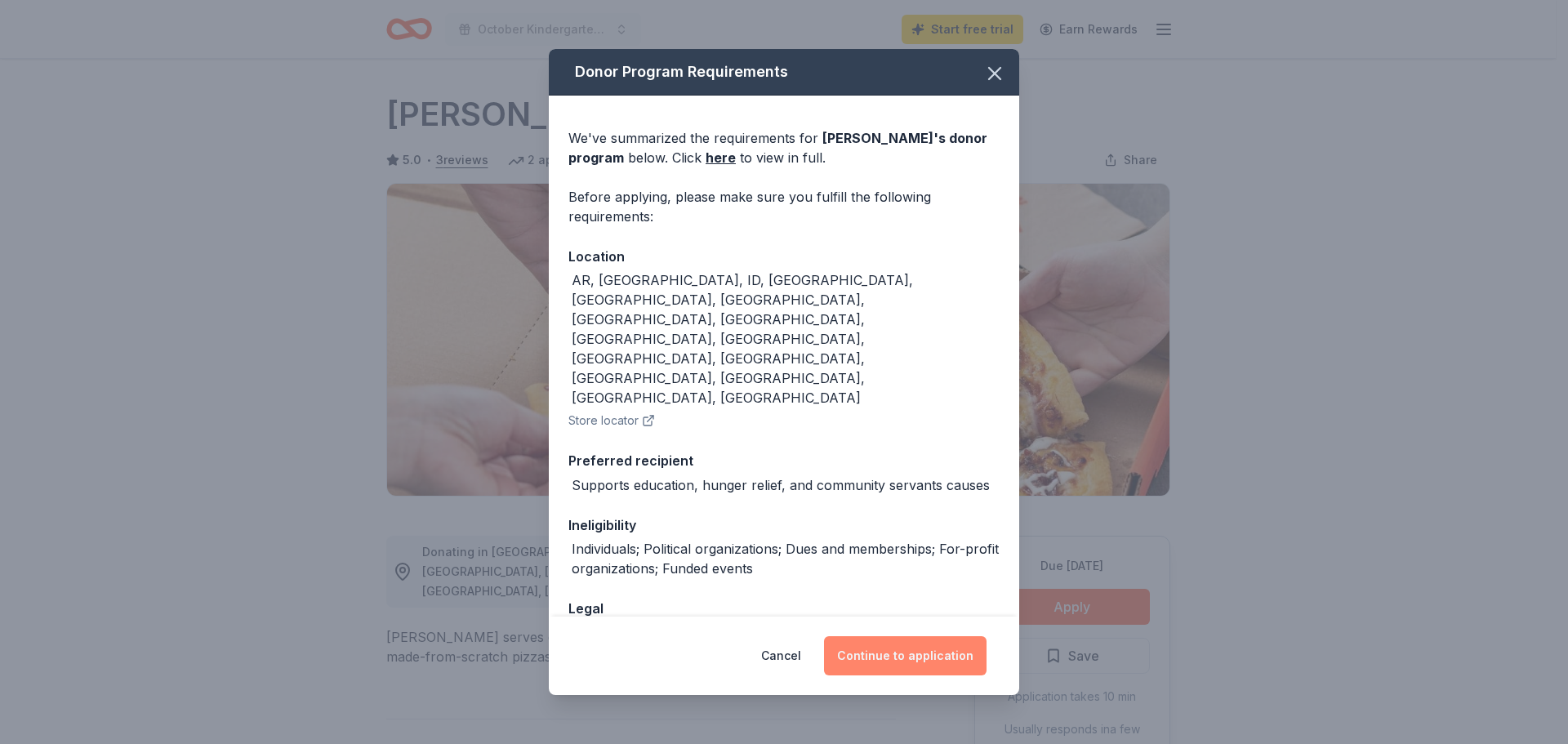
click at [898, 649] on button "Continue to application" at bounding box center [905, 655] width 162 height 39
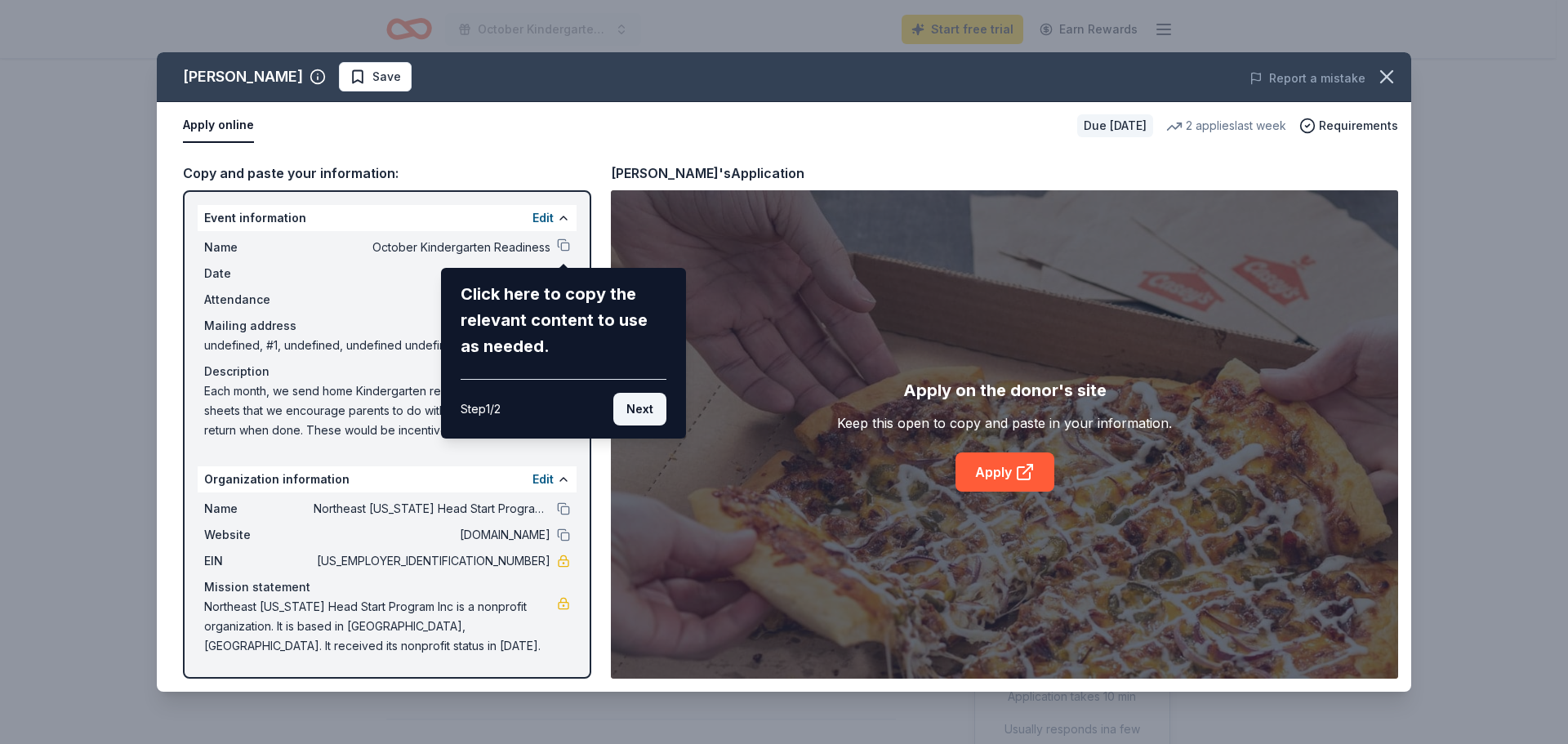
click at [645, 413] on button "Next" at bounding box center [640, 408] width 53 height 32
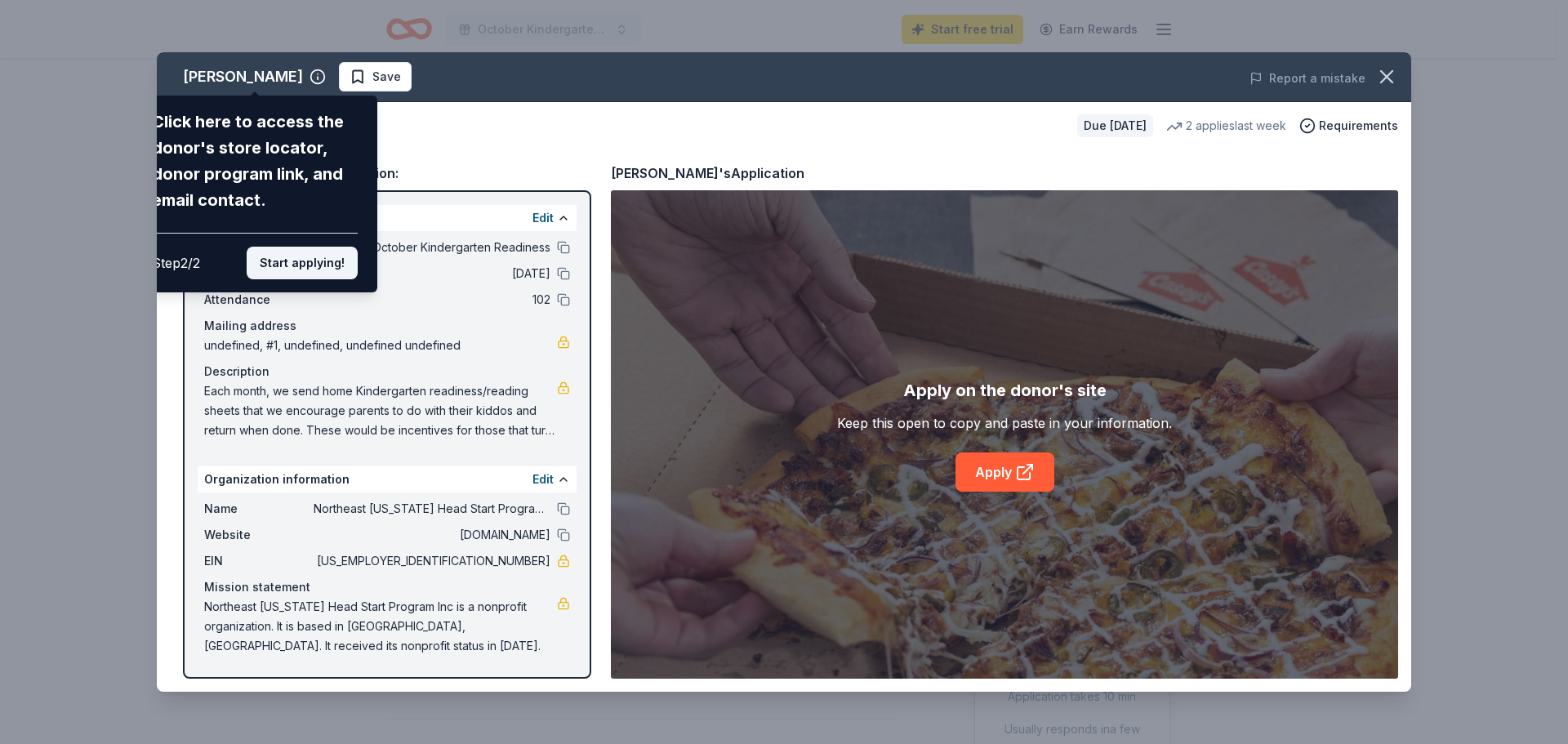
click at [336, 272] on button "Start applying!" at bounding box center [302, 263] width 111 height 32
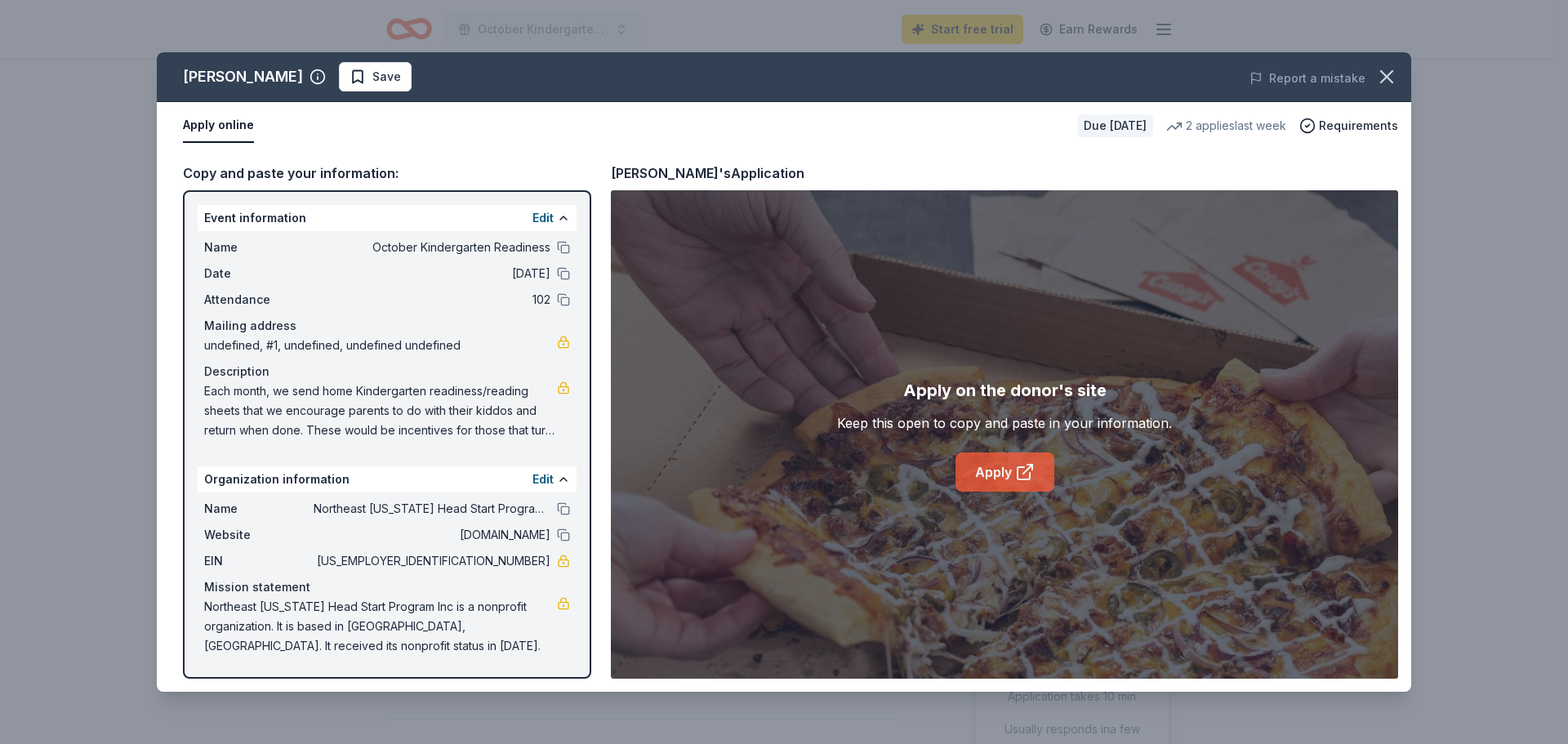
click at [997, 477] on link "Apply" at bounding box center [1005, 471] width 99 height 39
